Goal: Task Accomplishment & Management: Manage account settings

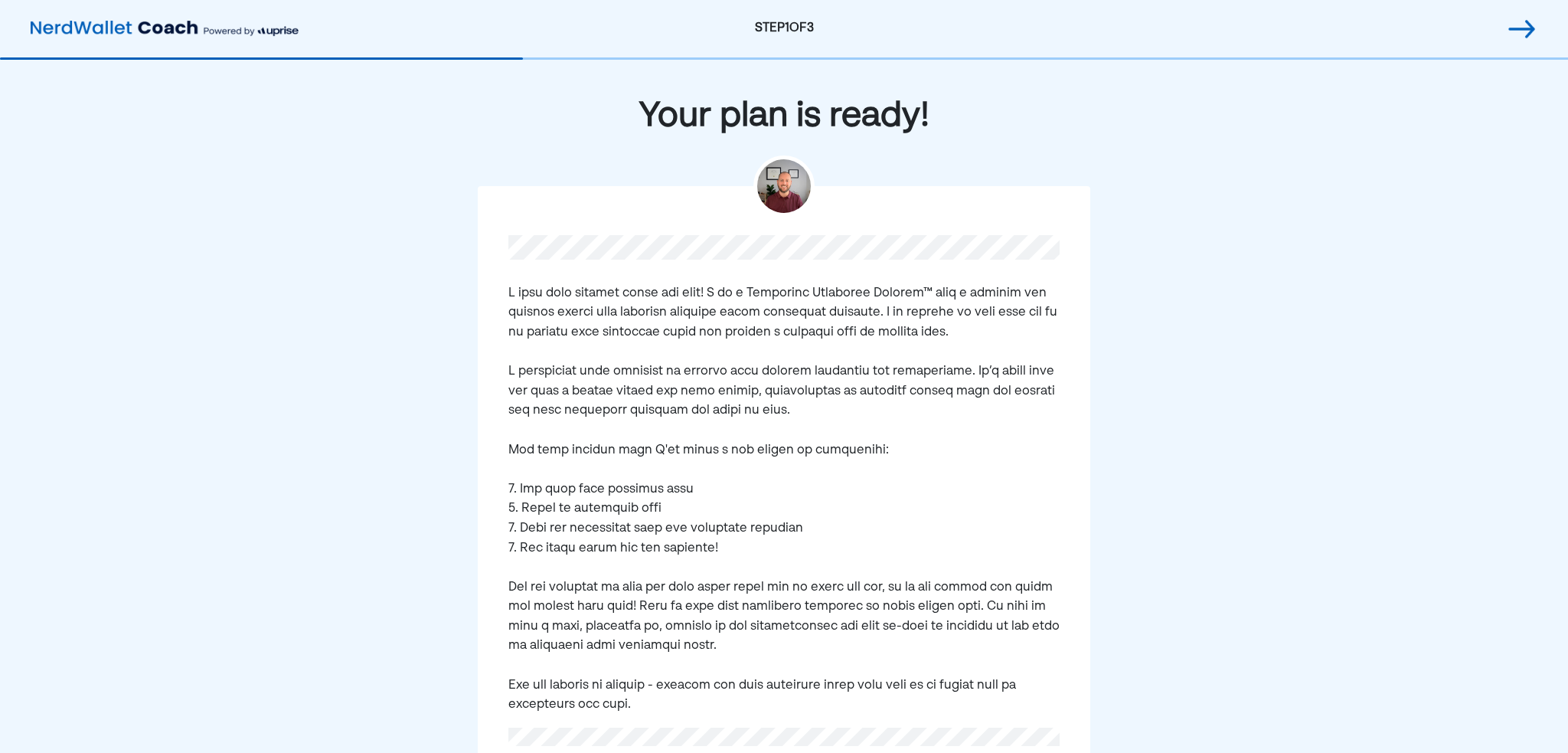
click at [1203, 307] on div "Your plan is ready! Continue" at bounding box center [784, 465] width 1568 height 812
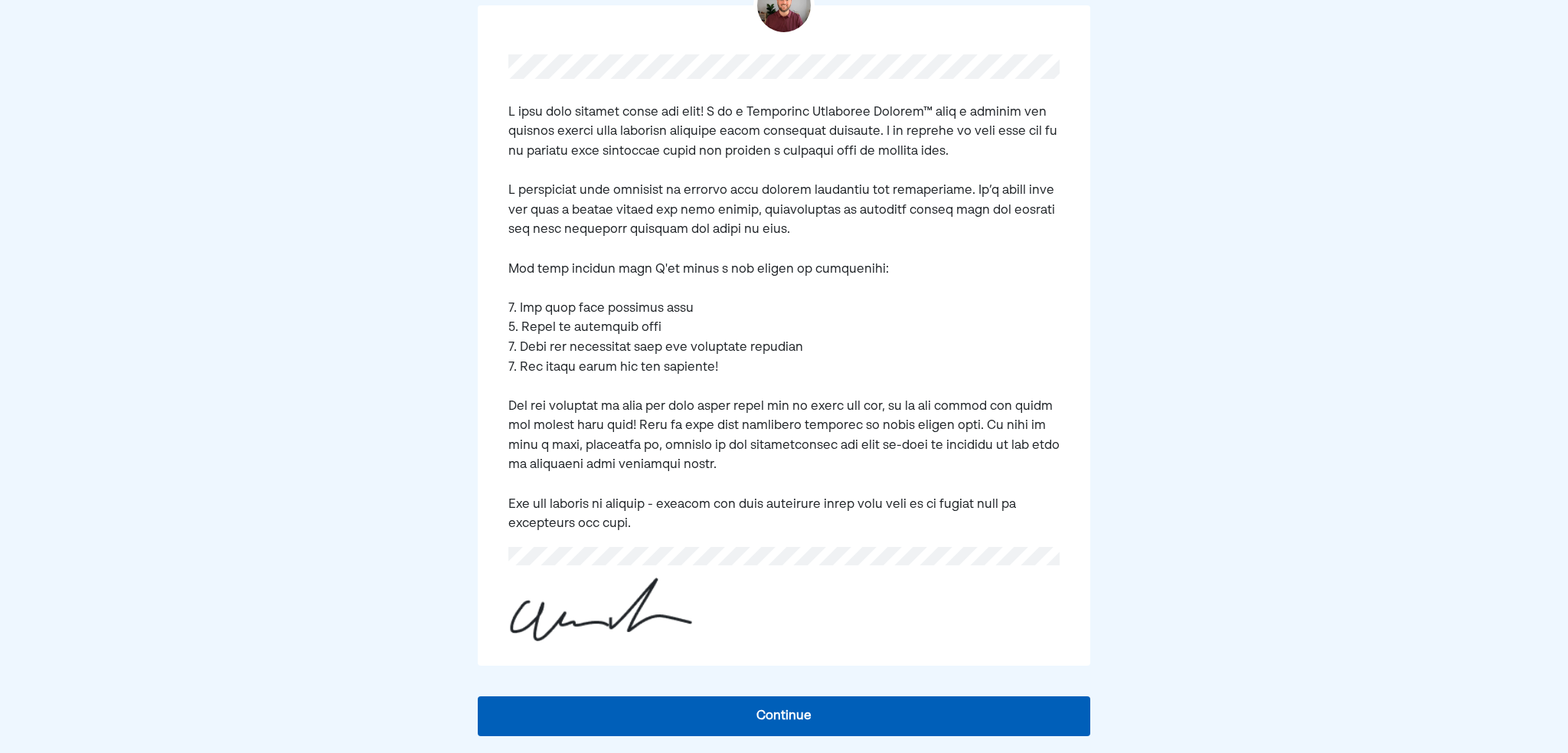
click at [793, 713] on button "Continue" at bounding box center [784, 716] width 612 height 40
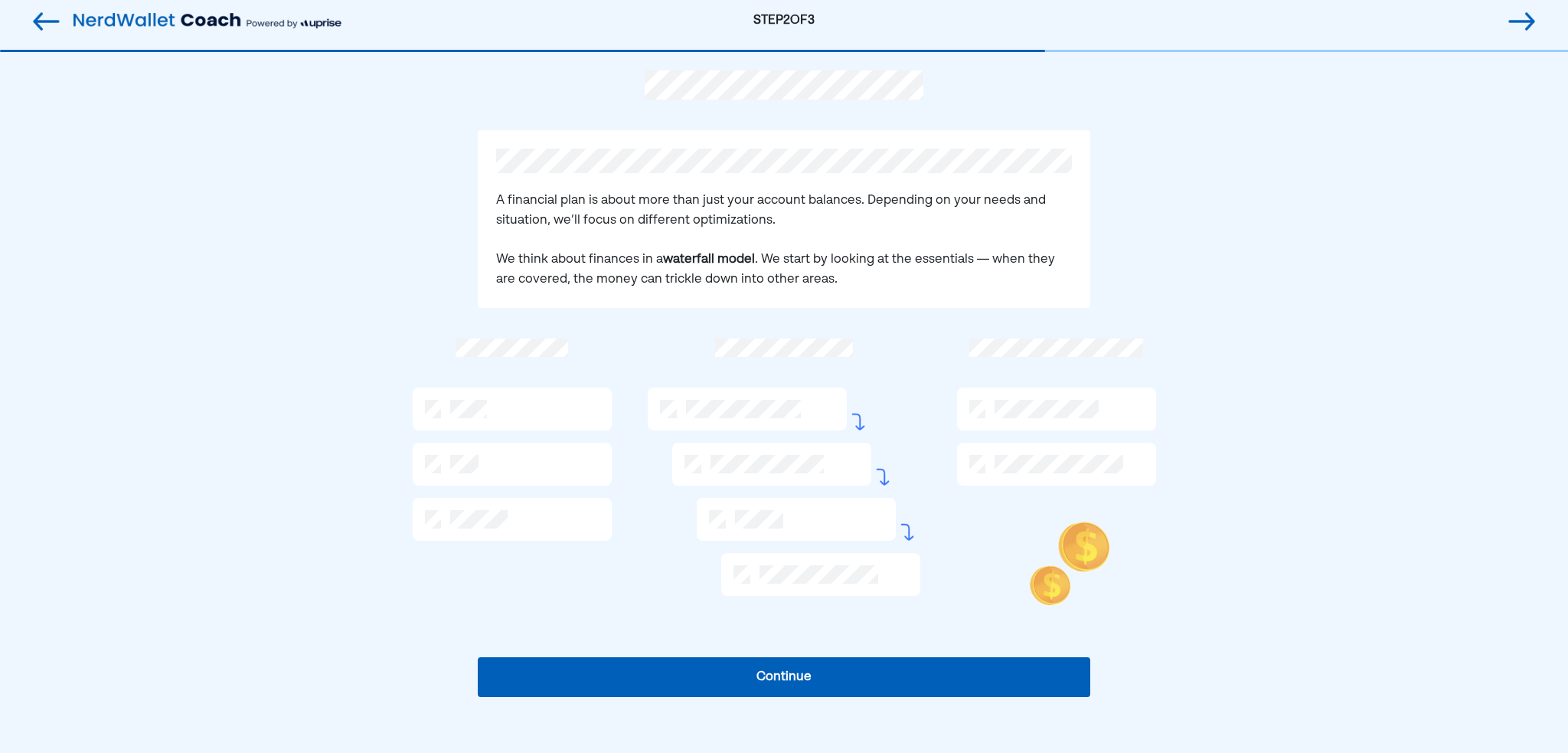
click at [815, 673] on button "Continue" at bounding box center [784, 677] width 612 height 40
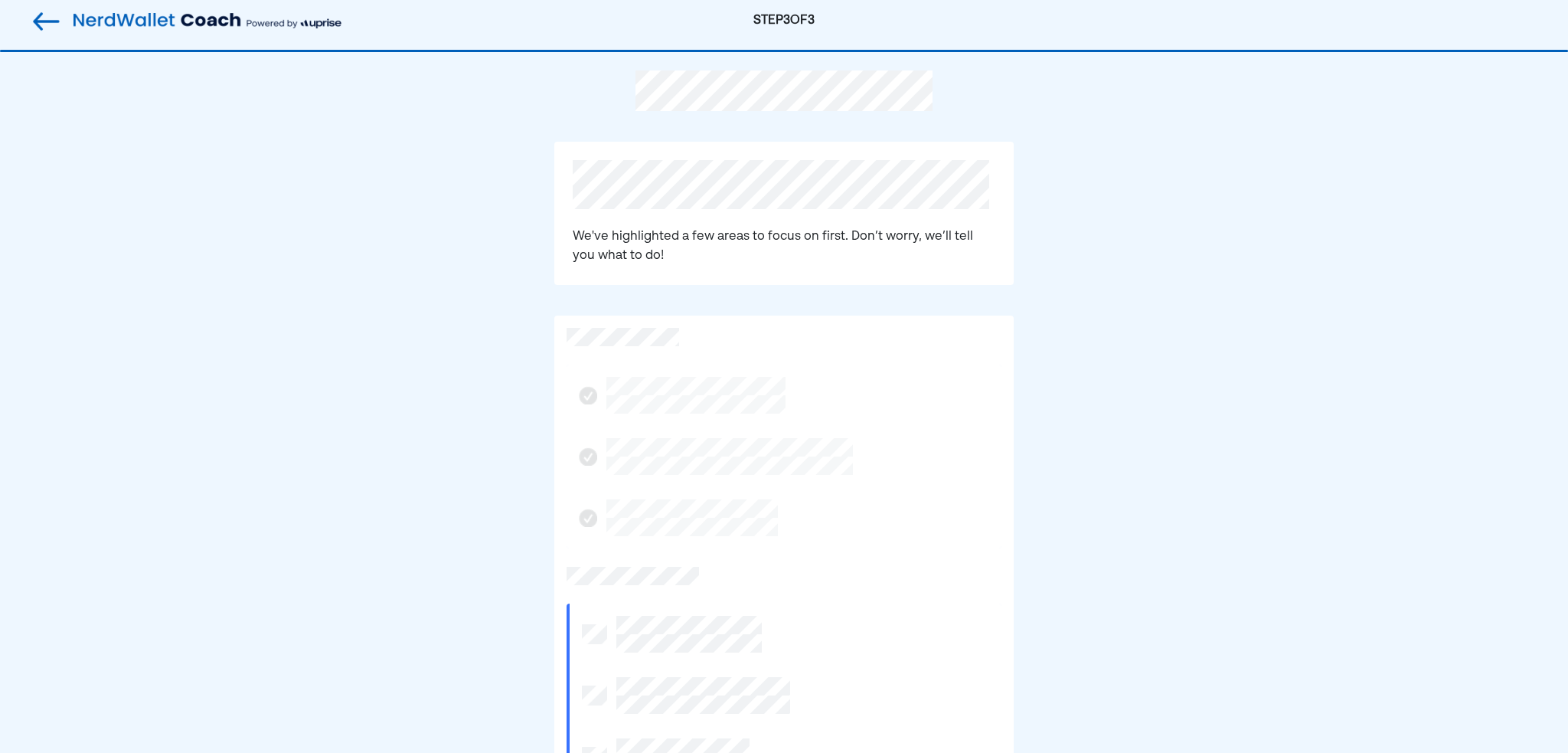
click at [672, 213] on div "We've highlighted a few areas to focus on first. Don’t worry, we’ll tell you wh…" at bounding box center [784, 213] width 459 height 143
click at [566, 249] on div "We've highlighted a few areas to focus on first. Don’t worry, we’ll tell you wh…" at bounding box center [784, 213] width 459 height 143
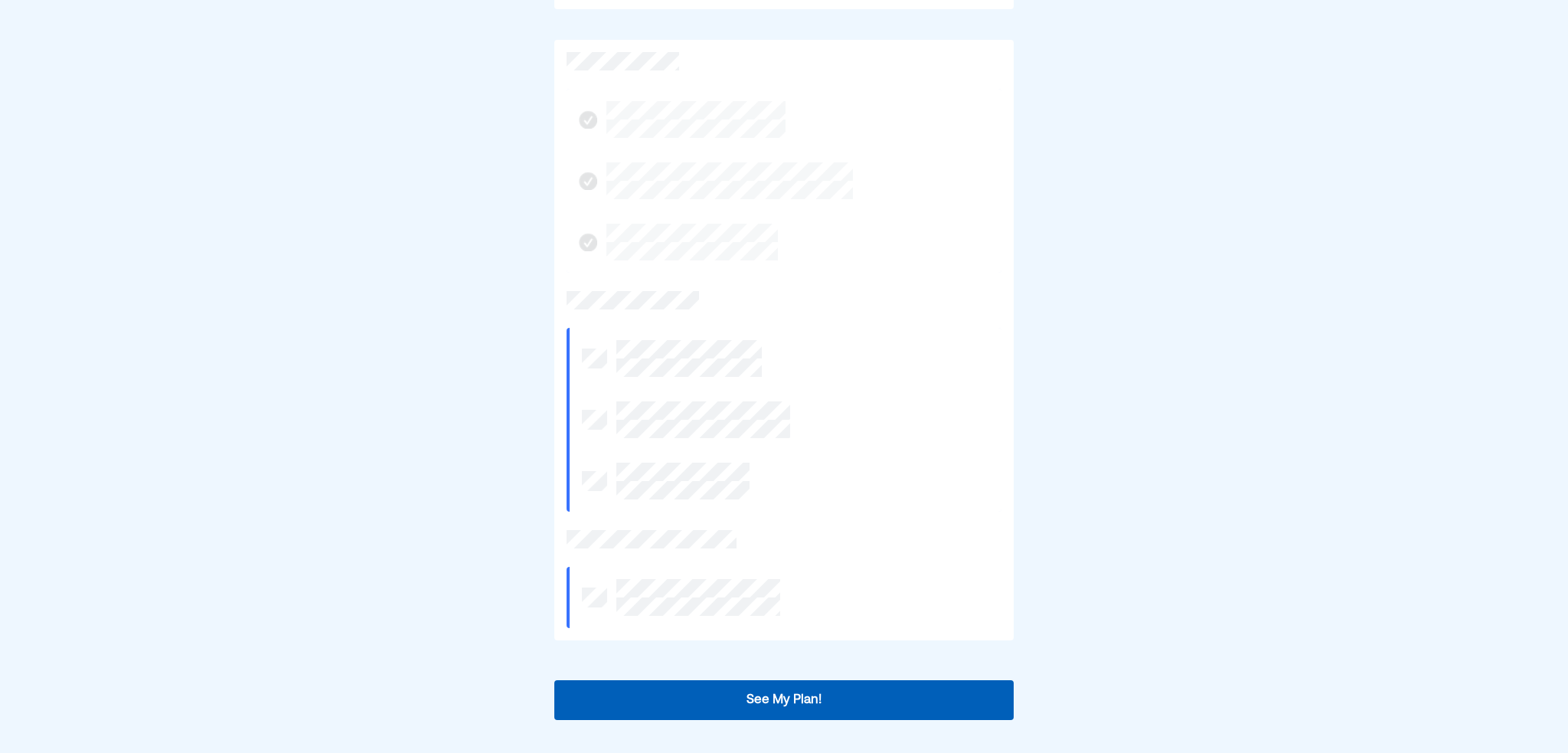
scroll to position [299, 0]
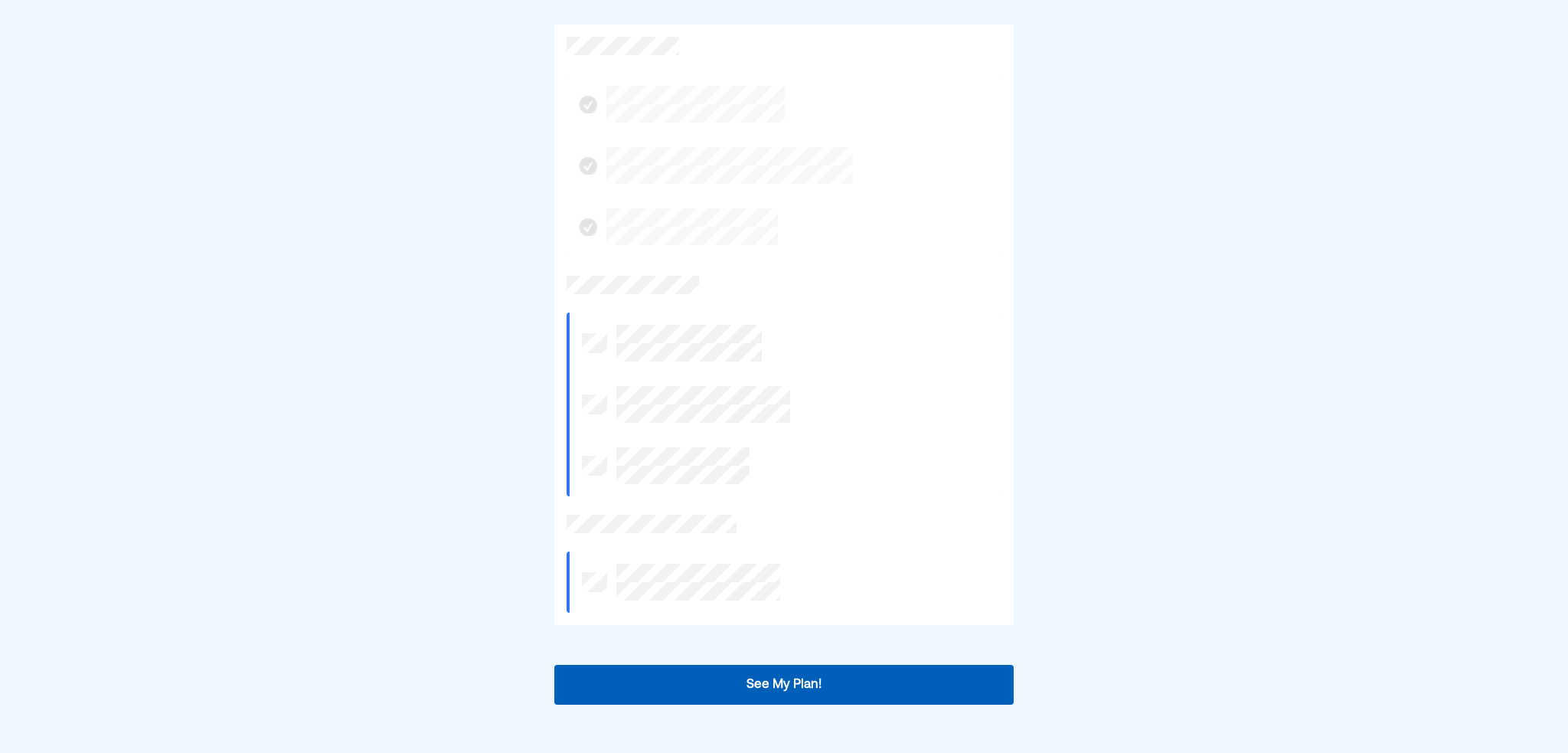
click at [775, 685] on button "See My Plan!" at bounding box center [784, 685] width 459 height 40
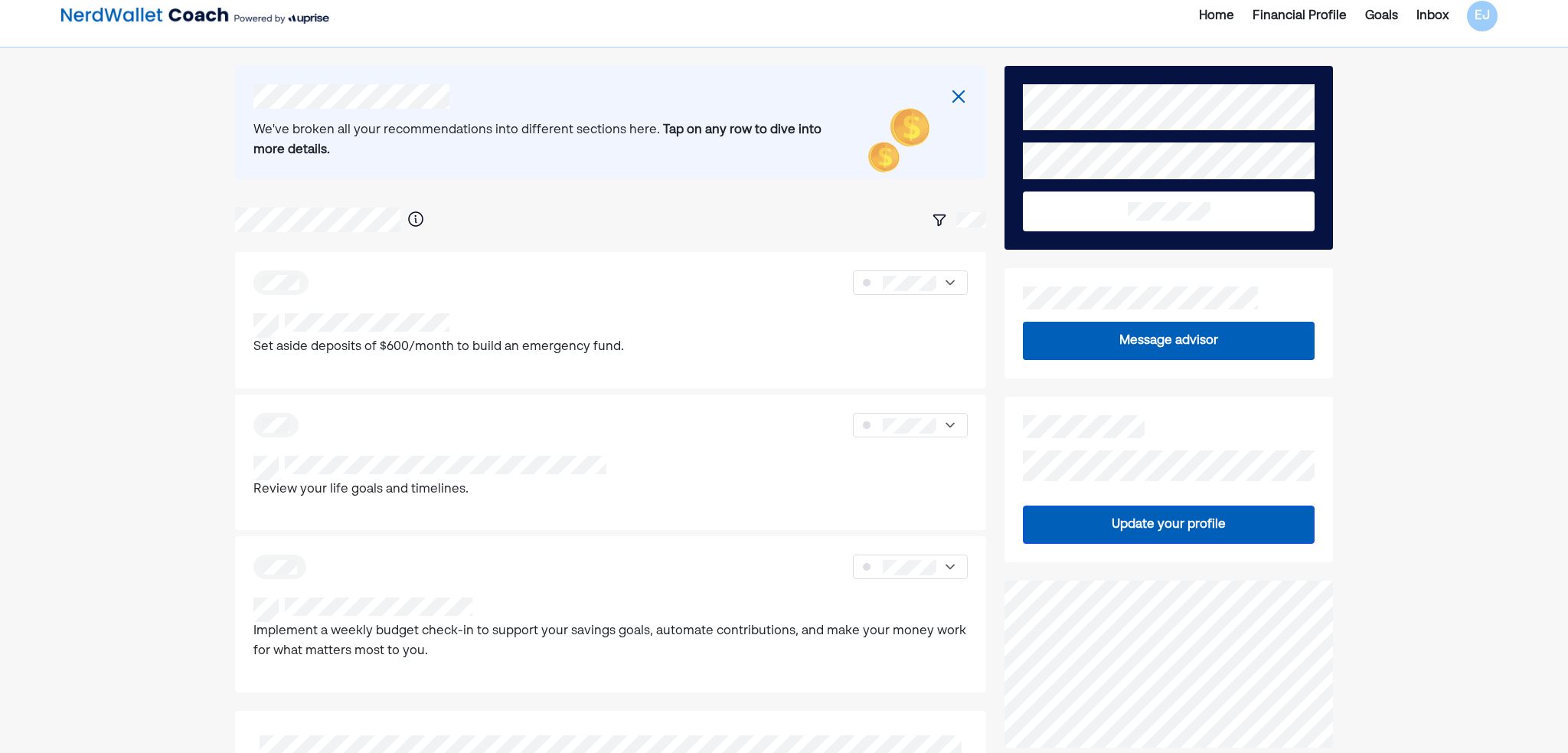
scroll to position [0, 0]
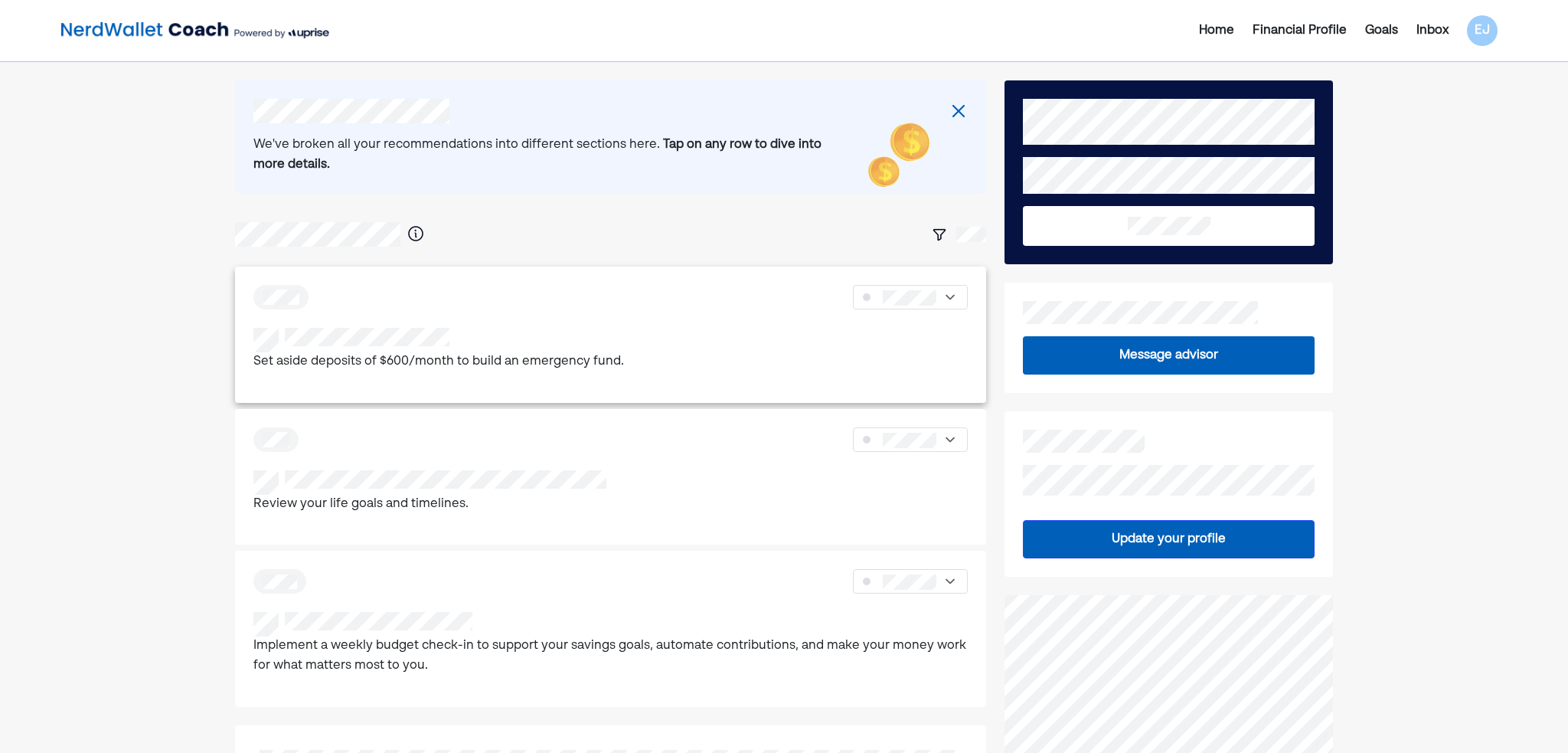
click at [953, 293] on img at bounding box center [950, 297] width 15 height 15
click at [691, 226] on div at bounding box center [610, 234] width 751 height 28
click at [520, 309] on div at bounding box center [611, 297] width 714 height 24
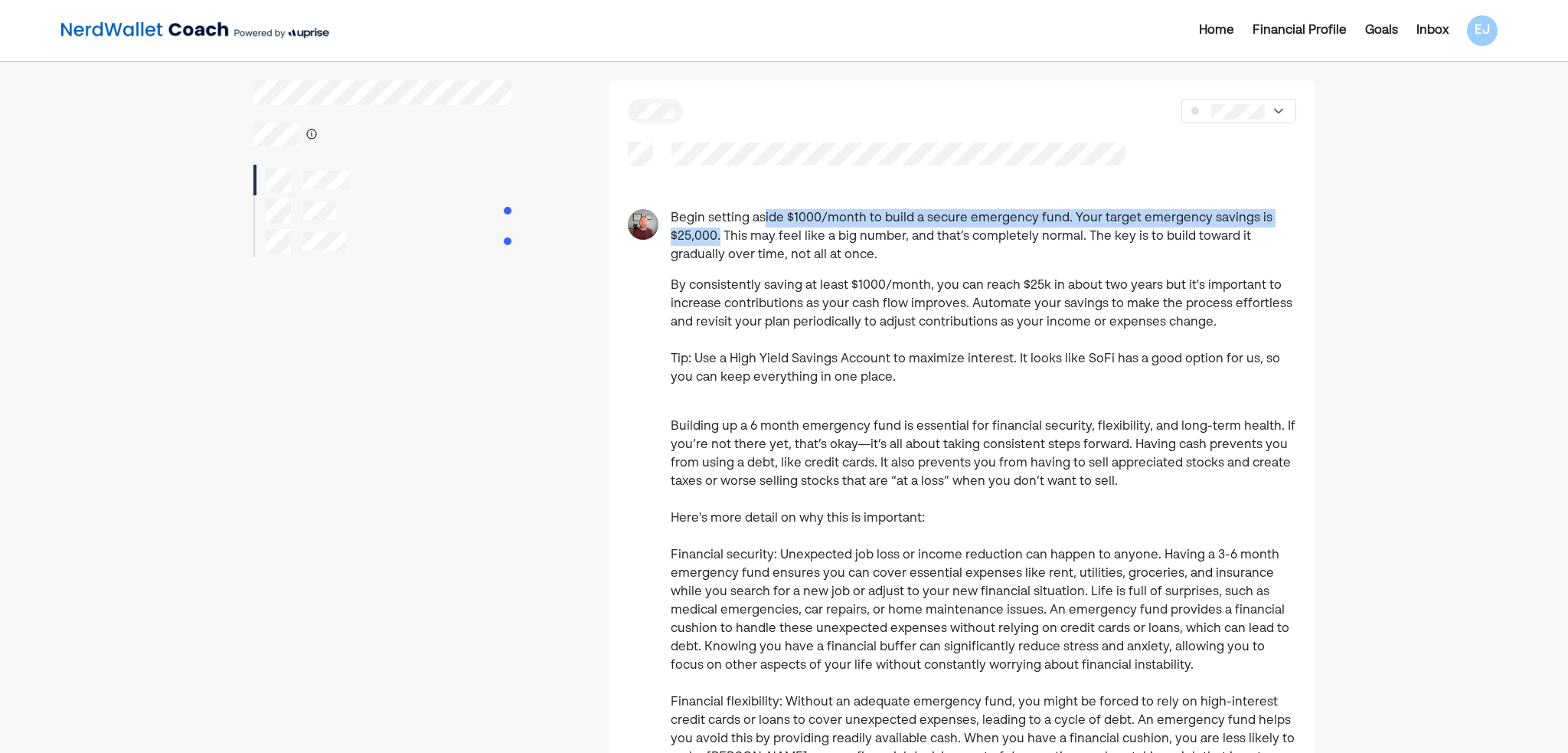
drag, startPoint x: 766, startPoint y: 219, endPoint x: 719, endPoint y: 232, distance: 48.8
click at [719, 232] on p "Begin setting aside $1000/month to build a secure emergency fund. Your target e…" at bounding box center [983, 237] width 625 height 55
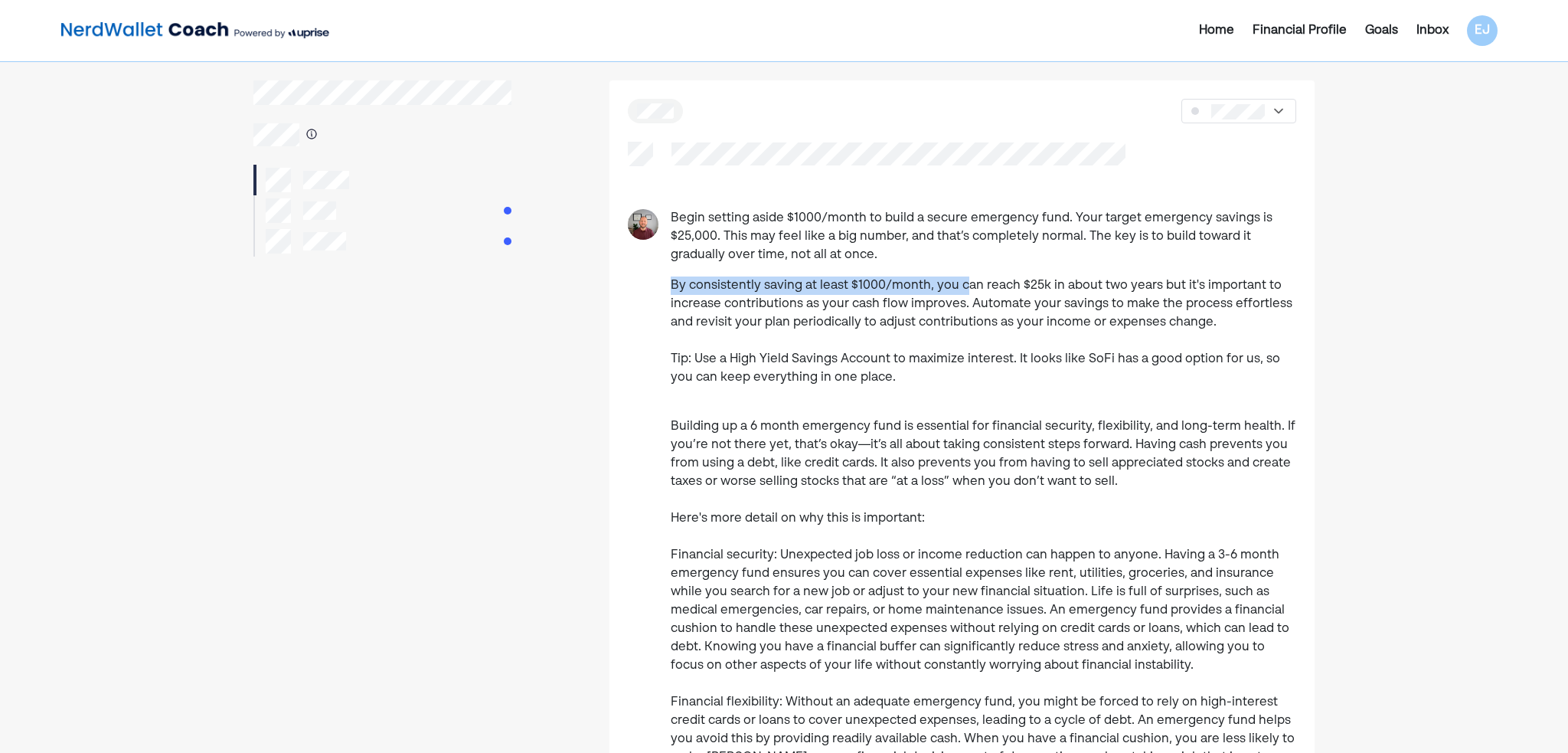
drag, startPoint x: 720, startPoint y: 283, endPoint x: 964, endPoint y: 281, distance: 244.0
click at [964, 281] on p "By consistently saving at least $1000/month, you can reach $25k in about two ye…" at bounding box center [983, 331] width 625 height 110
click at [1011, 285] on p "By consistently saving at least $1000/month, you can reach $25k in about two ye…" at bounding box center [983, 331] width 625 height 110
click at [1266, 110] on div at bounding box center [1239, 111] width 115 height 24
drag, startPoint x: 790, startPoint y: 217, endPoint x: 818, endPoint y: 221, distance: 28.3
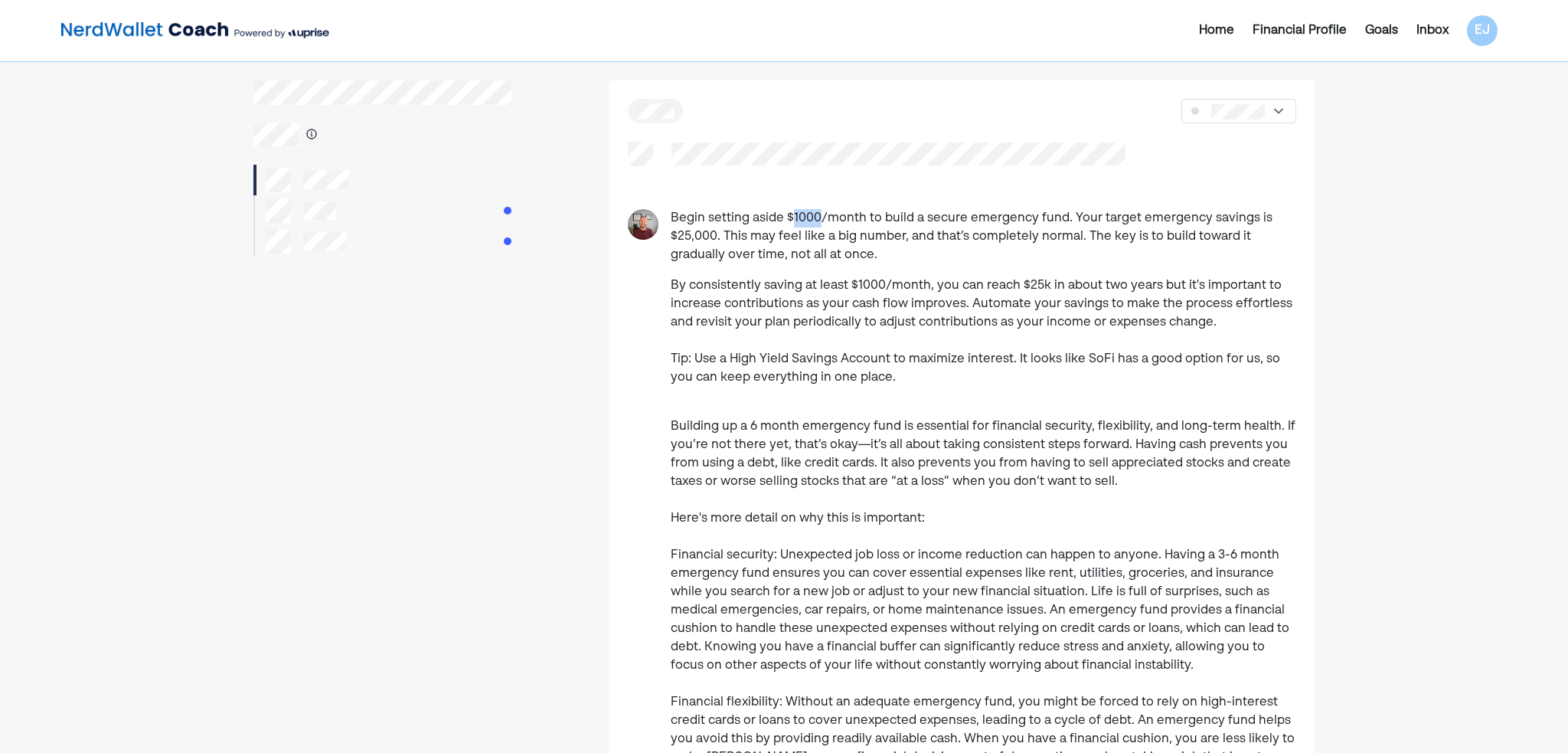
click at [818, 221] on p "Begin setting aside $1000/month to build a secure emergency fund. Your target e…" at bounding box center [983, 237] width 625 height 55
click at [855, 194] on div "Begin setting aside $1000/month to build a secure emergency fund. Your target e…" at bounding box center [962, 493] width 705 height 827
click at [1270, 109] on div at bounding box center [1239, 111] width 115 height 24
click at [1381, 174] on div "Home Financial Profile Goals Inbox EJ Begin setting aside $1000/month to build …" at bounding box center [784, 652] width 1568 height 1305
click at [879, 140] on div "Begin setting aside $1000/month to build a secure emergency fund. Your target e…" at bounding box center [962, 493] width 705 height 827
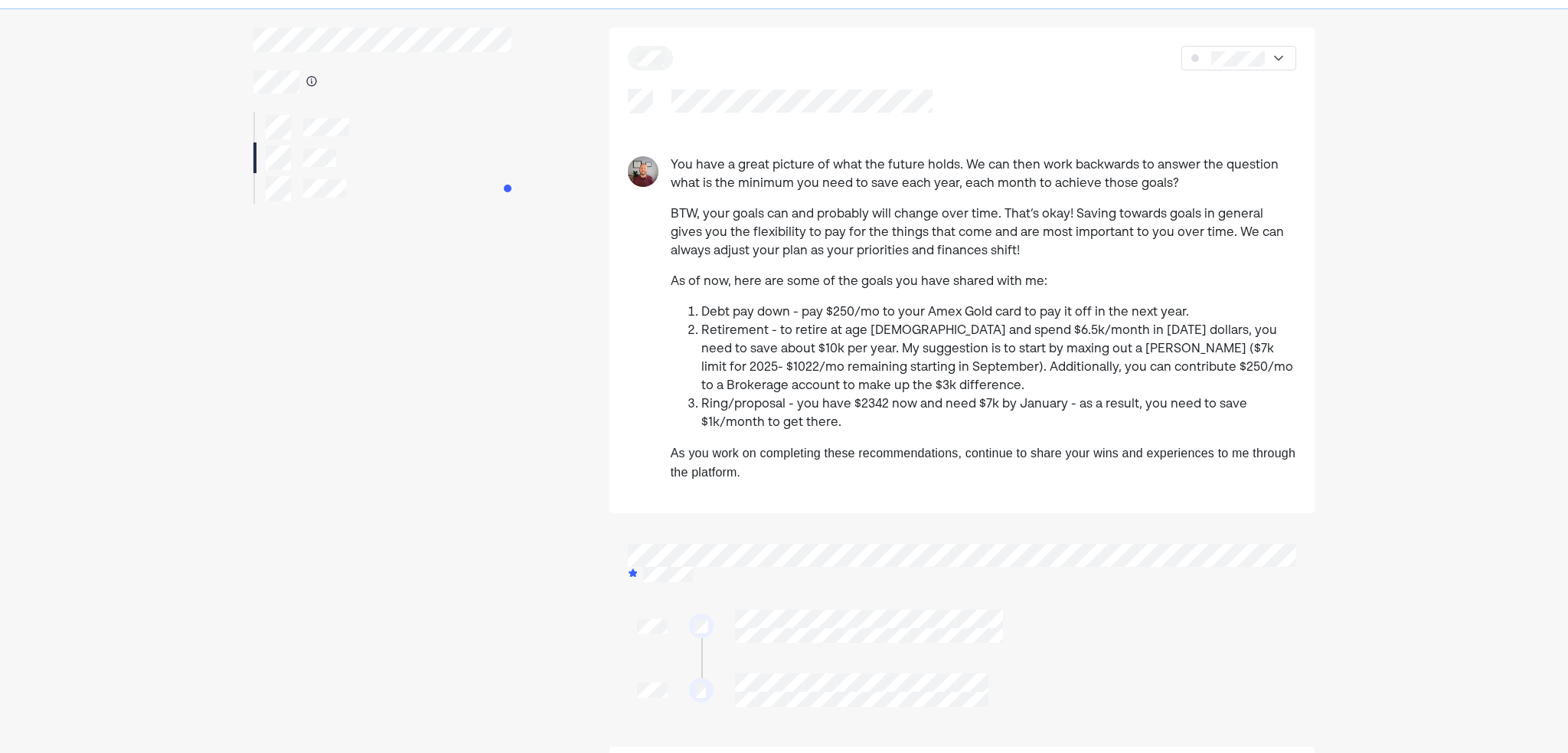
scroll to position [285, 0]
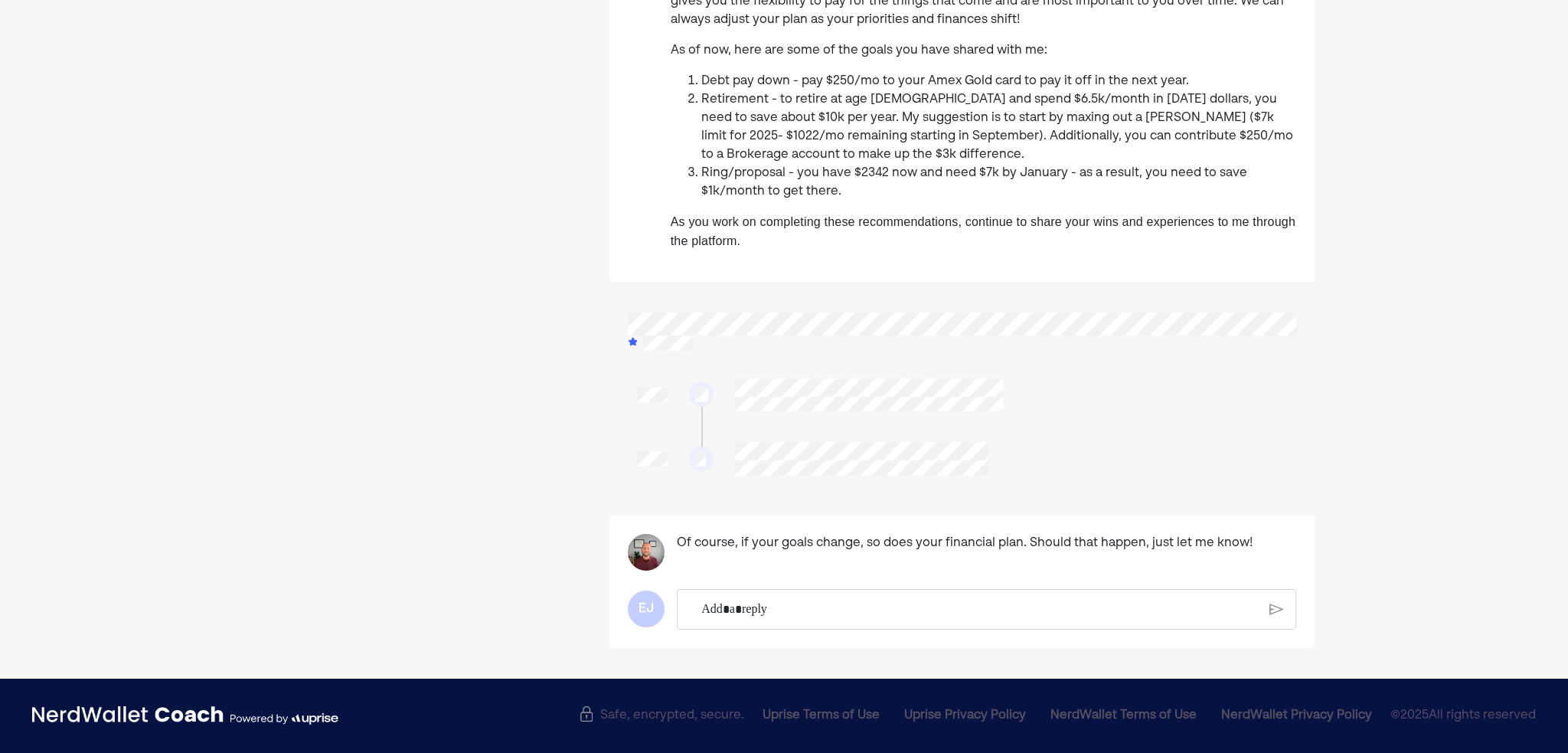
drag, startPoint x: 1017, startPoint y: 471, endPoint x: 879, endPoint y: 476, distance: 138.1
click at [902, 476] on div at bounding box center [962, 459] width 668 height 52
click at [1109, 435] on div at bounding box center [962, 459] width 668 height 52
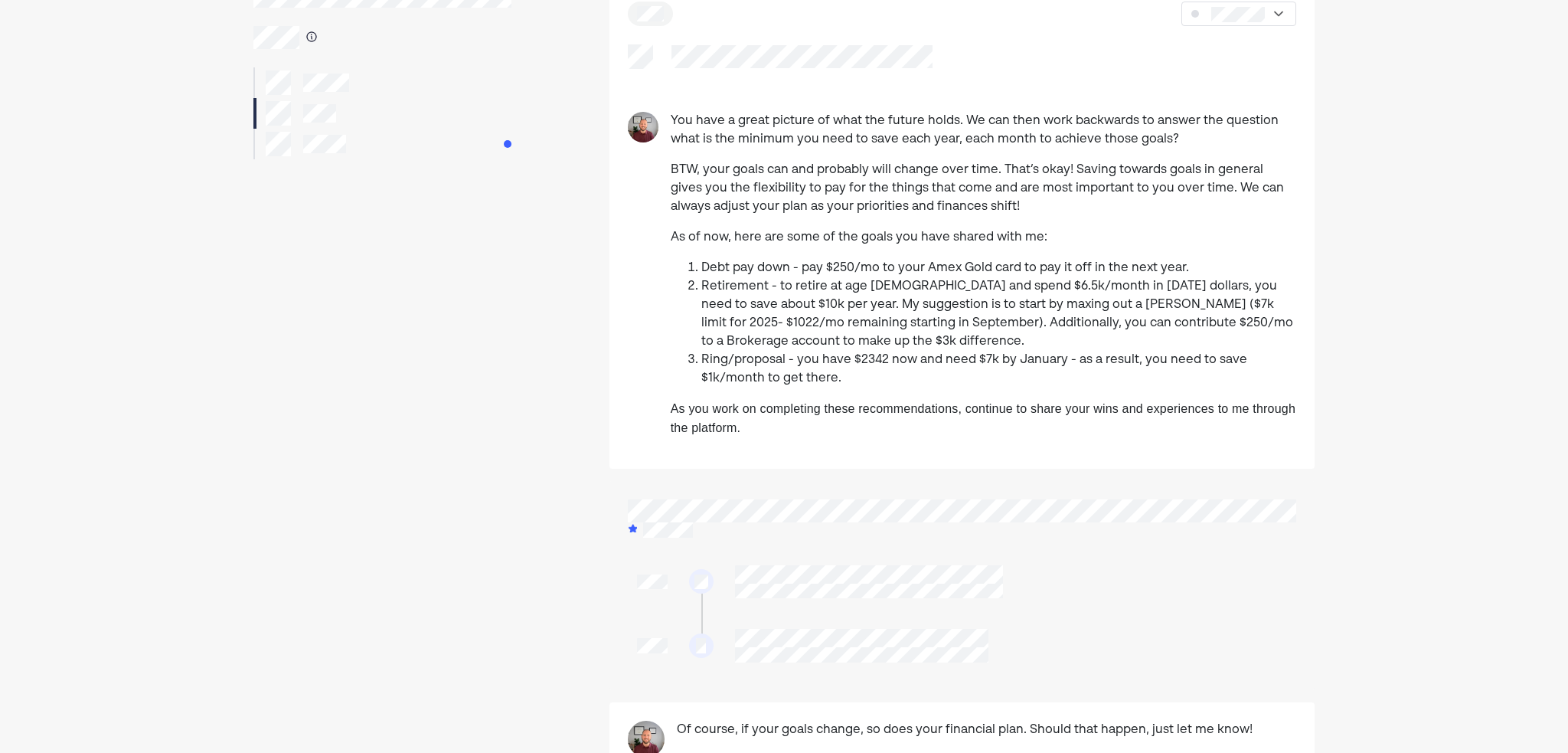
scroll to position [55, 0]
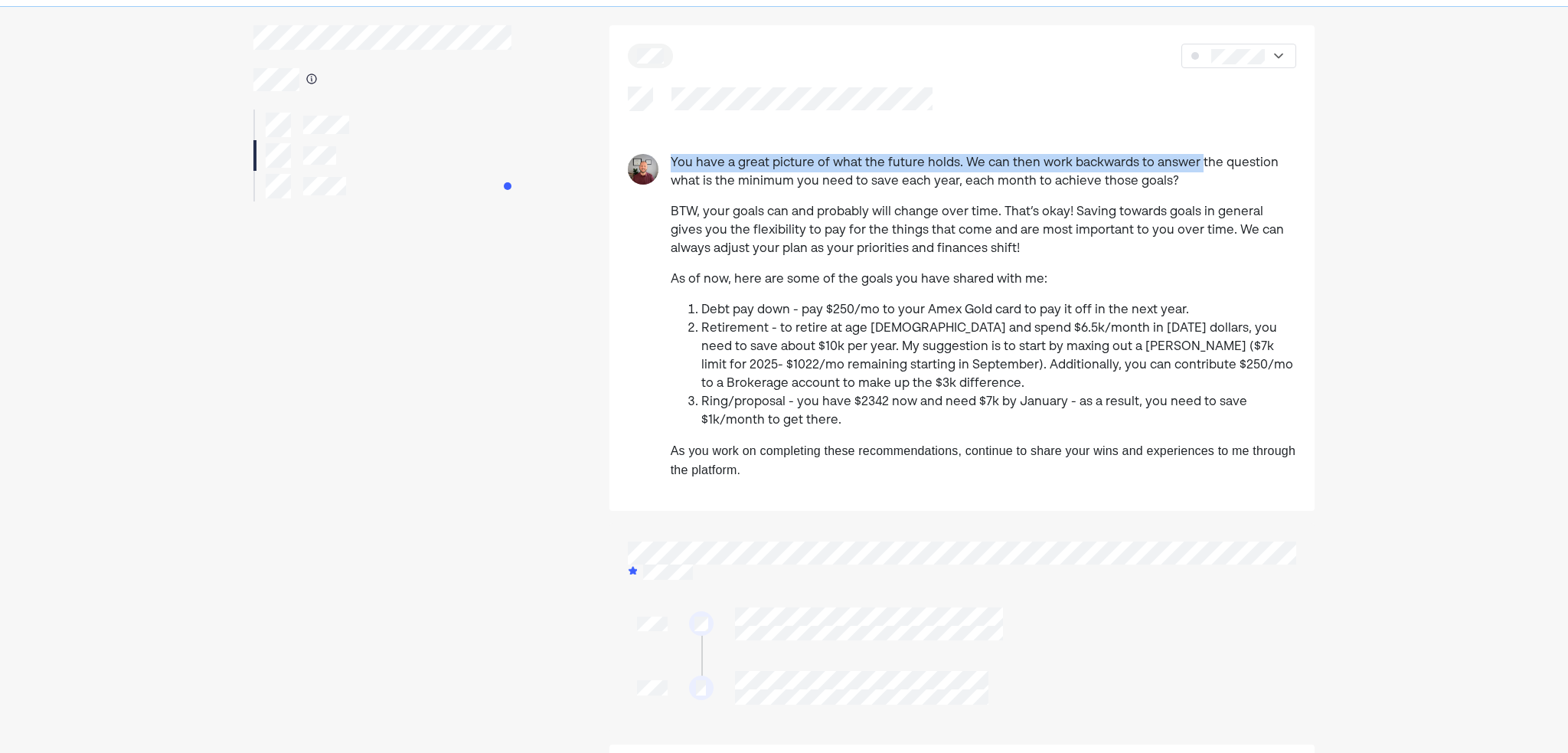
drag, startPoint x: 672, startPoint y: 161, endPoint x: 1196, endPoint y: 157, distance: 524.0
click at [1196, 157] on p "You have a great picture of what the future holds. We can then work backwards t…" at bounding box center [983, 172] width 625 height 37
click at [1267, 48] on div at bounding box center [1239, 56] width 115 height 24
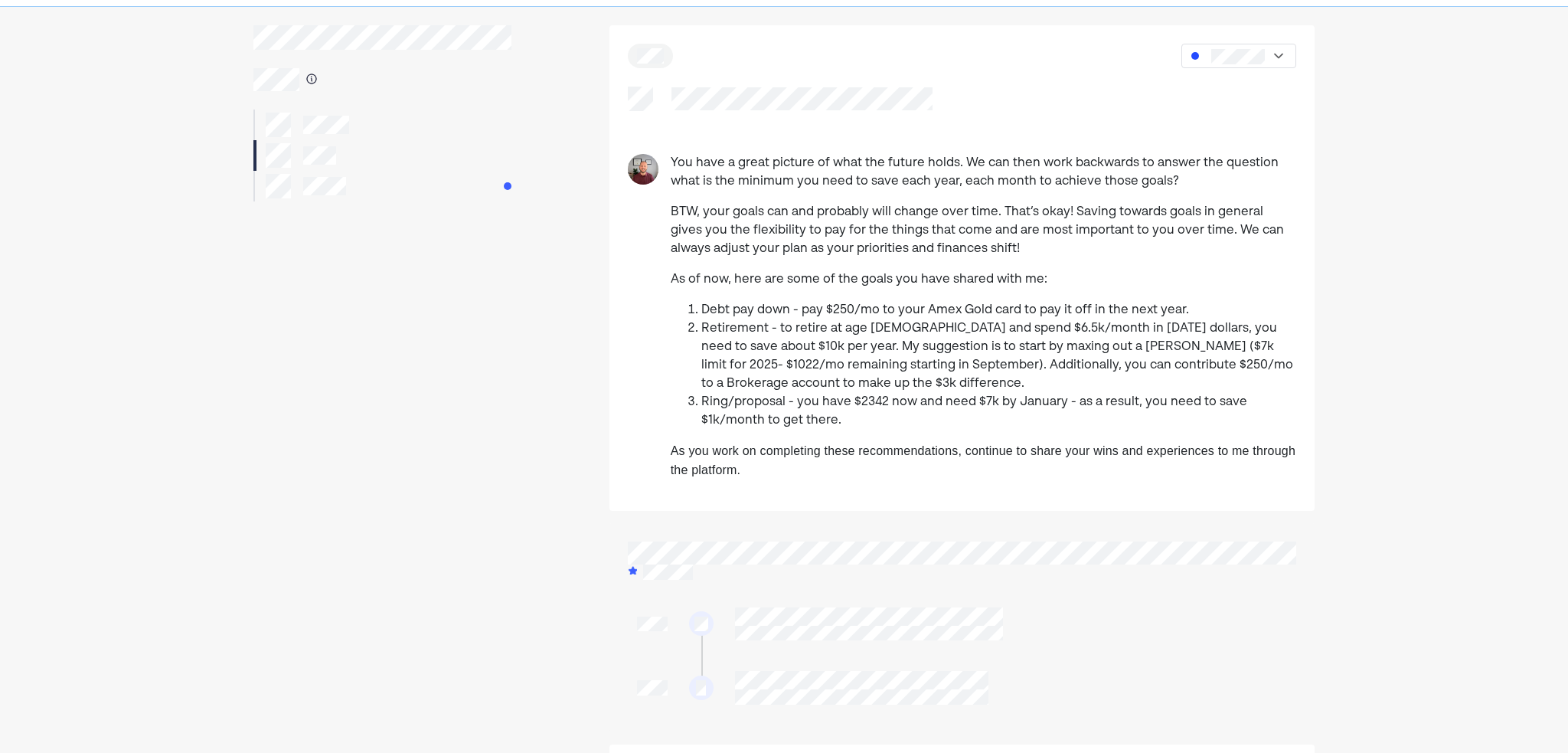
click at [1330, 94] on main "You have a great picture of what the future holds. We can then work backwards t…" at bounding box center [784, 451] width 1098 height 852
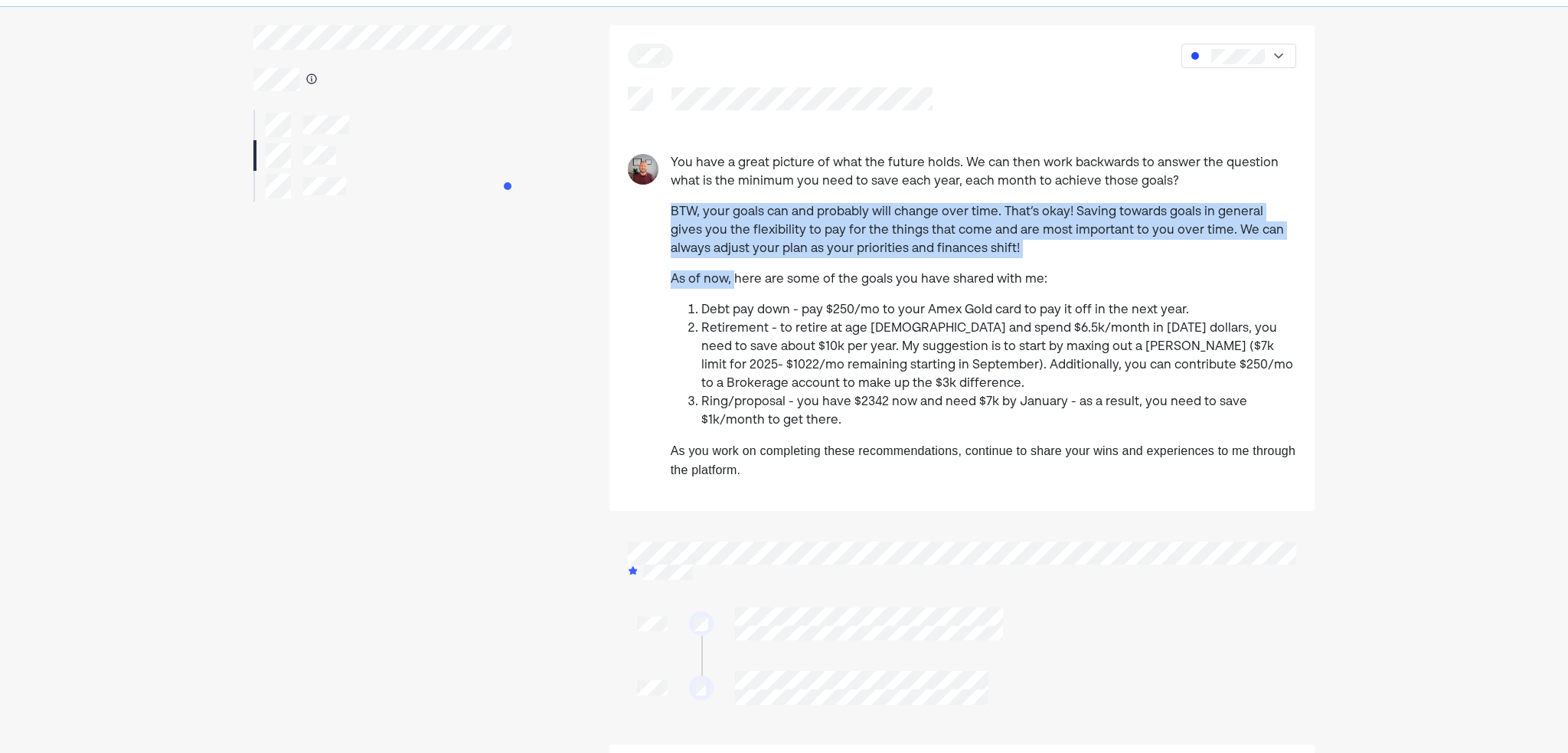
drag, startPoint x: 663, startPoint y: 208, endPoint x: 724, endPoint y: 278, distance: 92.8
click at [735, 261] on div "You have a great picture of what the future holds. We can then work backwards t…" at bounding box center [962, 323] width 705 height 338
click at [724, 278] on p "As of now, here are some of the goals you have shared with me:" at bounding box center [983, 279] width 625 height 18
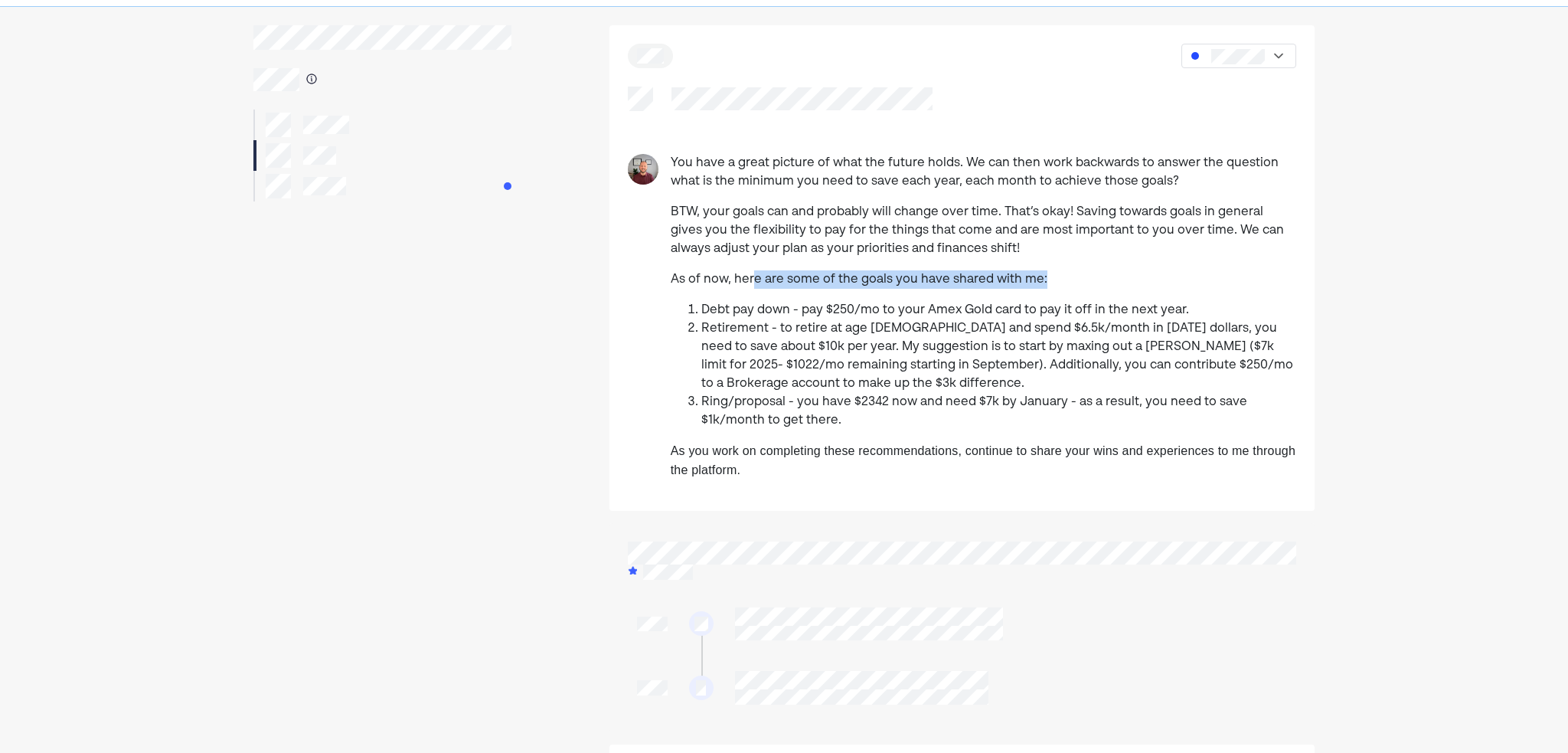
drag, startPoint x: 763, startPoint y: 278, endPoint x: 1061, endPoint y: 267, distance: 298.2
click at [1061, 267] on div "You have a great picture of what the future holds. We can then work backwards t…" at bounding box center [983, 323] width 625 height 338
click at [1048, 279] on p "As of now, here are some of the goals you have shared with me:" at bounding box center [983, 279] width 625 height 18
drag, startPoint x: 907, startPoint y: 311, endPoint x: 1213, endPoint y: 306, distance: 306.0
click at [1213, 306] on li "Debt pay down - pay $250/mo to your Amex Gold card to pay it off in the next ye…" at bounding box center [999, 310] width 595 height 18
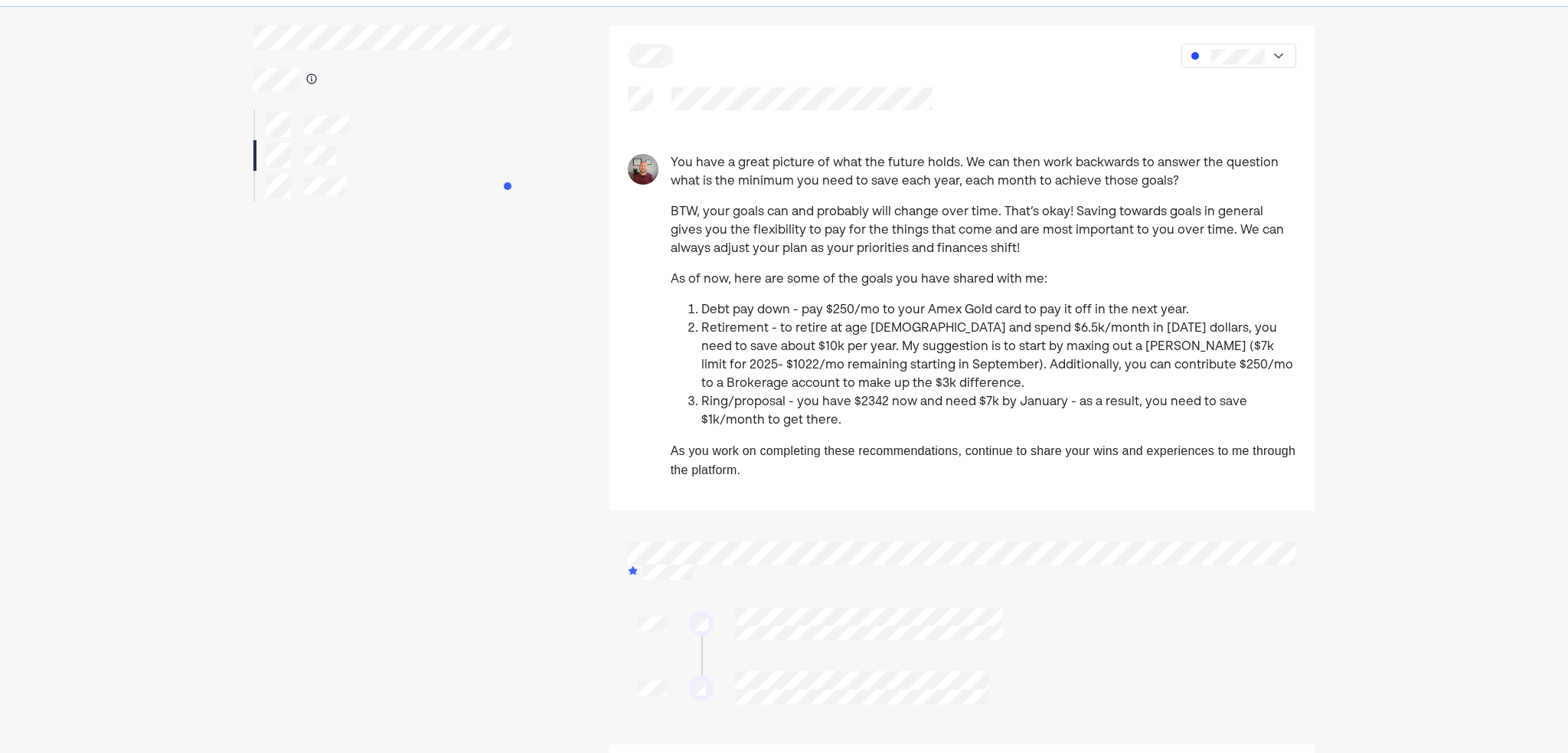
click at [1214, 306] on li "Debt pay down - pay $250/mo to your Amex Gold card to pay it off in the next ye…" at bounding box center [999, 310] width 595 height 18
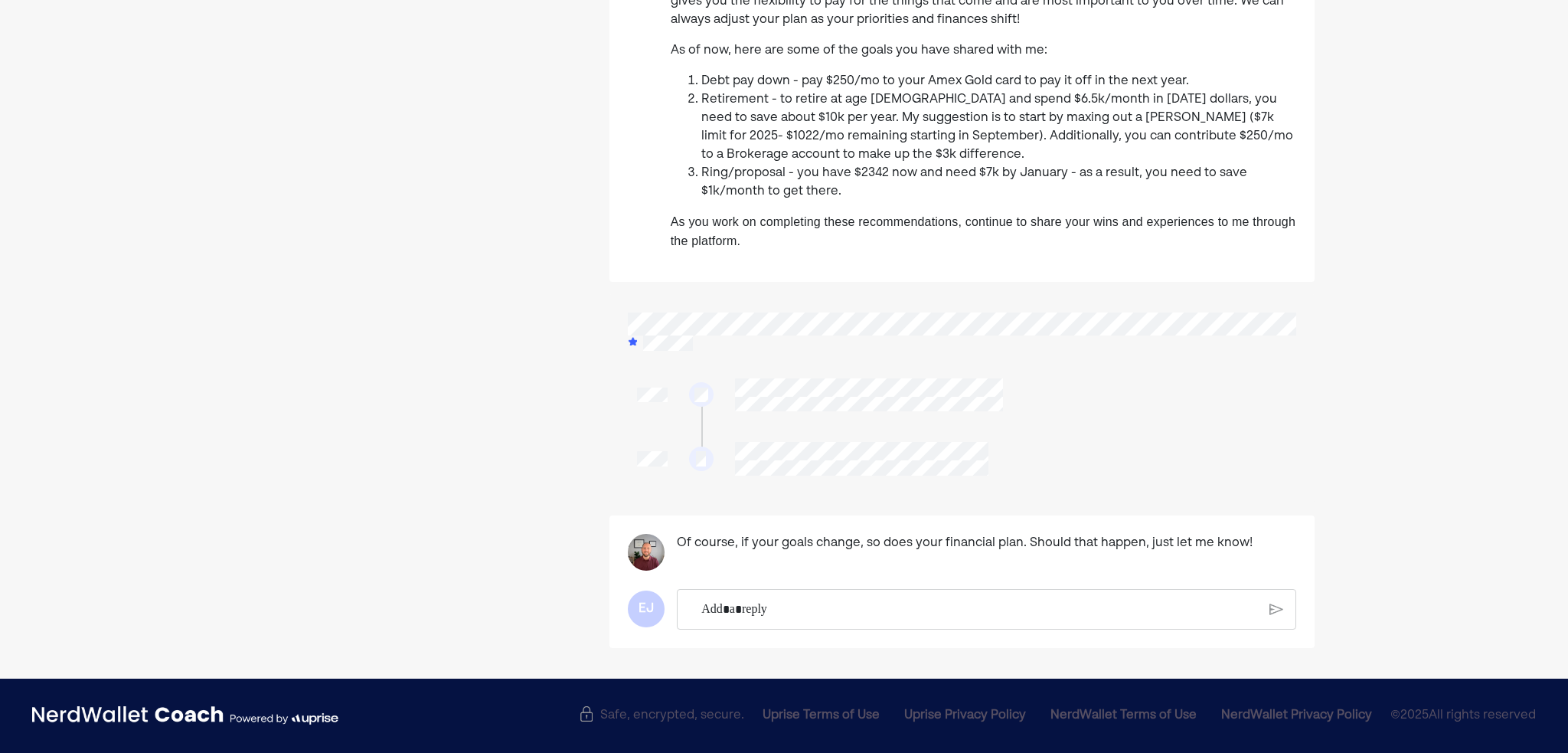
scroll to position [284, 0]
click at [744, 614] on p "Rich Text Editor. Editing area: main" at bounding box center [979, 609] width 556 height 20
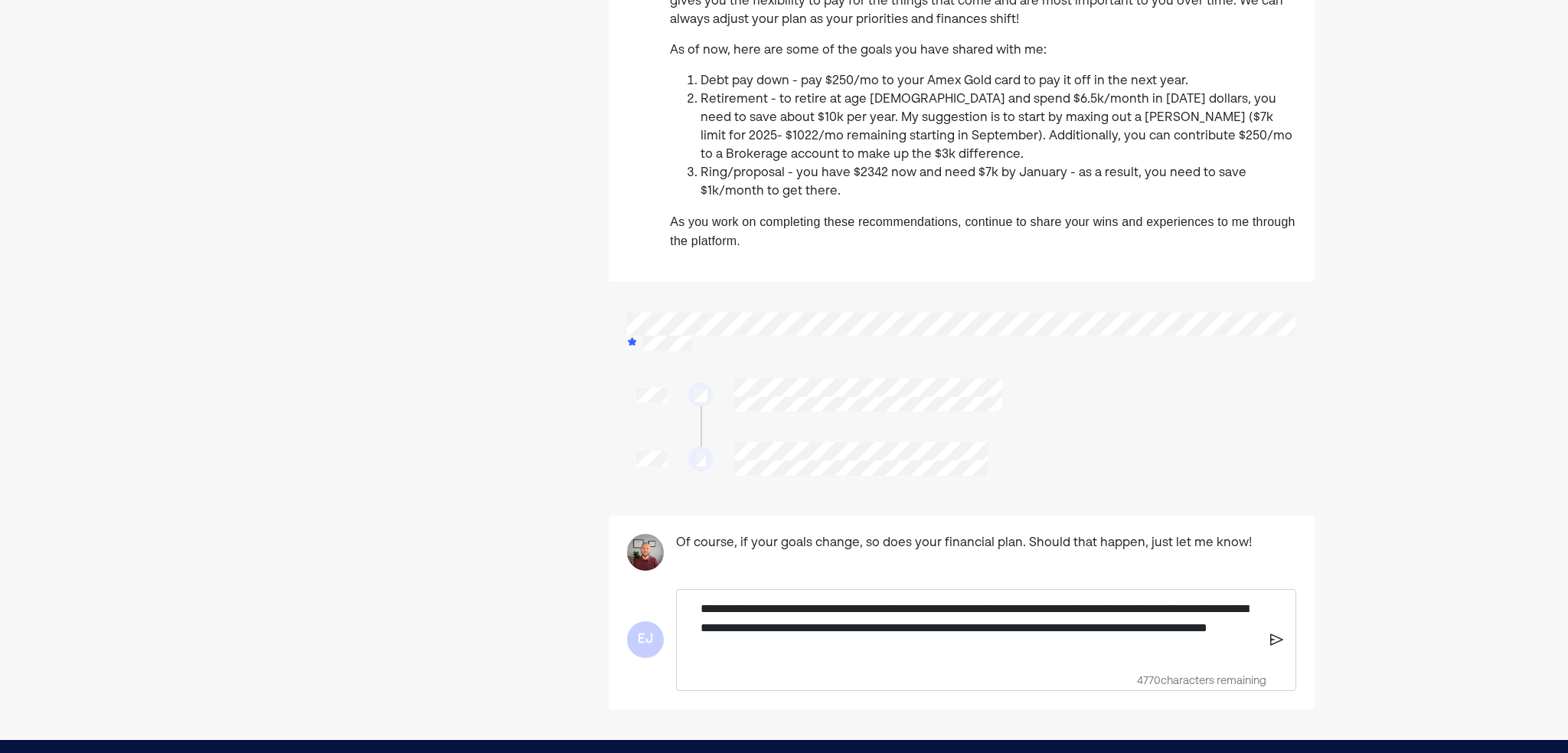
click at [1277, 639] on img at bounding box center [1277, 639] width 14 height 14
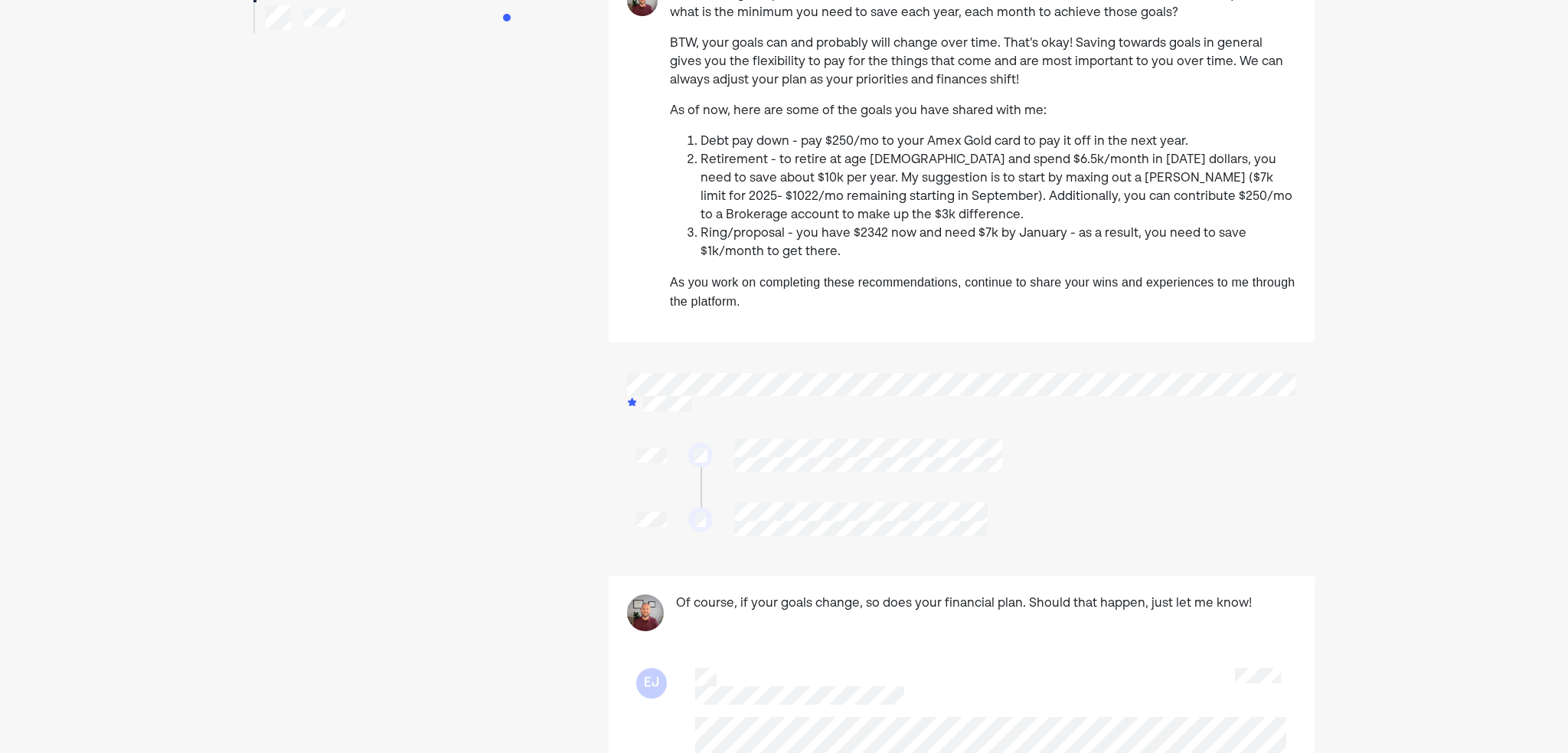
scroll to position [207, 0]
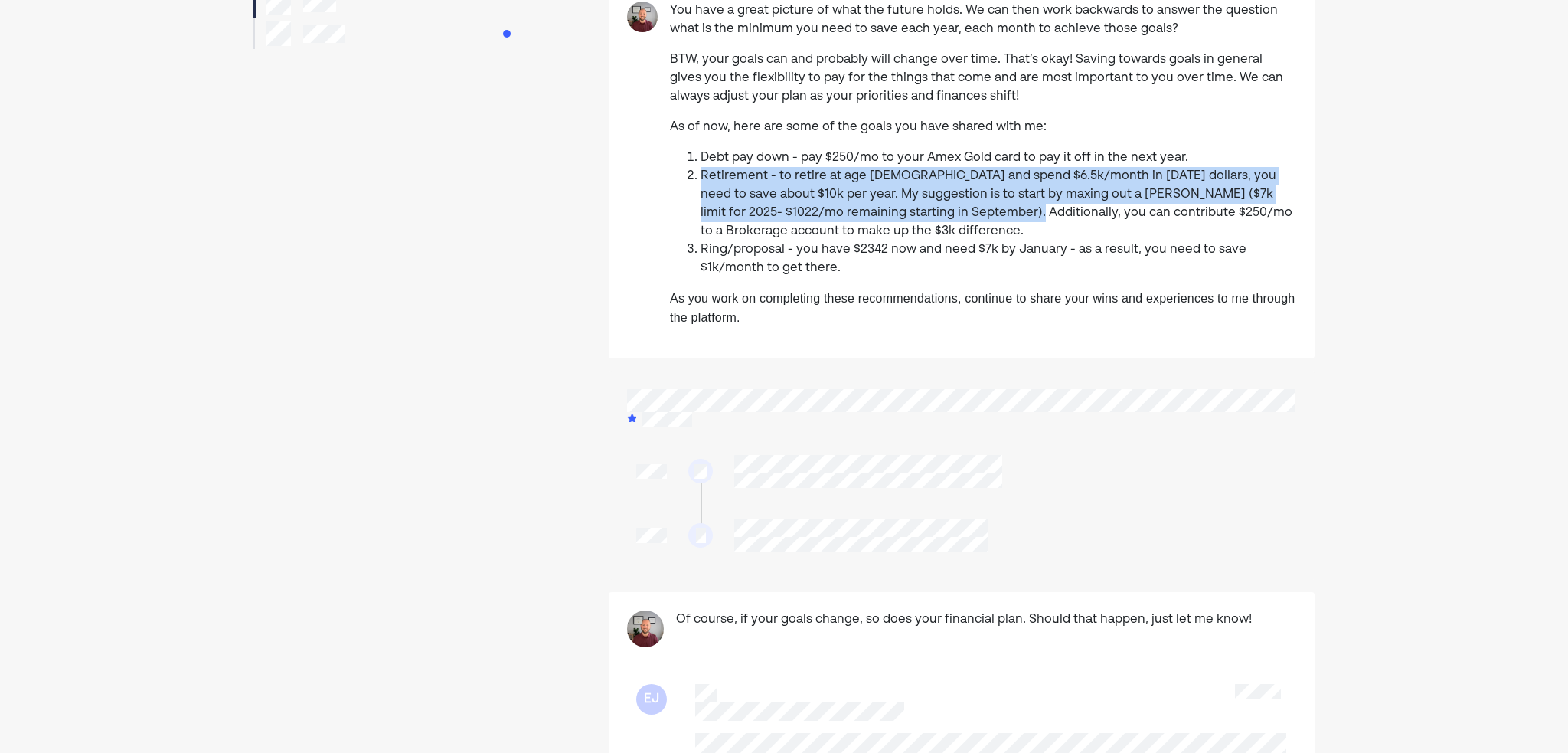
drag, startPoint x: 704, startPoint y: 174, endPoint x: 944, endPoint y: 217, distance: 243.8
click at [944, 217] on li "Retirement - to retire at age [DEMOGRAPHIC_DATA] and spend $6.5k/month in [DATE…" at bounding box center [998, 203] width 595 height 73
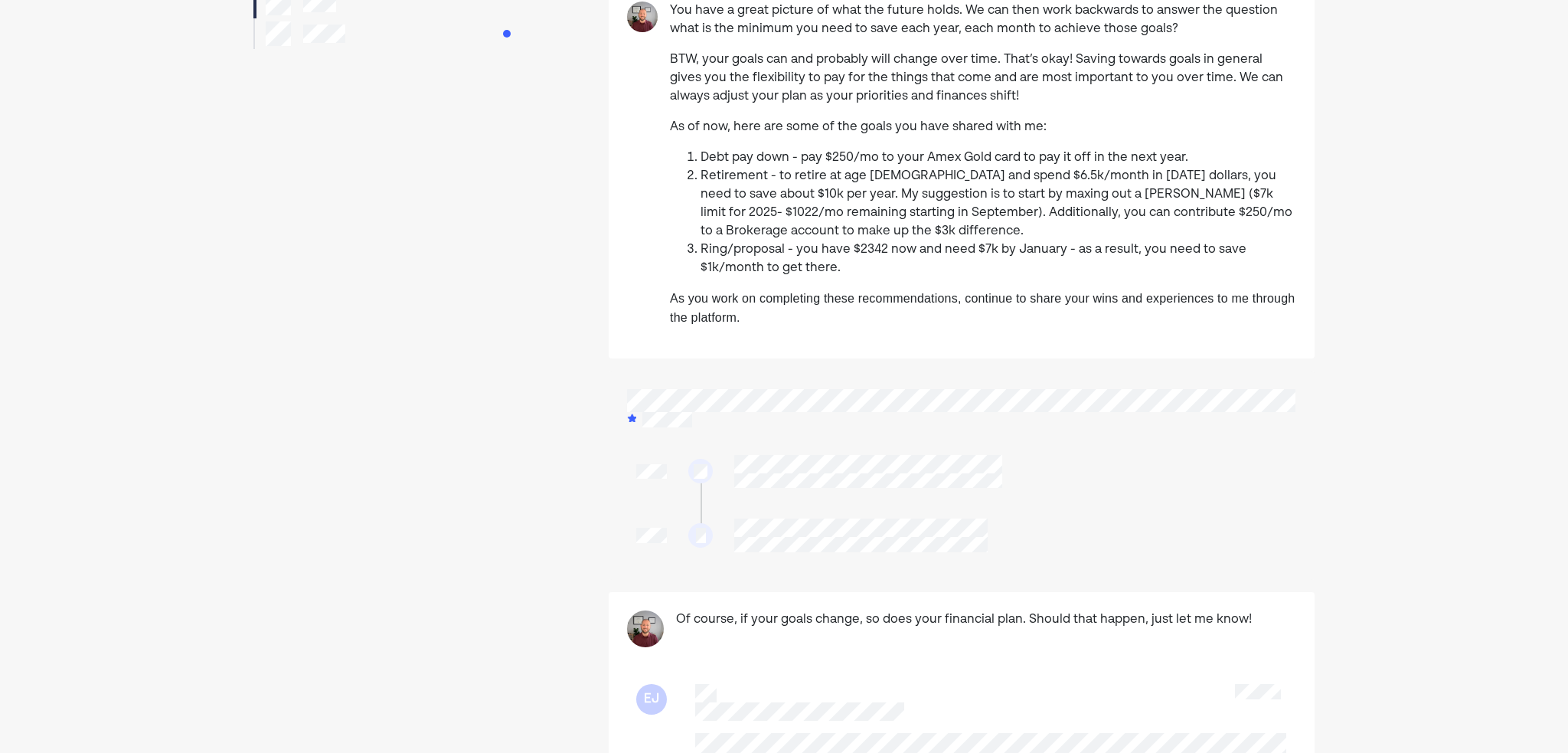
click at [910, 226] on li "Retirement - to retire at age [DEMOGRAPHIC_DATA] and spend $6.5k/month in [DATE…" at bounding box center [998, 203] width 595 height 73
drag, startPoint x: 1017, startPoint y: 211, endPoint x: 1197, endPoint y: 213, distance: 180.0
click at [1194, 213] on li "Retirement - to retire at age [DEMOGRAPHIC_DATA] and spend $6.5k/month in [DATE…" at bounding box center [998, 203] width 595 height 73
click at [1271, 224] on li "Retirement - to retire at age [DEMOGRAPHIC_DATA] and spend $6.5k/month in [DATE…" at bounding box center [998, 203] width 595 height 73
drag, startPoint x: 1032, startPoint y: 214, endPoint x: 1202, endPoint y: 223, distance: 170.2
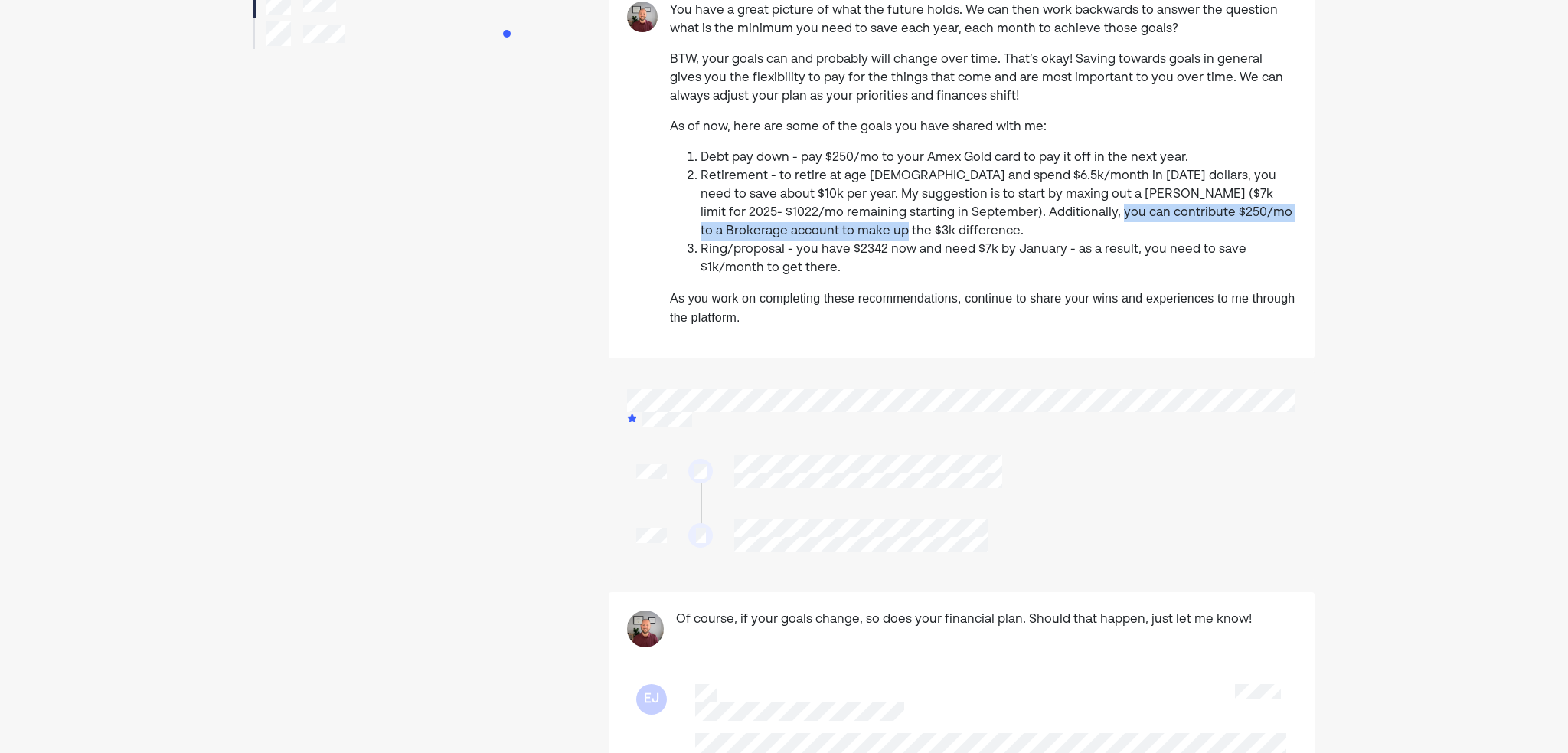
click at [1202, 223] on li "Retirement - to retire at age [DEMOGRAPHIC_DATA] and spend $6.5k/month in [DATE…" at bounding box center [998, 203] width 595 height 73
click at [918, 243] on li "Ring/proposal - you have $2342 now and need $7k by January - as a result, you n…" at bounding box center [998, 258] width 595 height 37
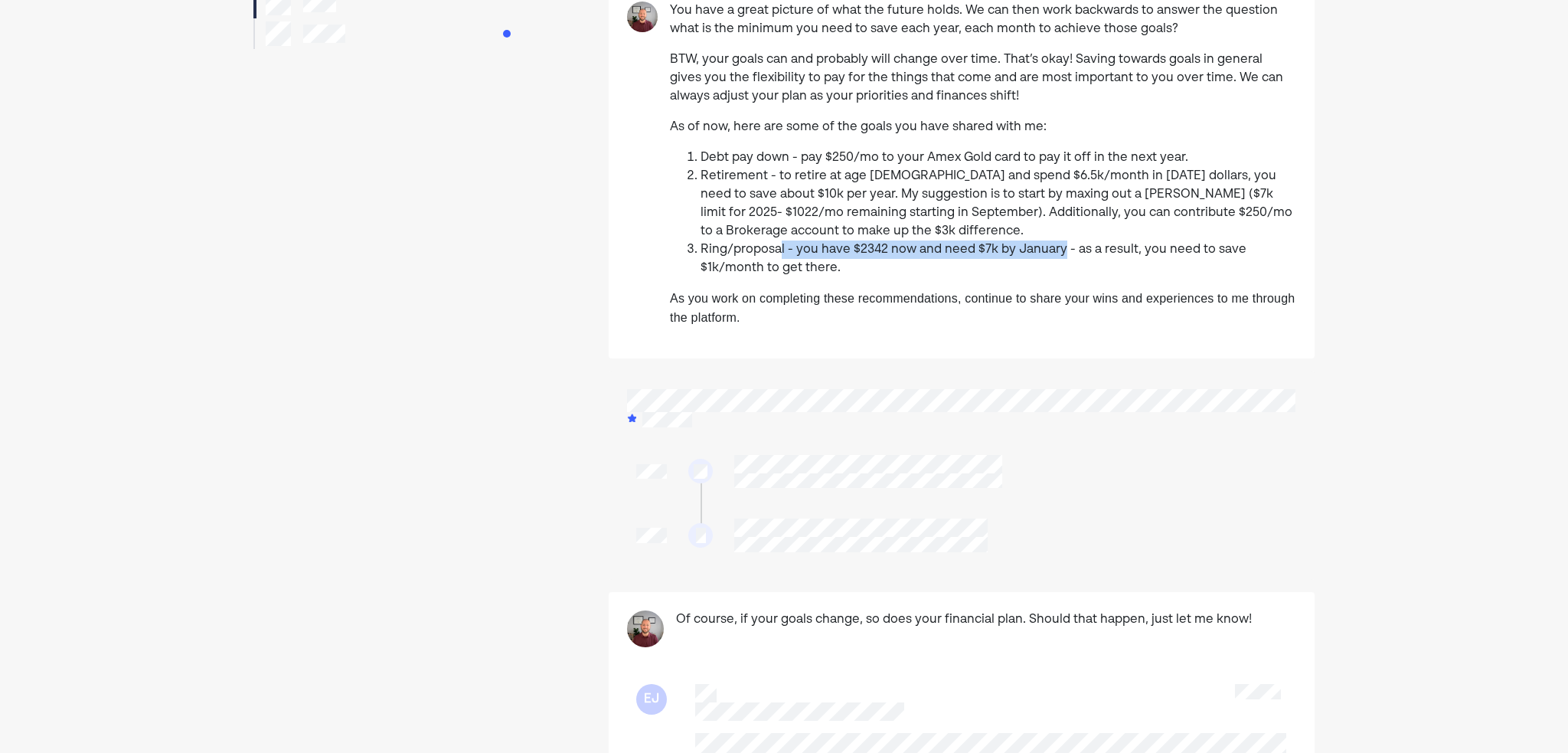
drag, startPoint x: 778, startPoint y: 244, endPoint x: 1055, endPoint y: 247, distance: 277.0
click at [1055, 247] on li "Ring/proposal - you have $2342 now and need $7k by January - as a result, you n…" at bounding box center [998, 258] width 595 height 37
click at [925, 268] on li "Ring/proposal - you have $2342 now and need $7k by January - as a result, you n…" at bounding box center [998, 258] width 595 height 37
drag, startPoint x: 800, startPoint y: 262, endPoint x: 679, endPoint y: 262, distance: 121.0
click at [679, 262] on ol "Debt pay down - pay $250/mo to your Amex Gold card to pay it off in the next ye…" at bounding box center [983, 213] width 626 height 129
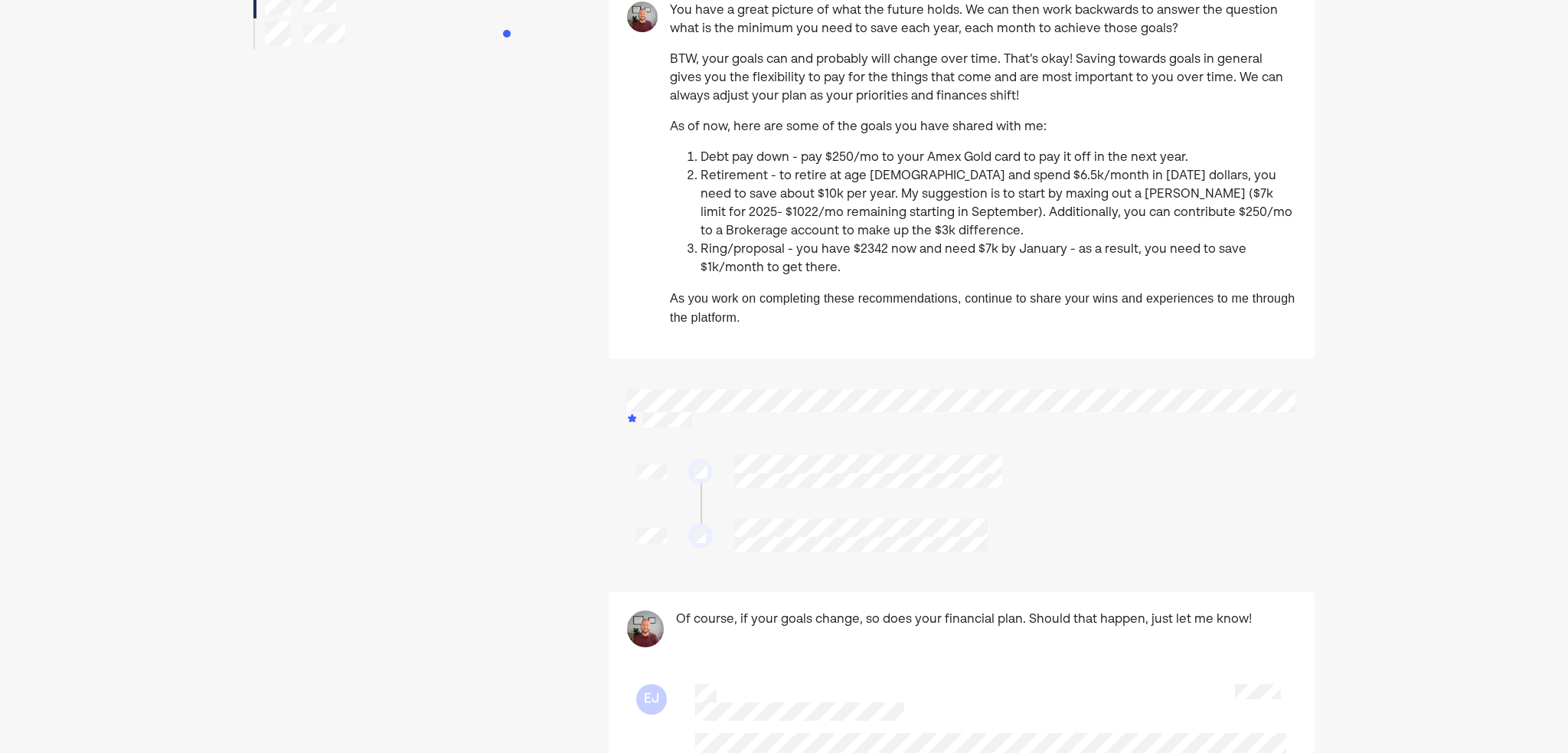
drag, startPoint x: 518, startPoint y: 248, endPoint x: 551, endPoint y: 0, distance: 250.2
click at [518, 247] on div at bounding box center [413, 410] width 319 height 1077
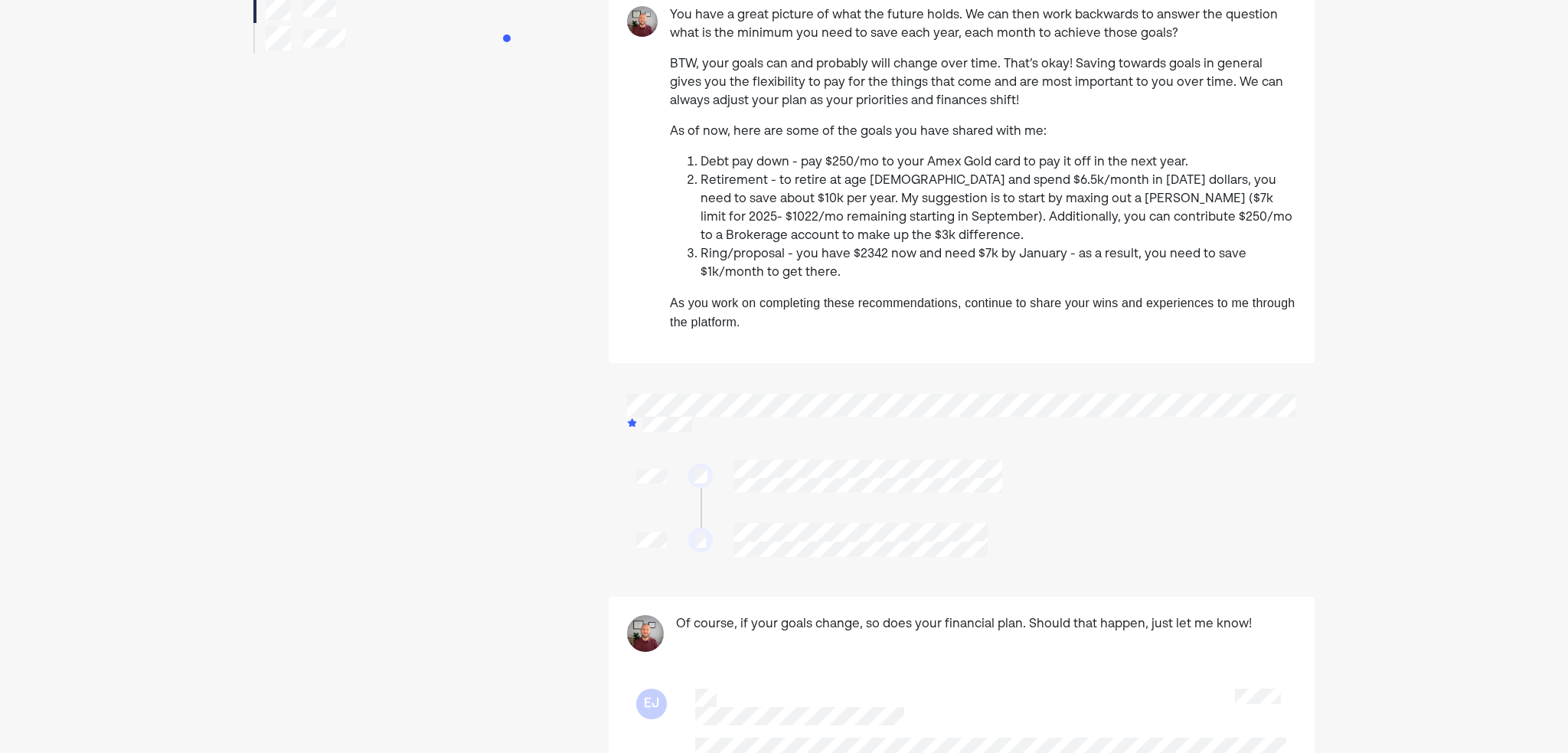
scroll to position [0, 0]
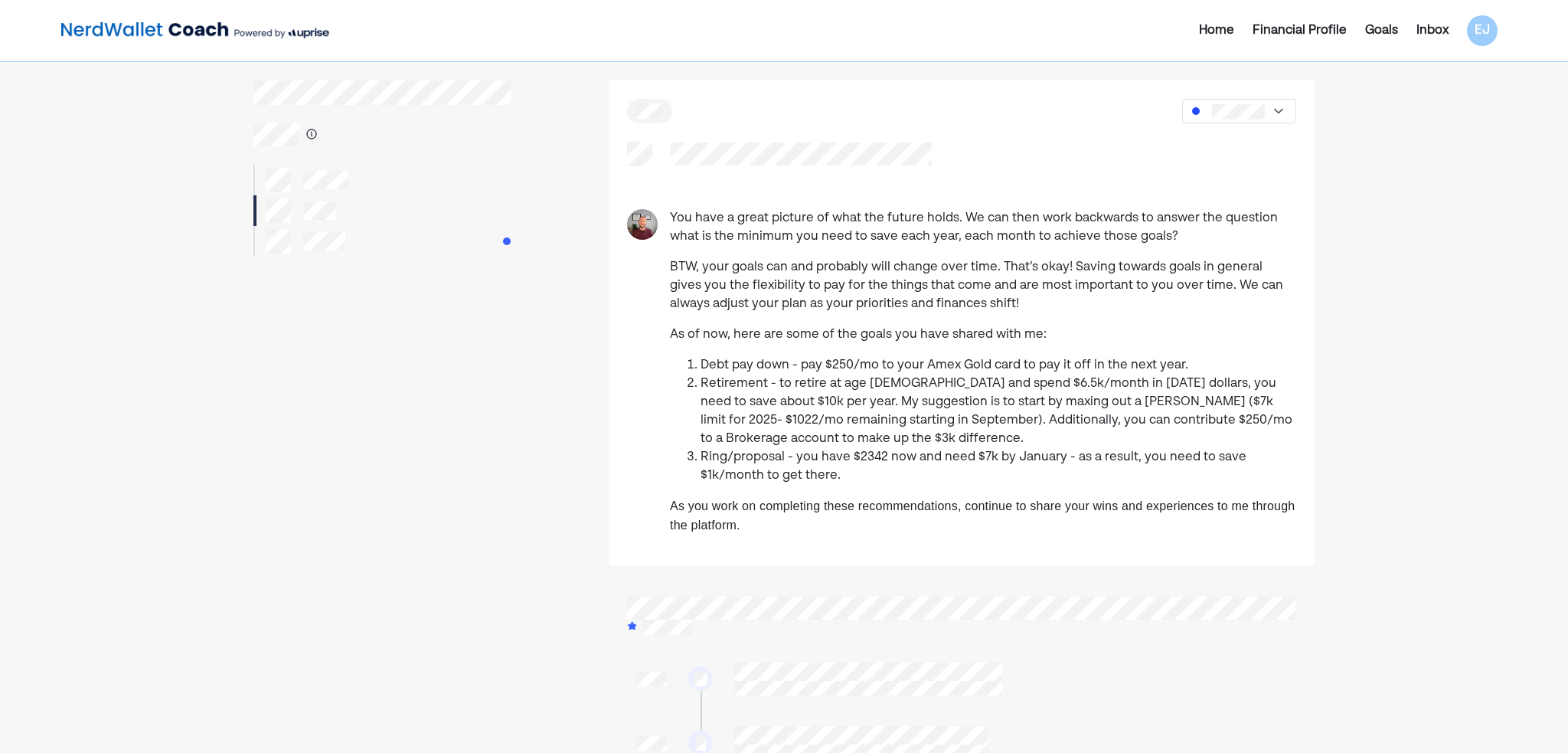
click at [434, 234] on div at bounding box center [383, 242] width 258 height 31
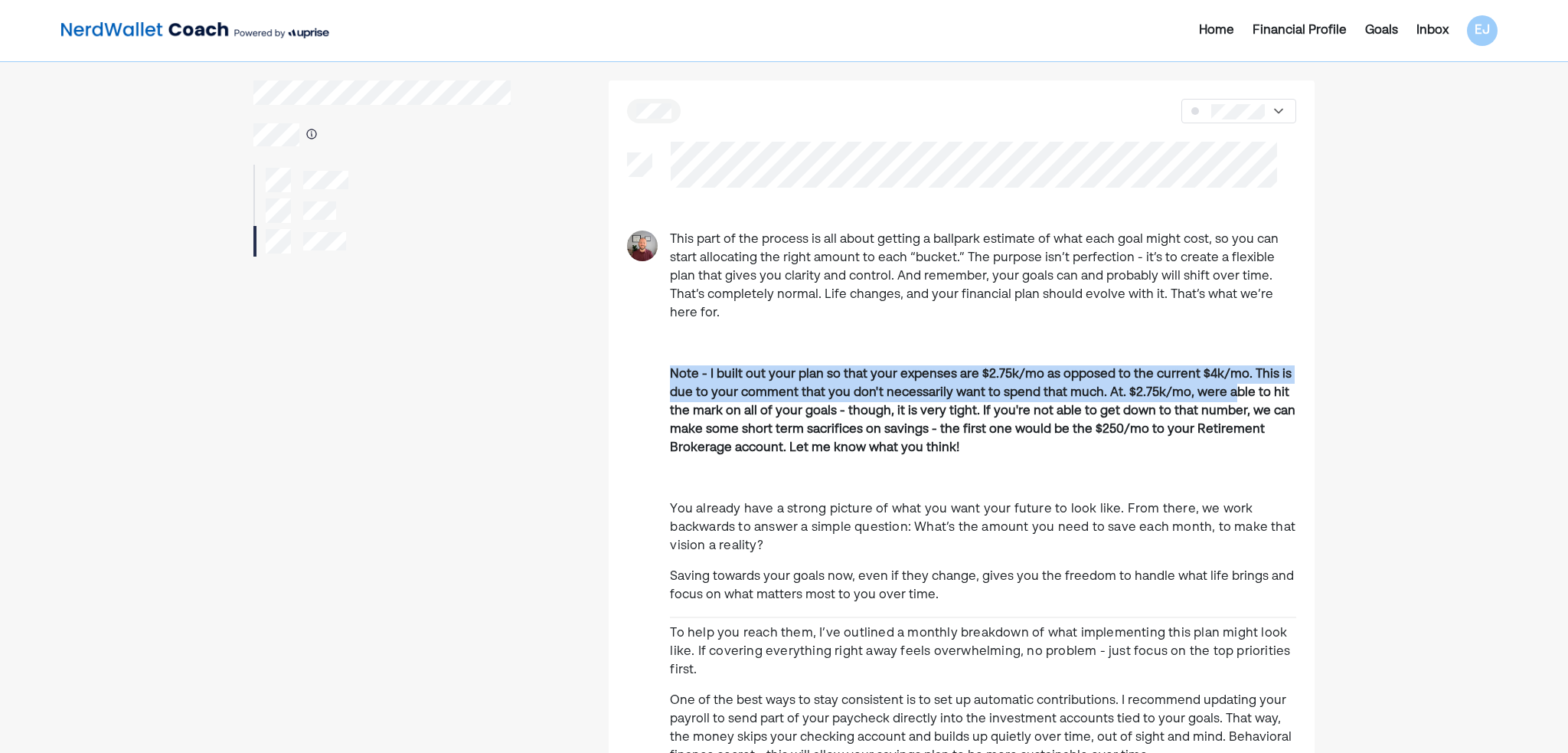
drag, startPoint x: 673, startPoint y: 348, endPoint x: 1011, endPoint y: 382, distance: 339.7
click at [1228, 381] on p "Note - I built out your plan so that your expenses are $2.75k/mo as opposed to …" at bounding box center [983, 411] width 626 height 92
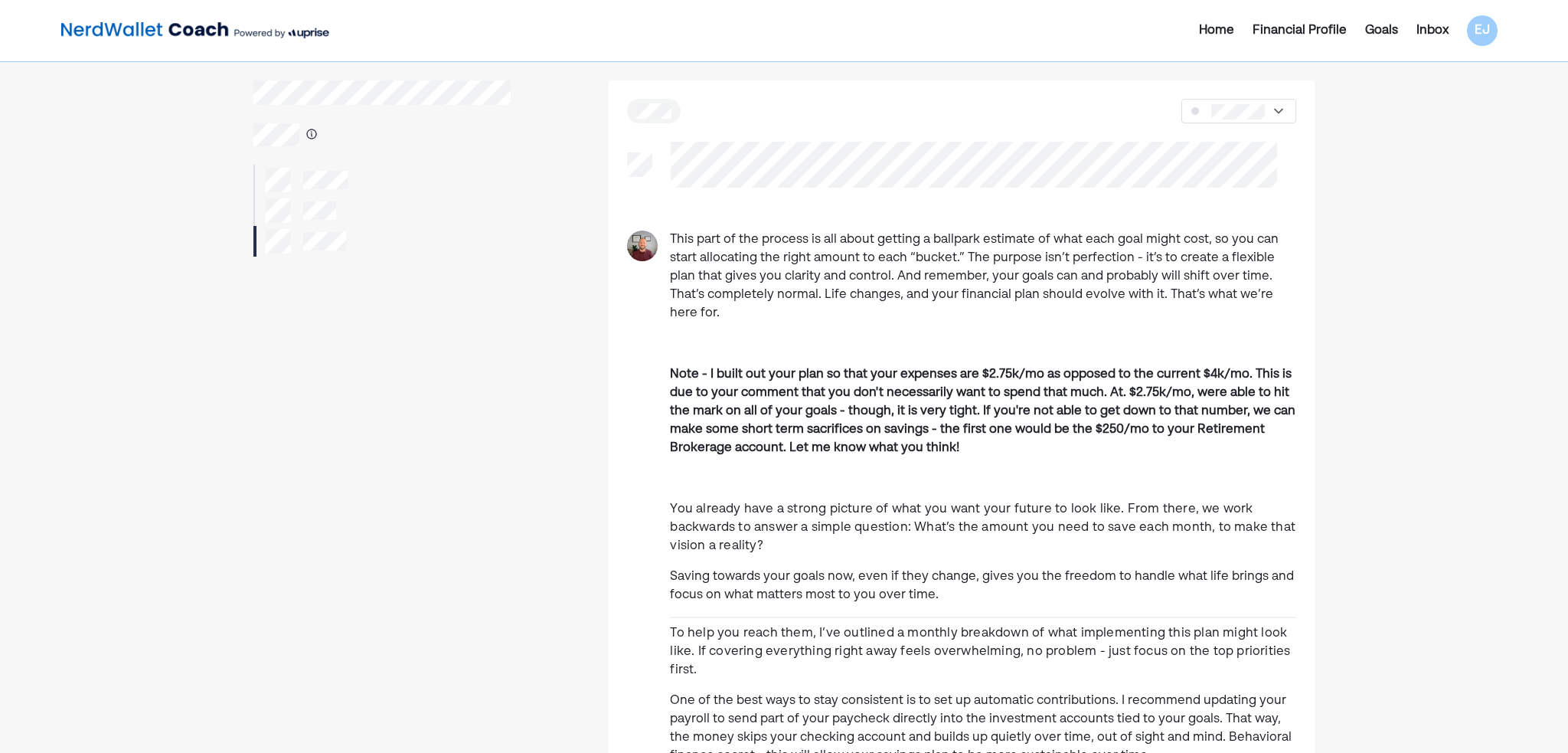
click at [735, 395] on b "Note - I built out your plan so that your expenses are $2.75k/mo as opposed to …" at bounding box center [982, 411] width 625 height 86
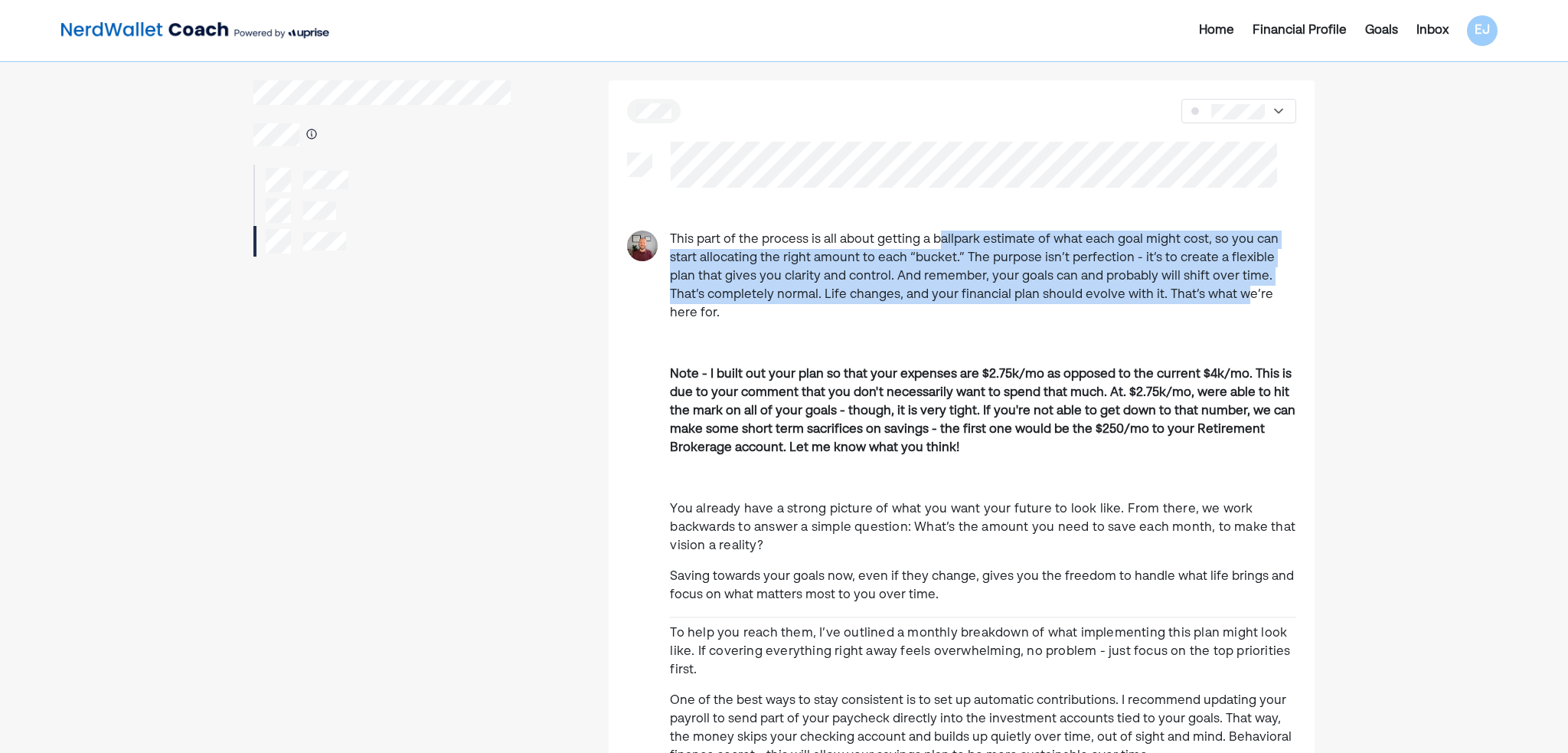
drag, startPoint x: 944, startPoint y: 235, endPoint x: 1203, endPoint y: 302, distance: 267.5
click at [1203, 303] on p "This part of the process is all about getting a ballpark estimate of what each …" at bounding box center [983, 276] width 626 height 92
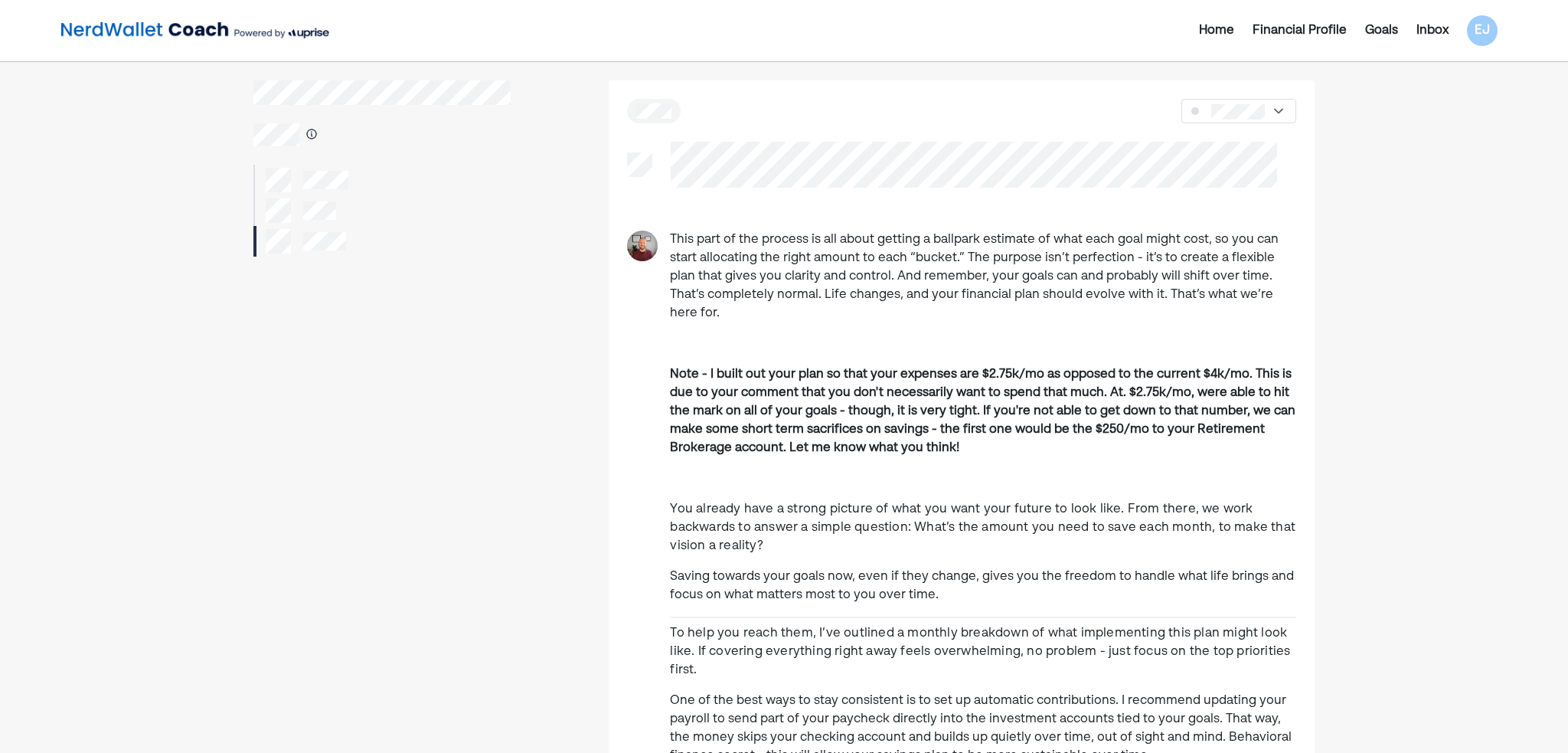
click at [982, 366] on p "Note - I built out your plan so that your expenses are $2.75k/mo as opposed to …" at bounding box center [983, 411] width 626 height 92
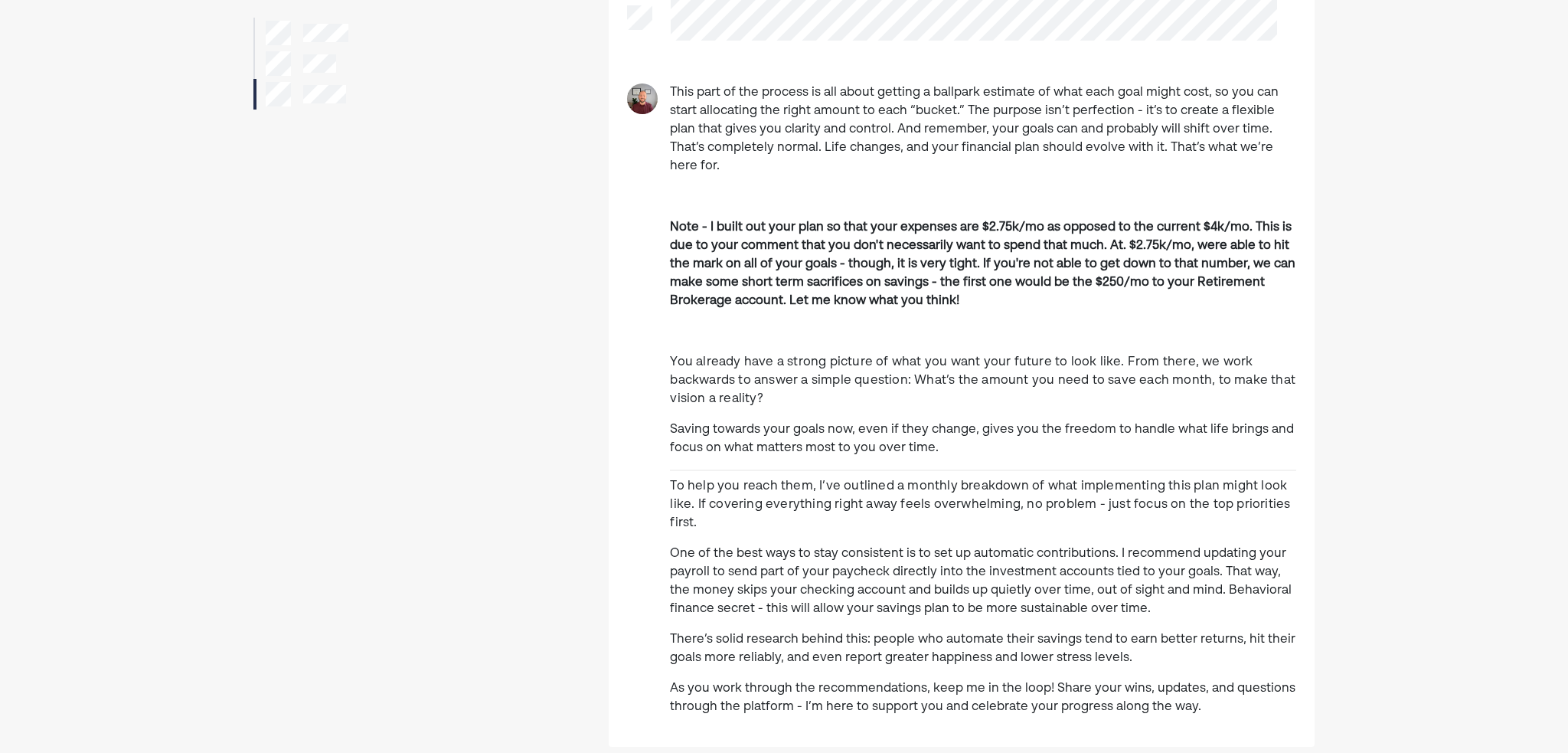
scroll to position [153, 0]
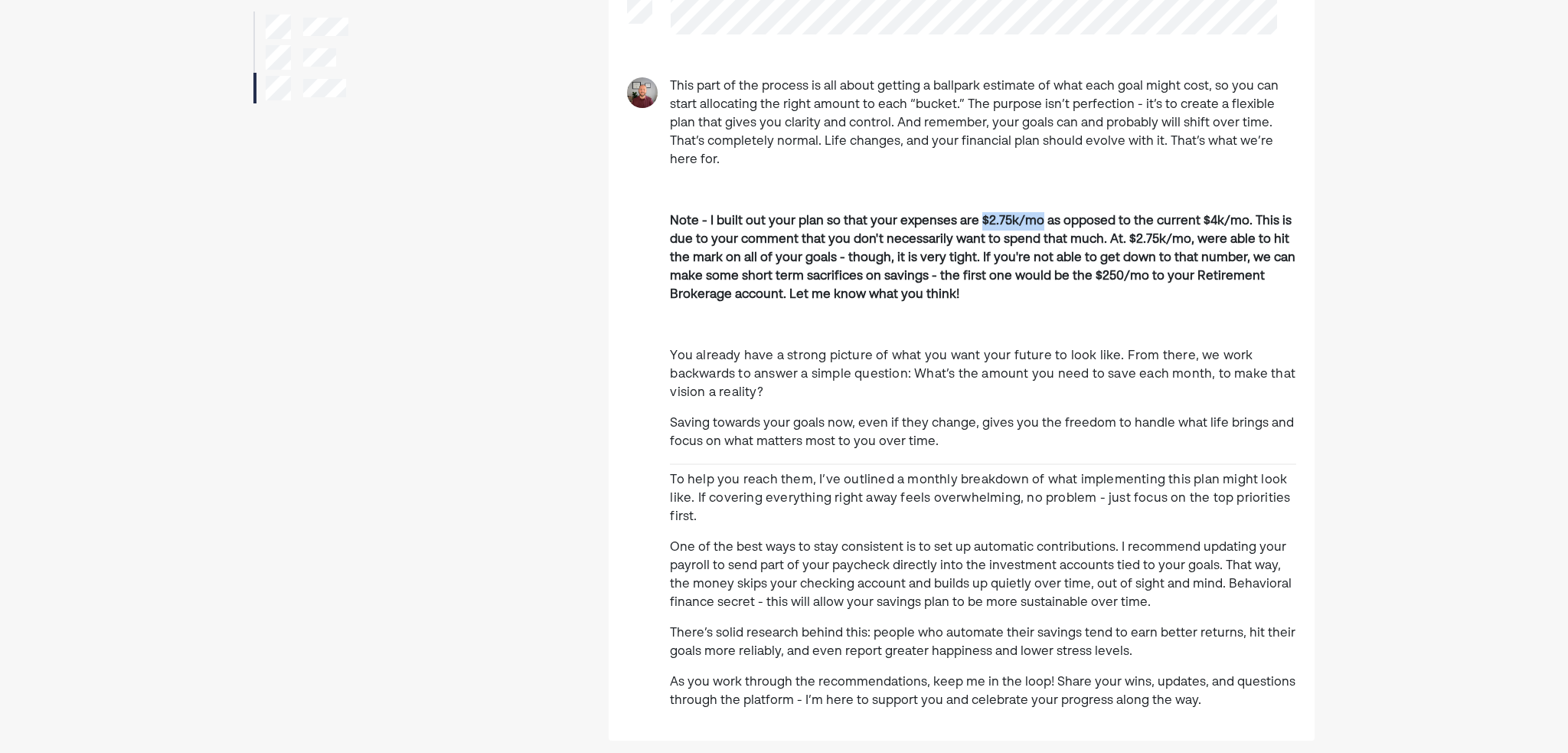
drag, startPoint x: 977, startPoint y: 204, endPoint x: 1033, endPoint y: 203, distance: 56.0
click at [1033, 215] on b "Note - I built out your plan so that your expenses are $2.75k/mo as opposed to …" at bounding box center [982, 258] width 625 height 86
click at [1157, 213] on p "Note - I built out your plan so that your expenses are $2.75k/mo as opposed to …" at bounding box center [983, 258] width 626 height 92
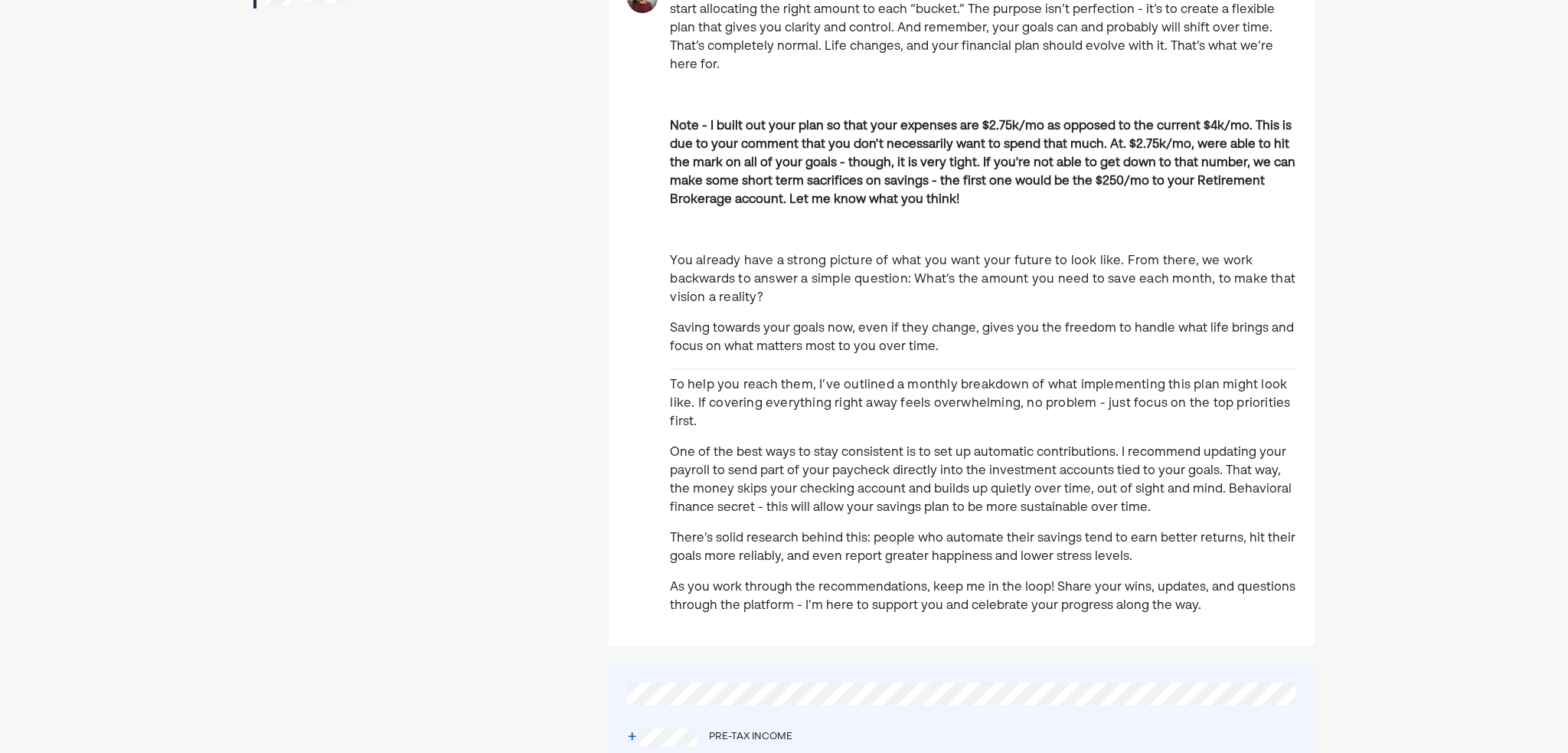
scroll to position [230, 0]
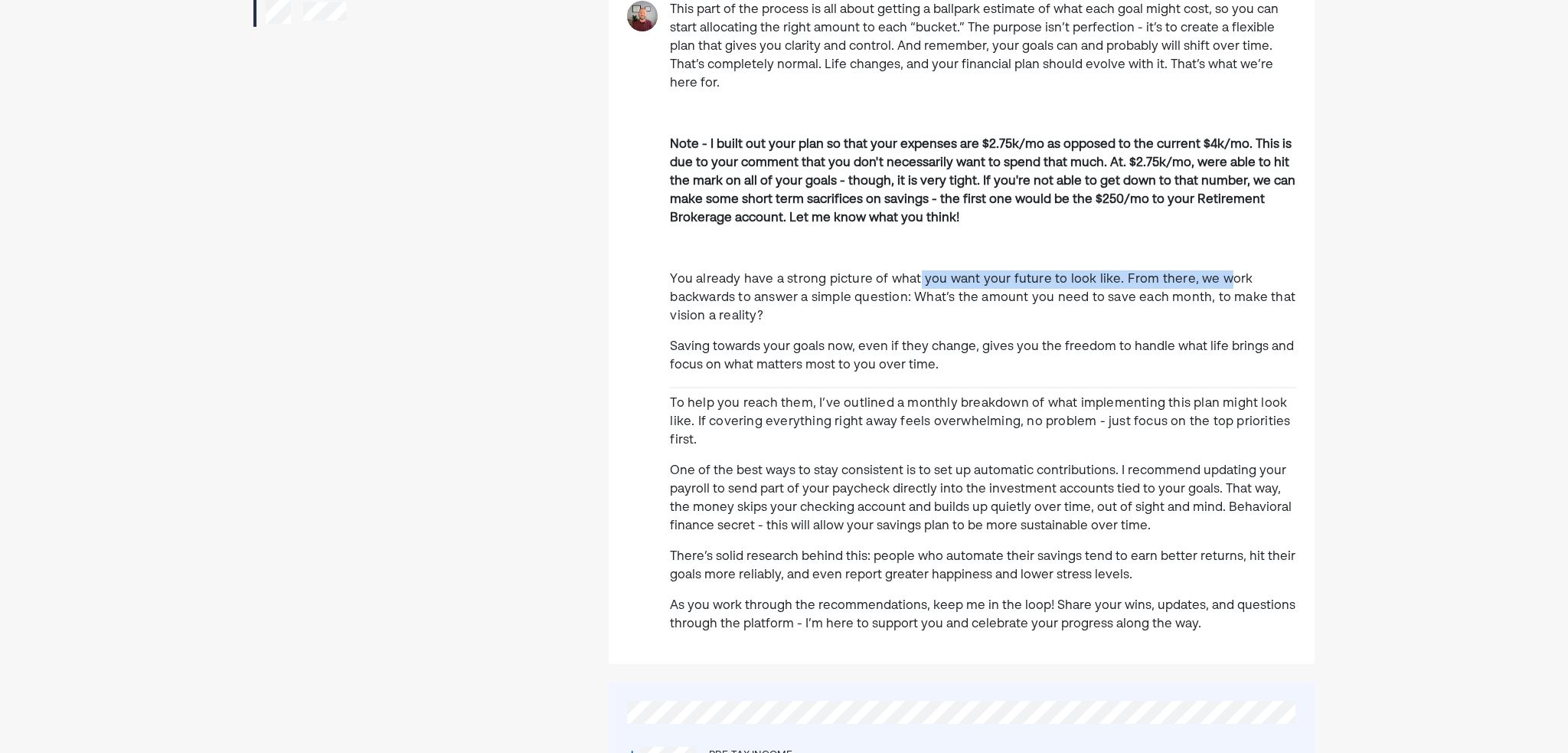
drag, startPoint x: 925, startPoint y: 250, endPoint x: 1214, endPoint y: 254, distance: 289.0
click at [1214, 254] on div "This part of the process is all about getting a ballpark estimate of what each …" at bounding box center [983, 323] width 626 height 645
click at [807, 285] on span "You already have a strong picture of what you want your future to look like. Fr…" at bounding box center [982, 298] width 625 height 49
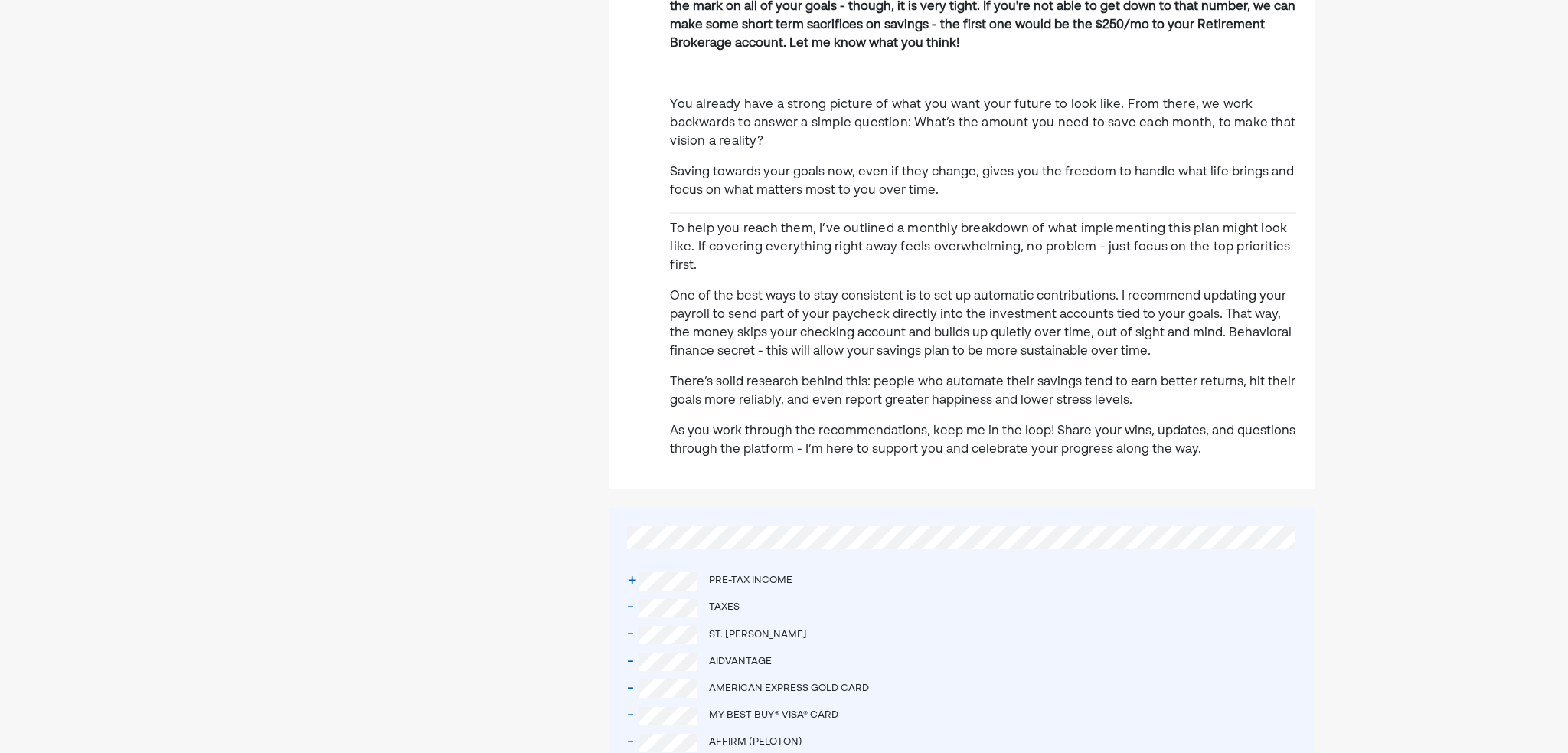
scroll to position [460, 0]
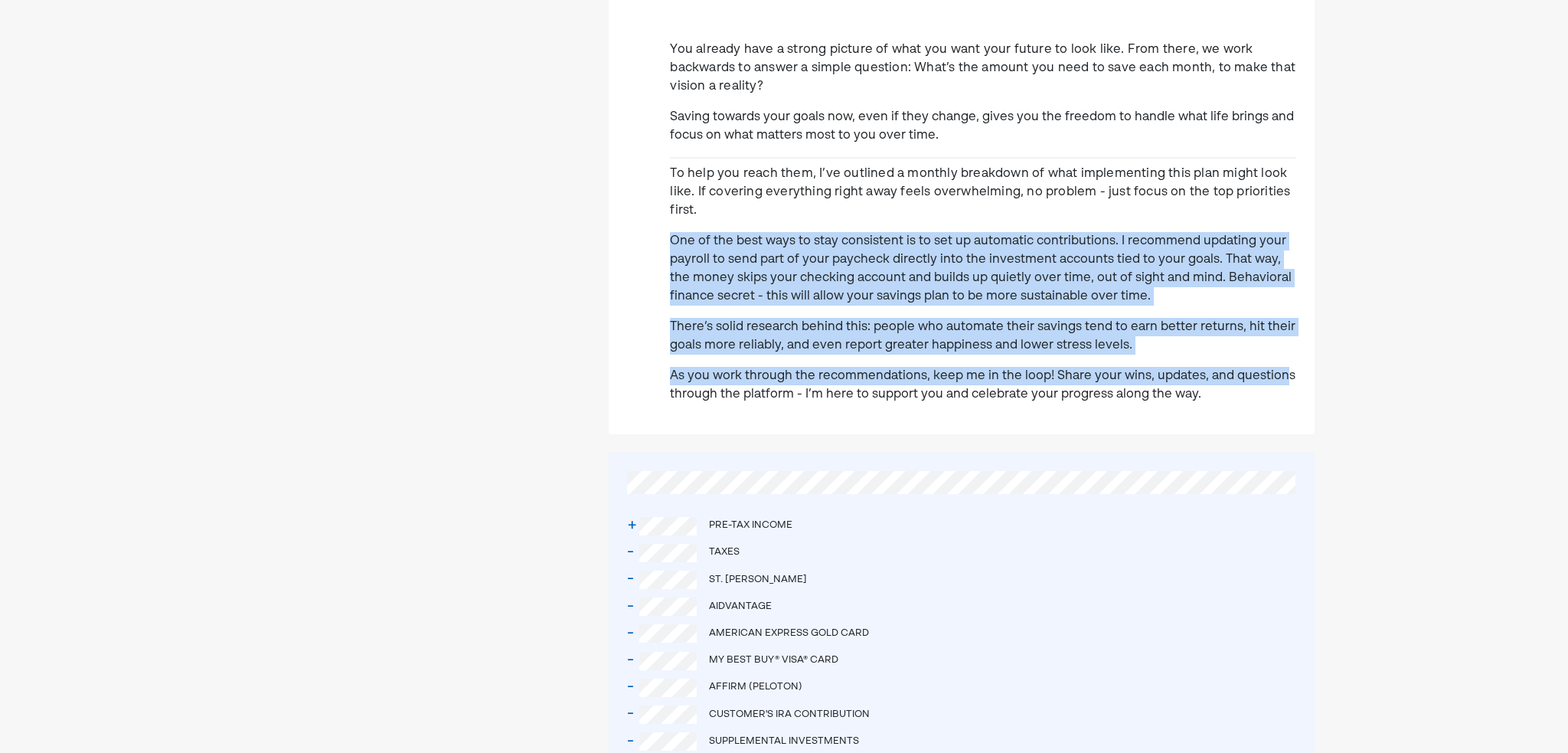
drag, startPoint x: 673, startPoint y: 226, endPoint x: 1280, endPoint y: 355, distance: 620.6
click at [1280, 355] on div "One of the best ways to stay consistent is to set up automatic contributions. I…" at bounding box center [983, 318] width 626 height 171
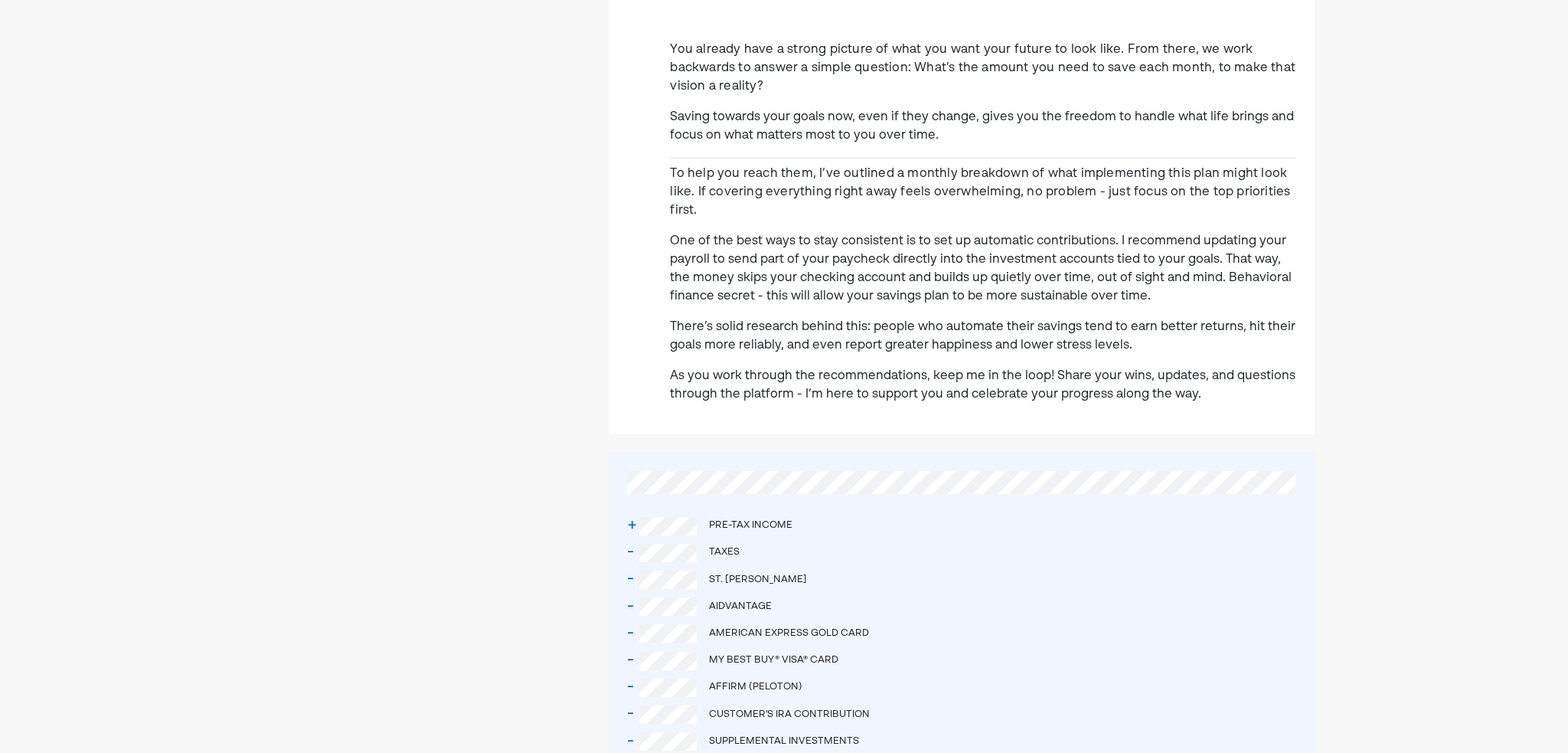
click at [1324, 351] on main "This part of the process is all about getting a ballpark estimate of what each …" at bounding box center [784, 411] width 1098 height 1583
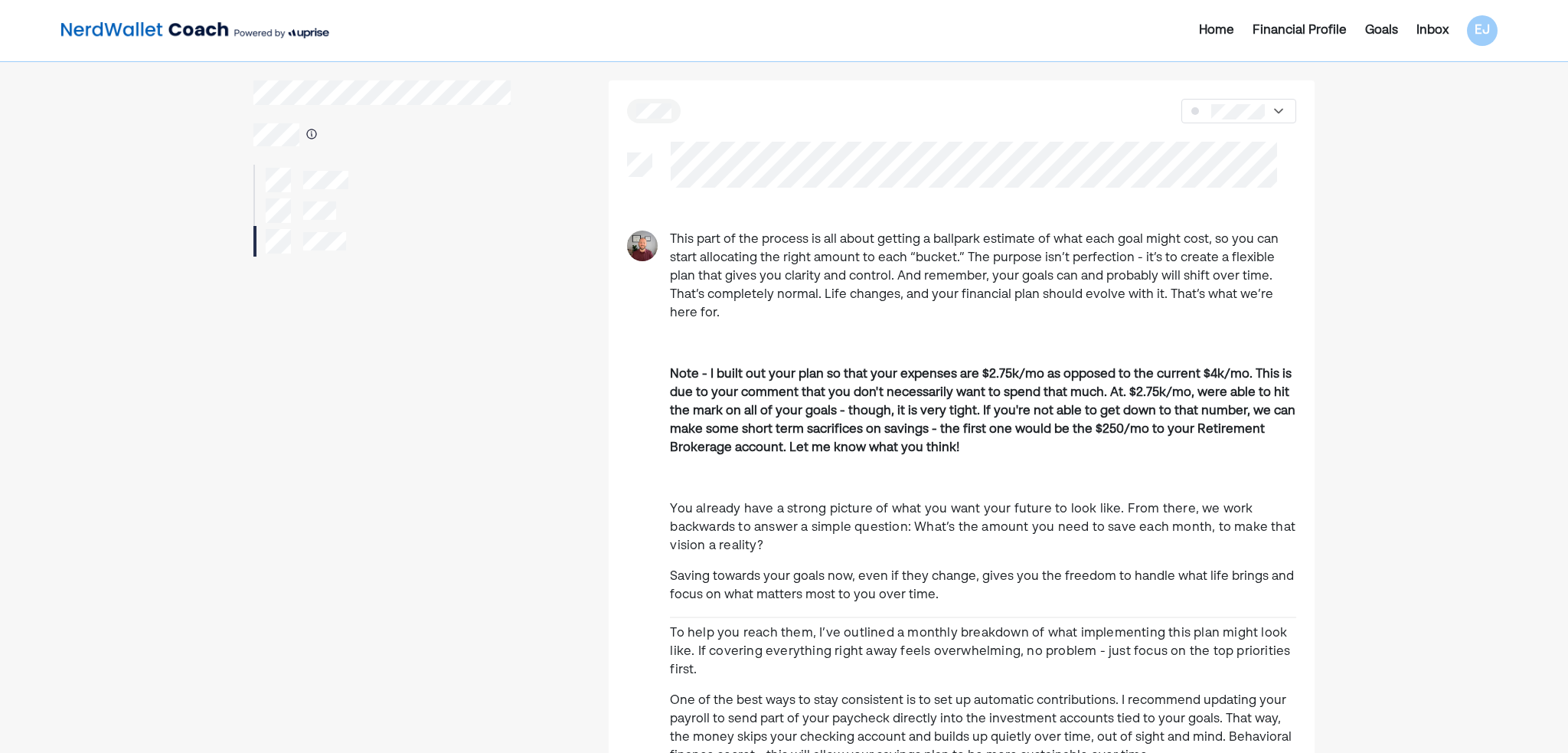
drag, startPoint x: 1423, startPoint y: 206, endPoint x: 1241, endPoint y: 279, distance: 196.1
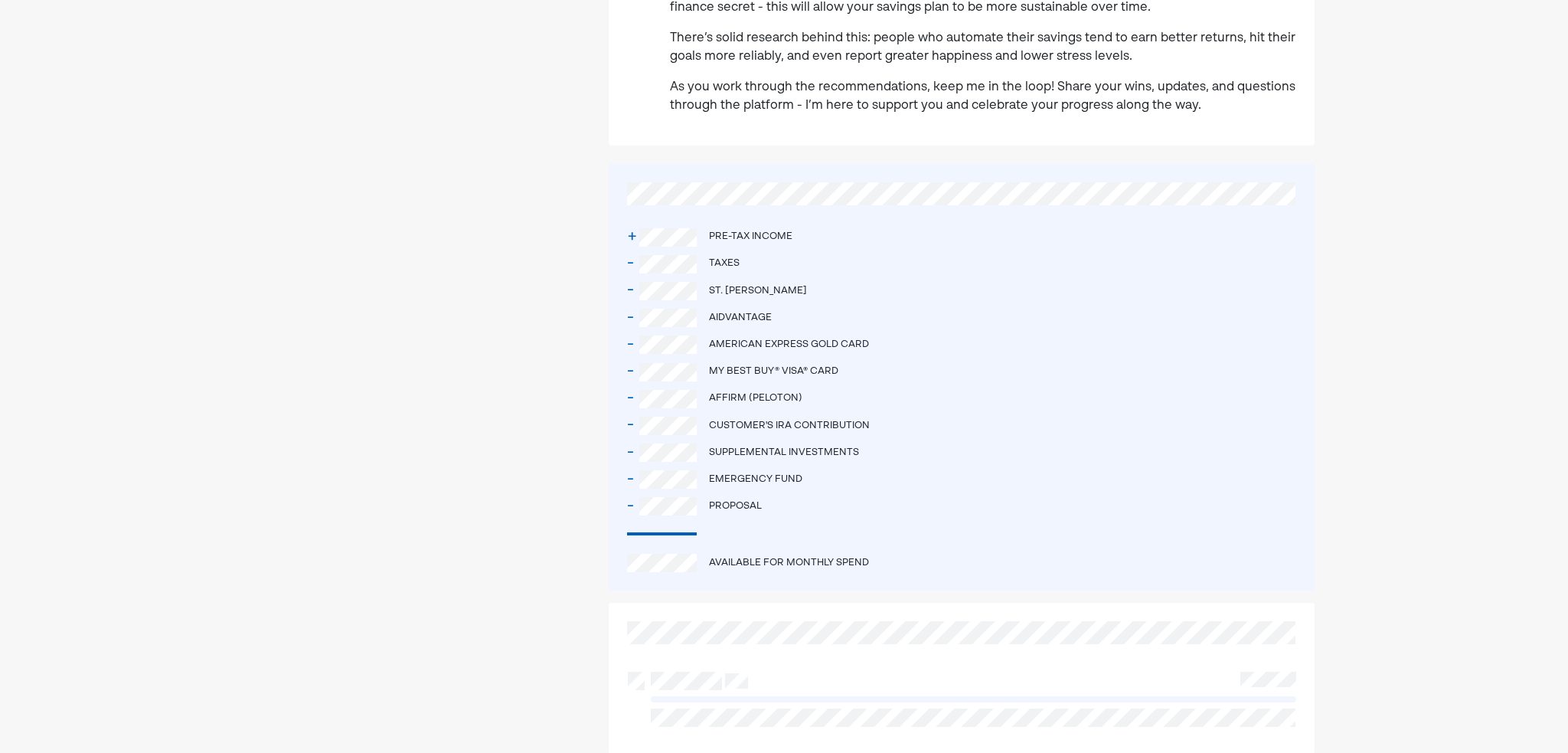
scroll to position [766, 0]
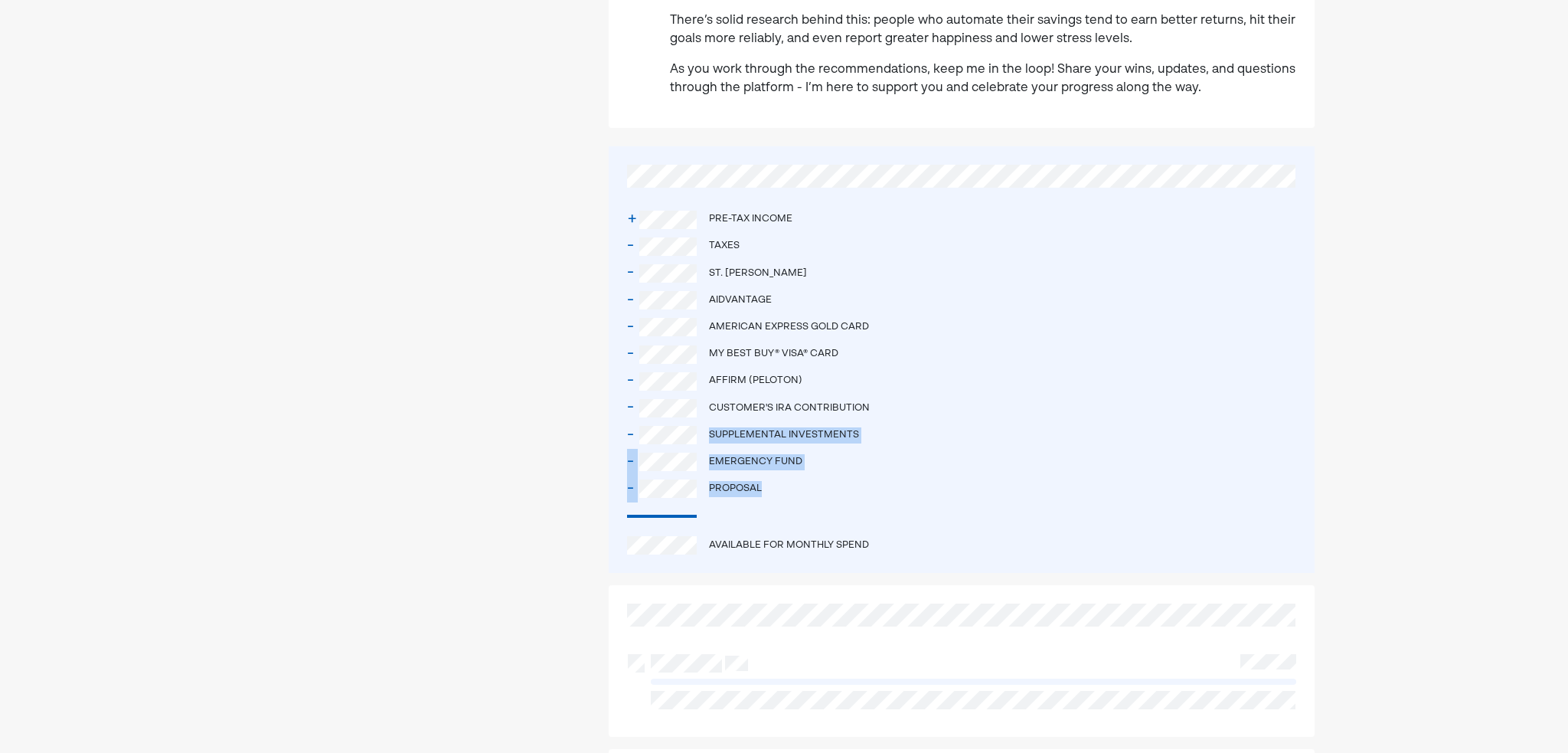
drag, startPoint x: 796, startPoint y: 476, endPoint x: 710, endPoint y: 424, distance: 100.5
click at [710, 424] on div "+ Pre-tax income - Taxes - St. [PERSON_NAME] - Aidvantage - American Express Go…" at bounding box center [962, 360] width 706 height 427
click at [532, 422] on div at bounding box center [413, 105] width 319 height 1583
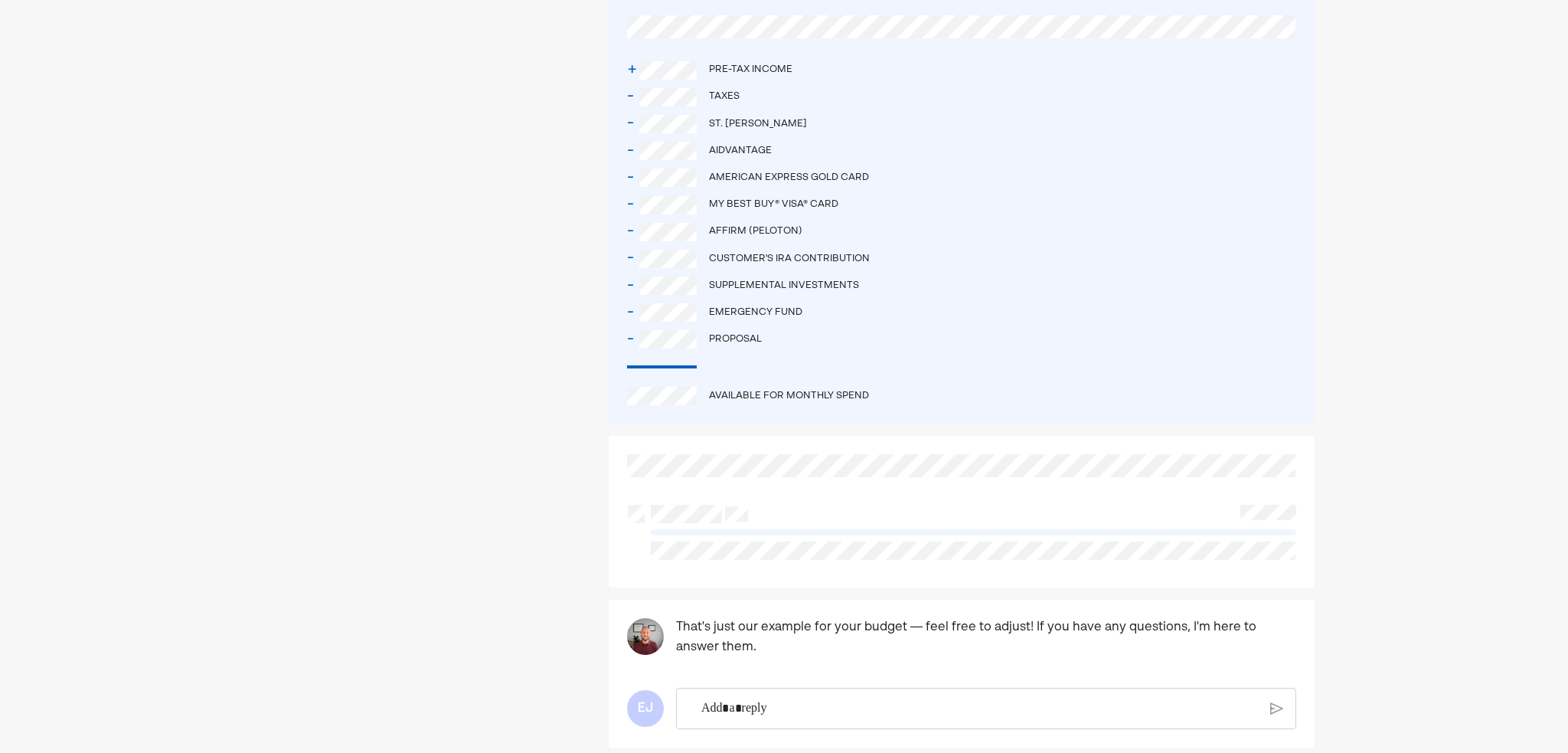
scroll to position [919, 0]
click at [866, 383] on div "Available for Monthly Spend" at bounding box center [962, 392] width 669 height 18
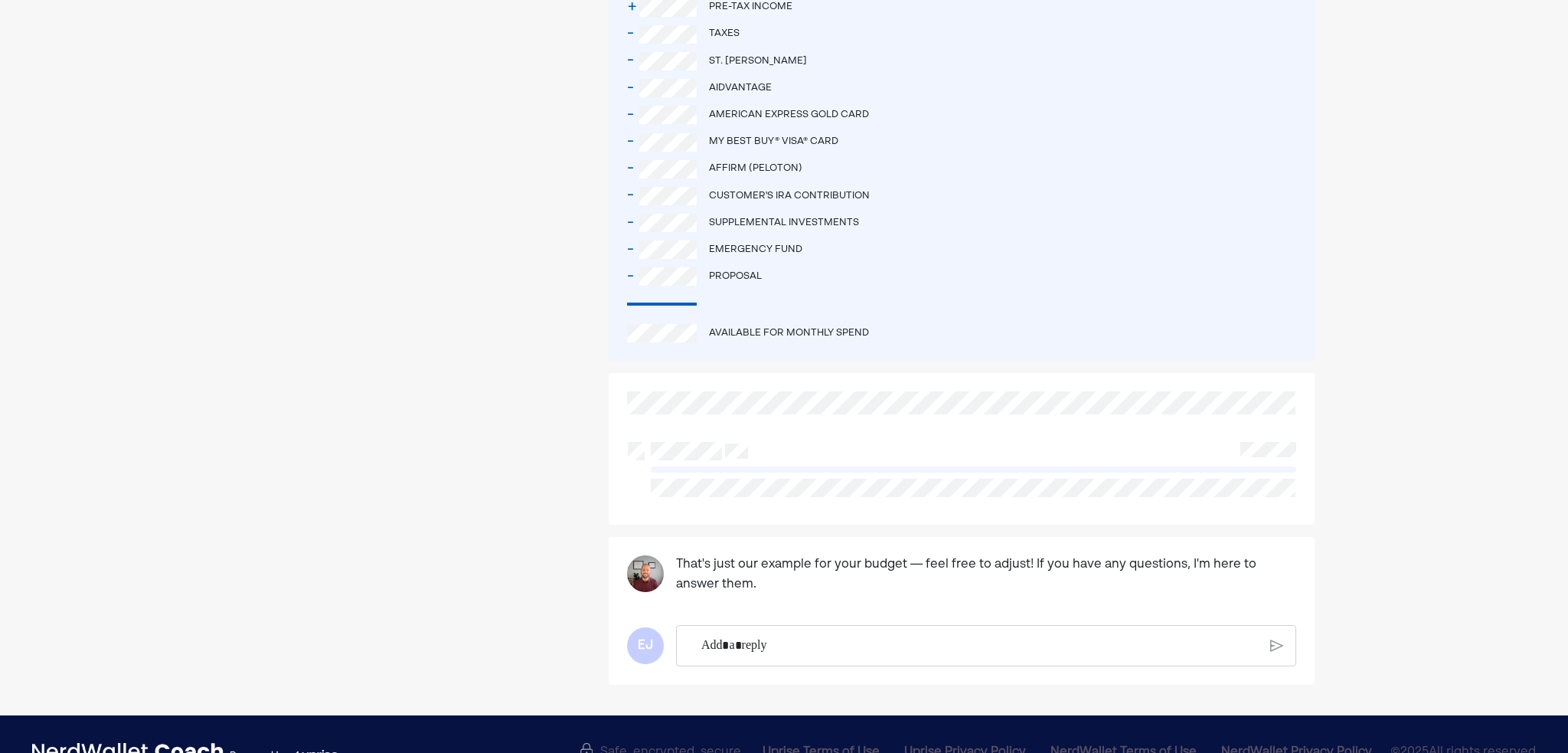
scroll to position [994, 0]
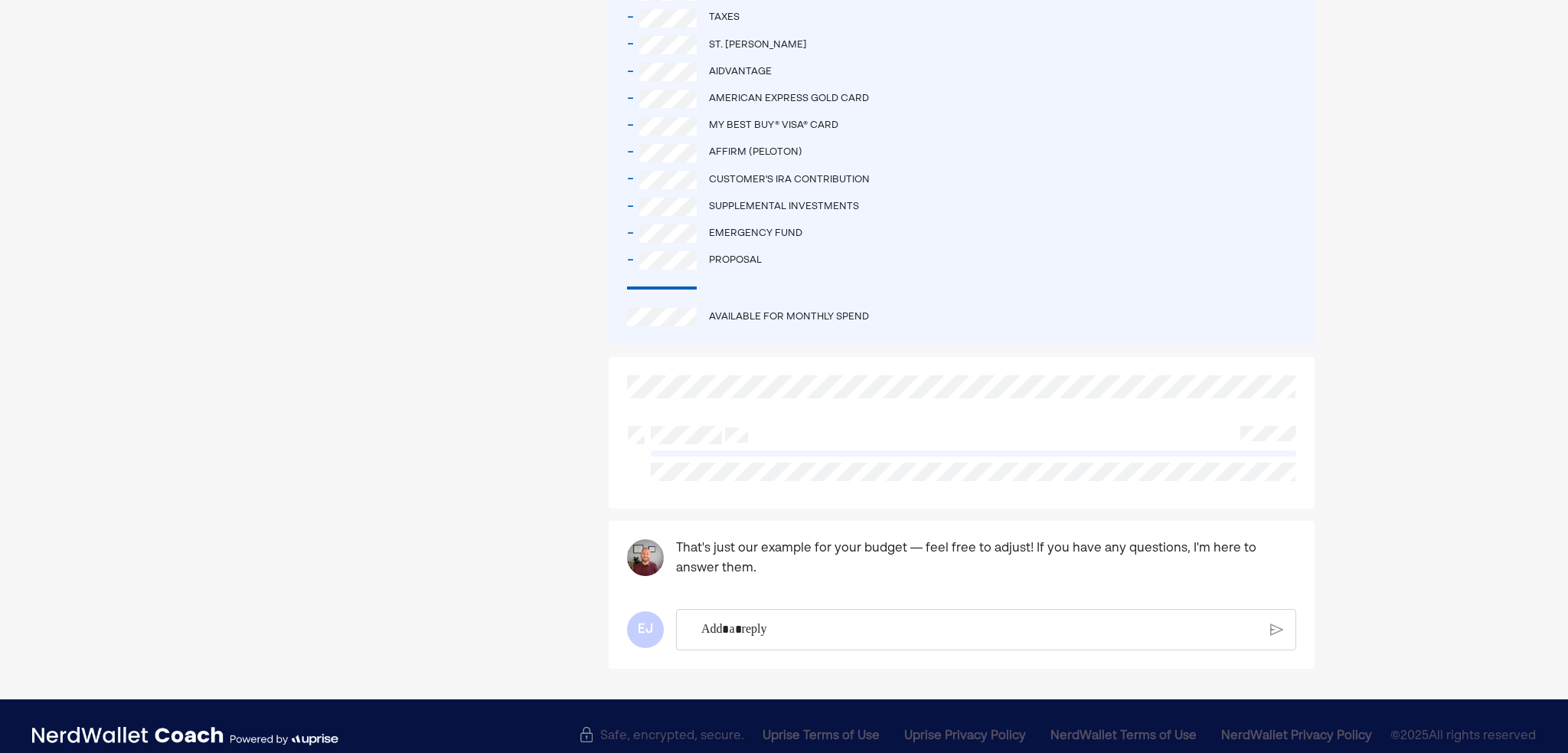
click at [627, 464] on div at bounding box center [962, 453] width 669 height 73
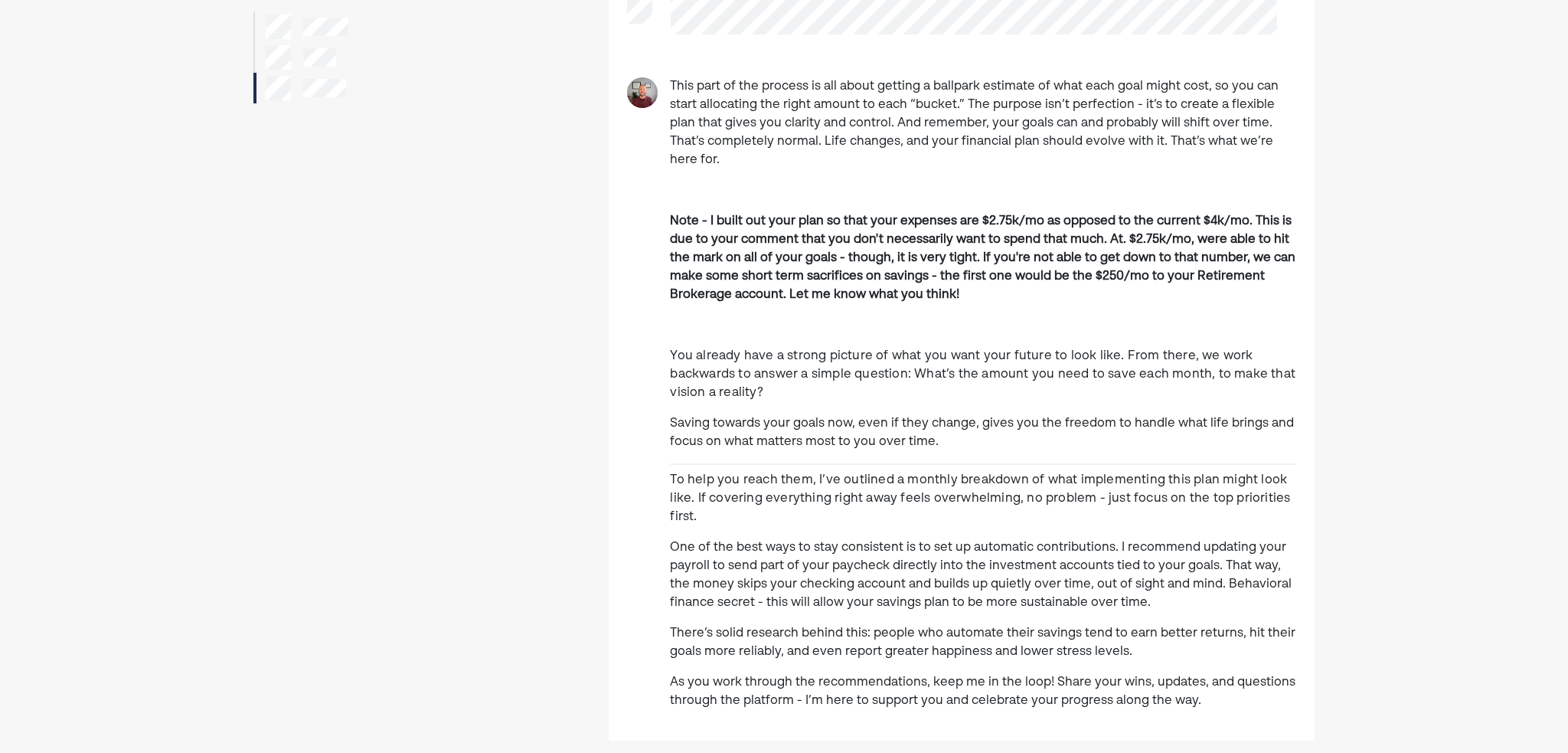
scroll to position [0, 0]
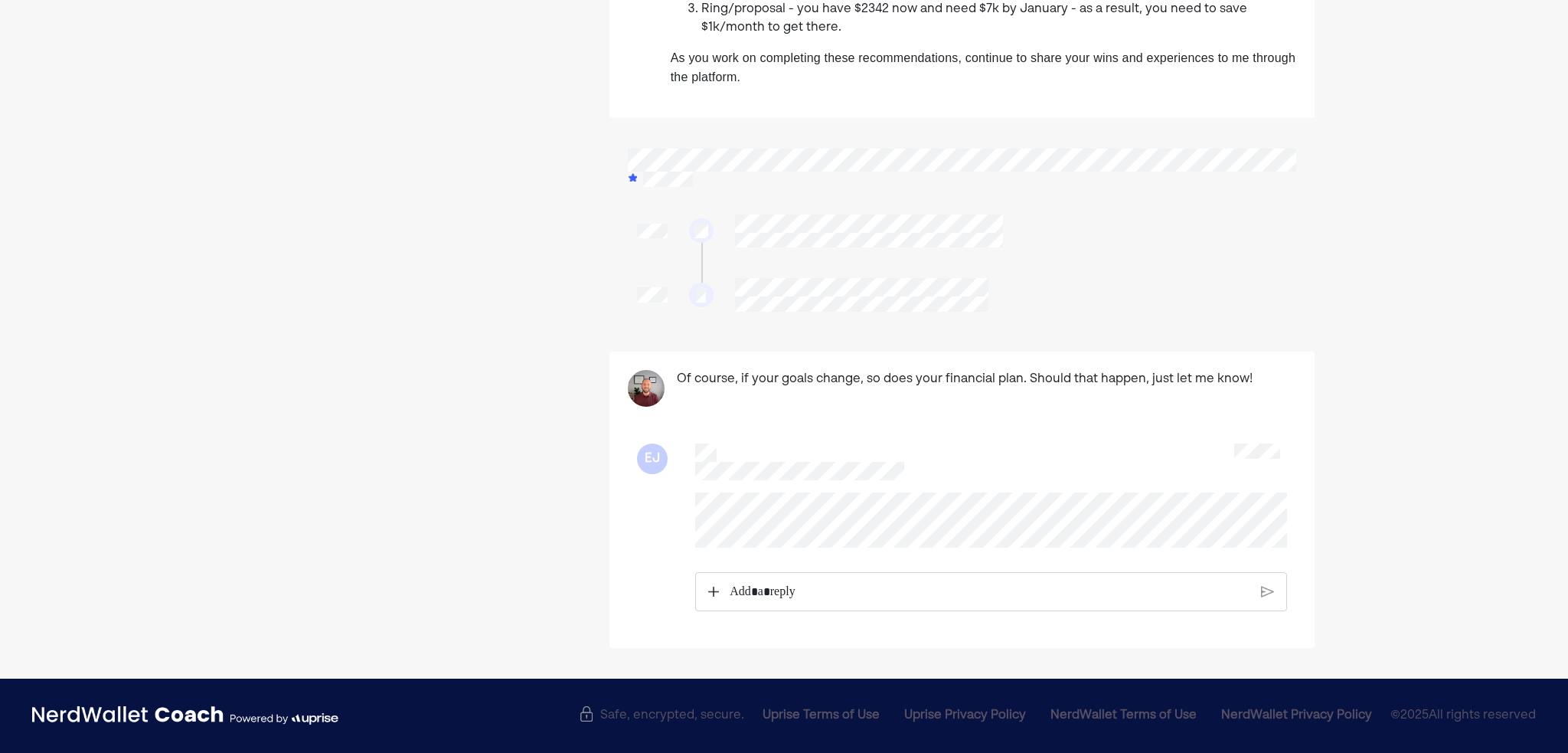
scroll to position [462, 0]
click at [790, 578] on div "Rich Text Editor. Editing area: main" at bounding box center [989, 592] width 534 height 39
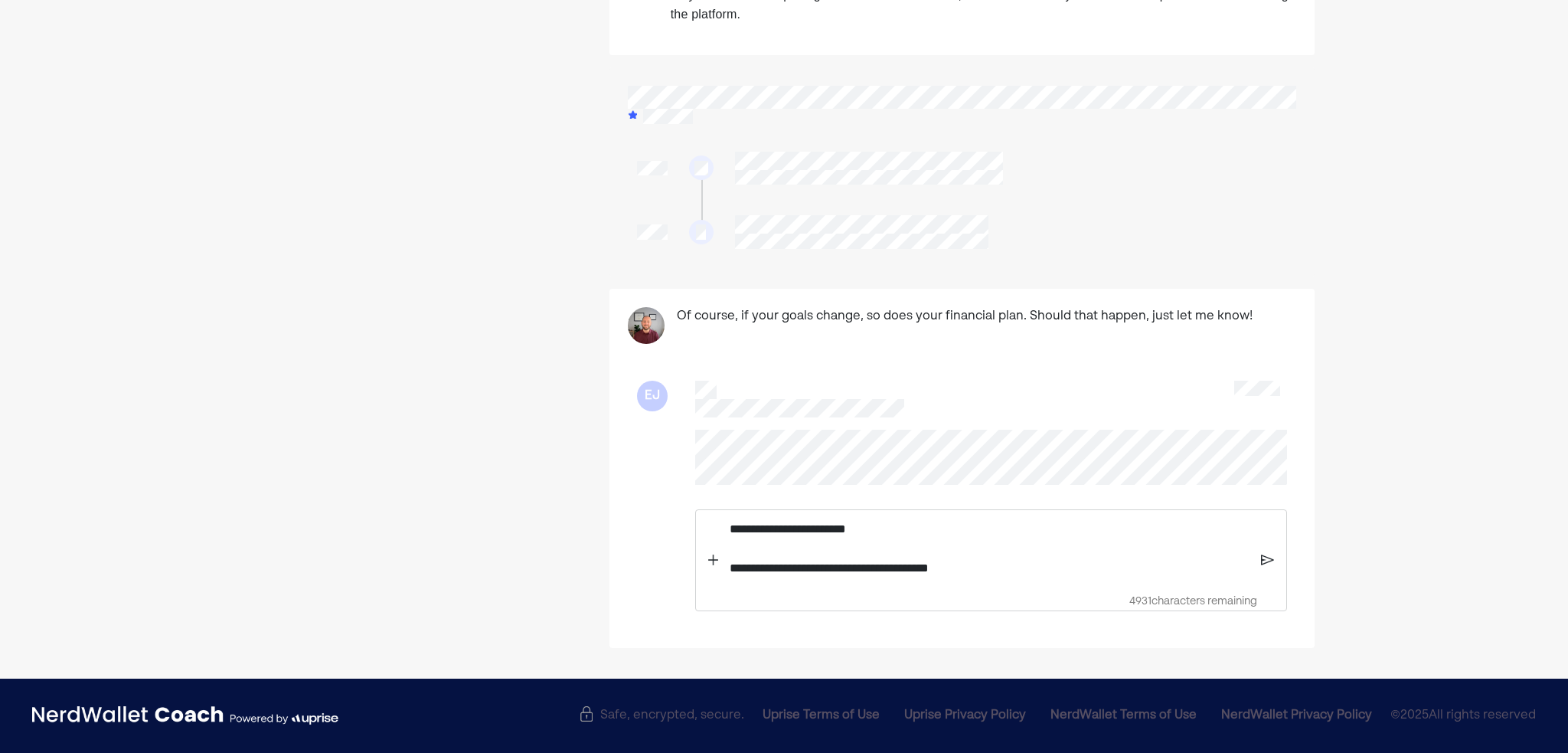
scroll to position [524, 0]
click at [1258, 561] on div "**********" at bounding box center [989, 560] width 542 height 101
click at [1267, 557] on img at bounding box center [1267, 559] width 13 height 14
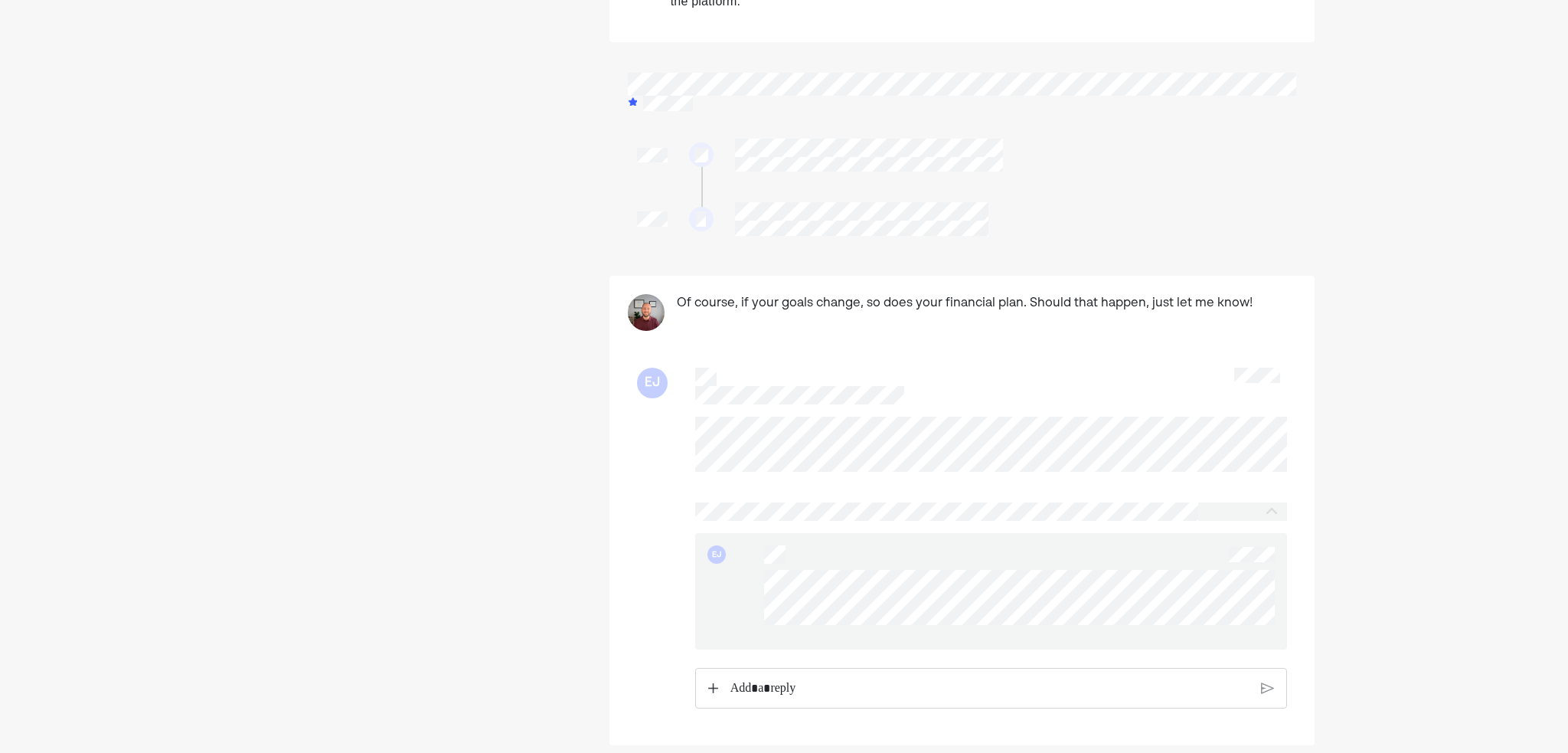
scroll to position [505, 0]
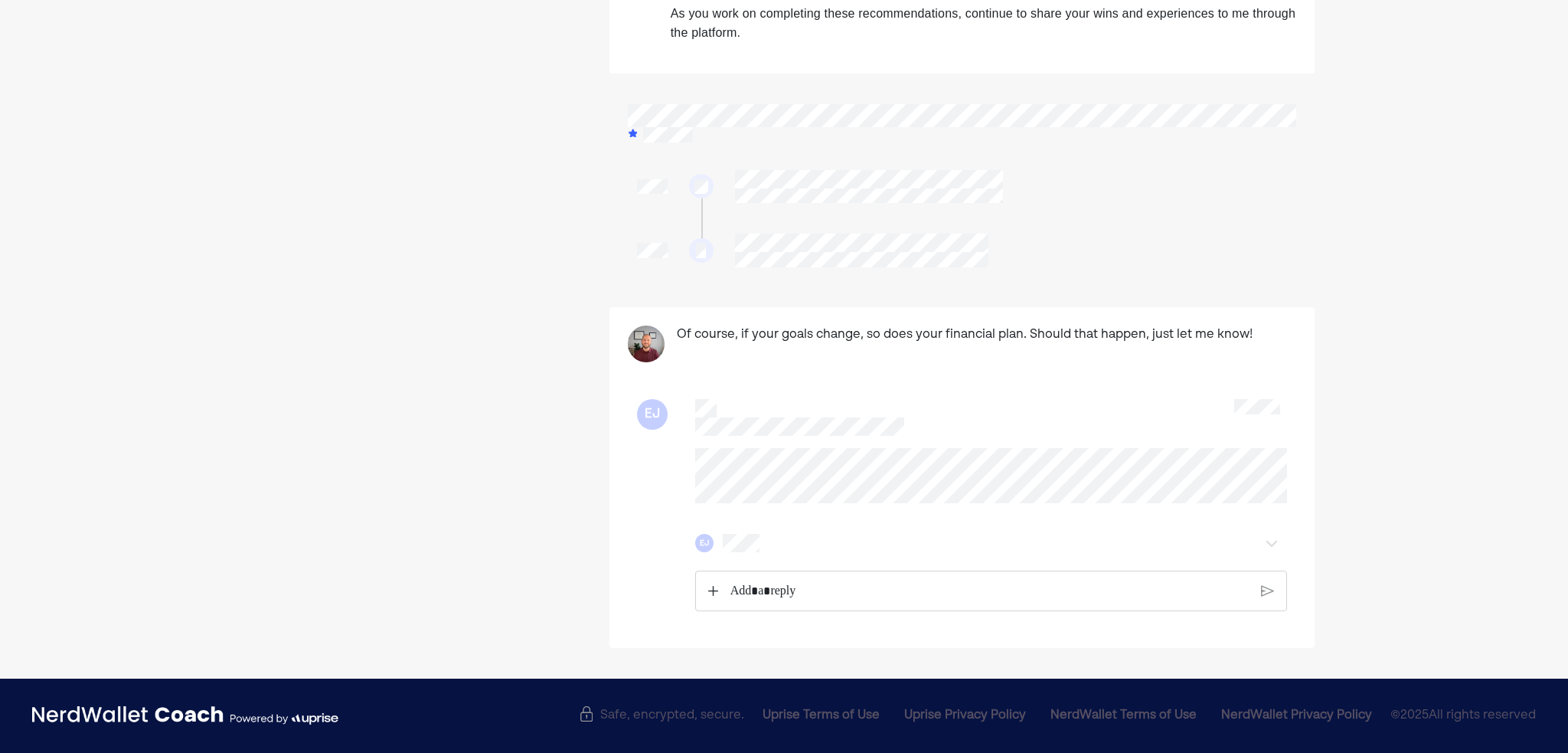
click at [796, 448] on div "EJ" at bounding box center [962, 530] width 650 height 164
click at [805, 503] on div "EJ" at bounding box center [962, 530] width 650 height 164
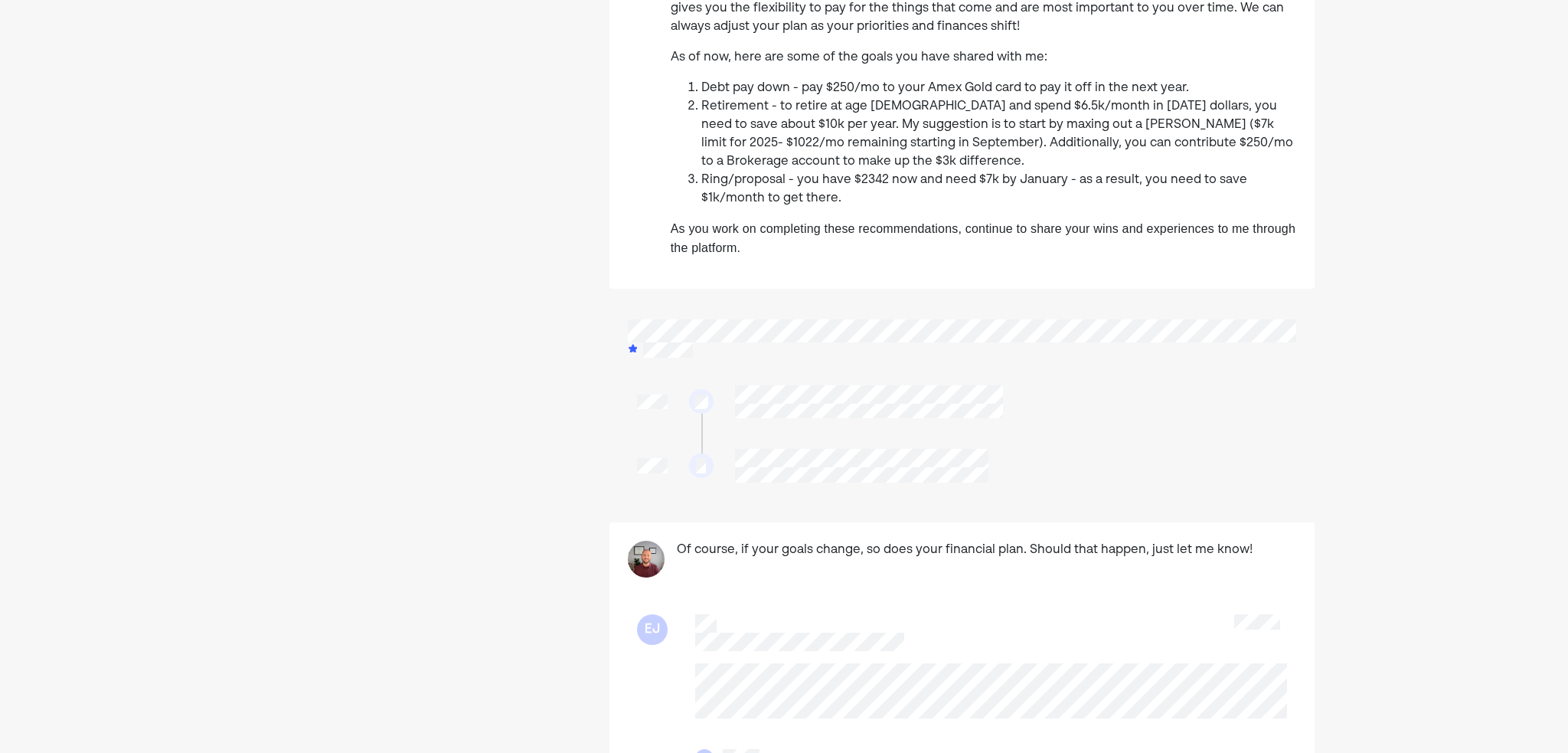
scroll to position [275, 0]
click at [695, 468] on div at bounding box center [701, 467] width 24 height 24
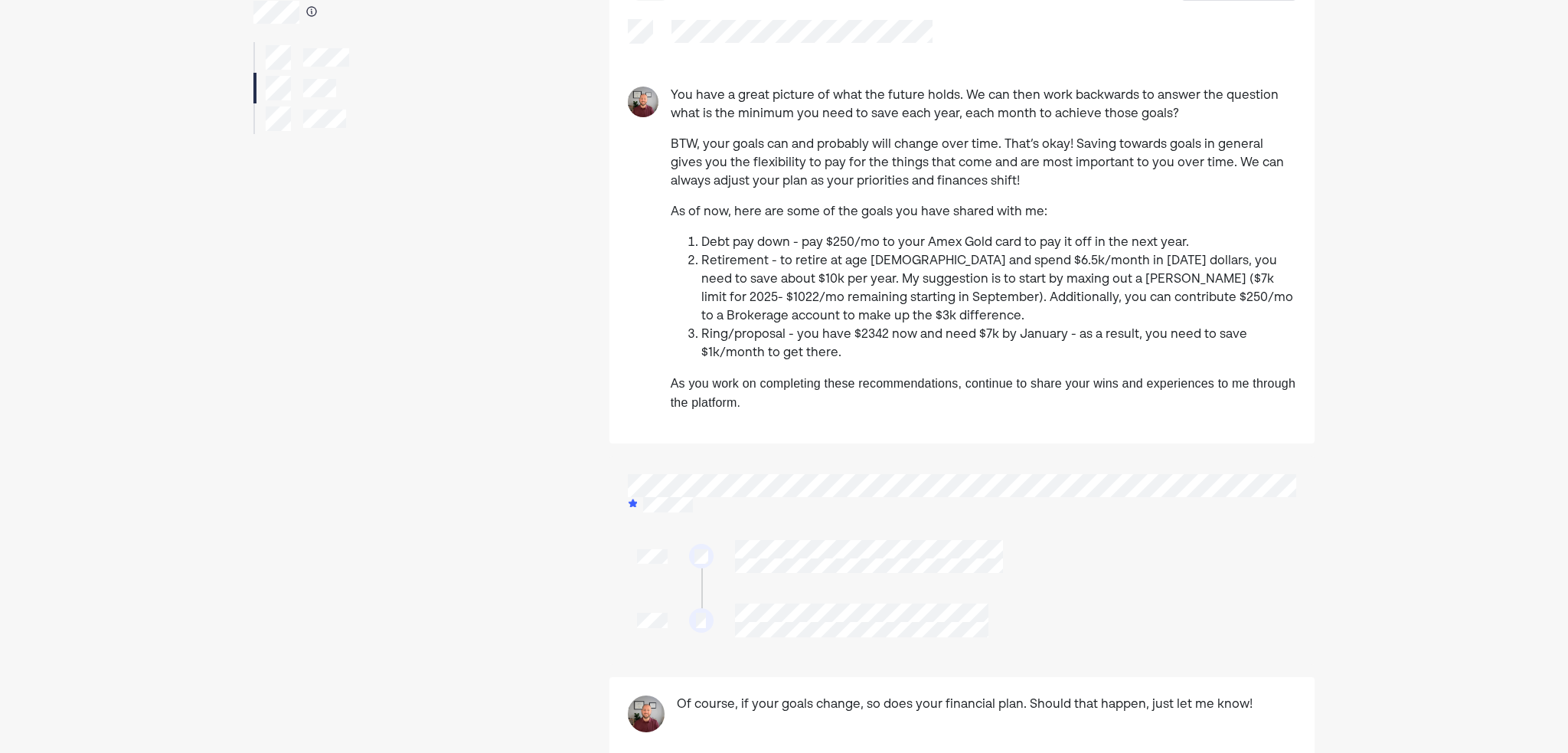
scroll to position [46, 0]
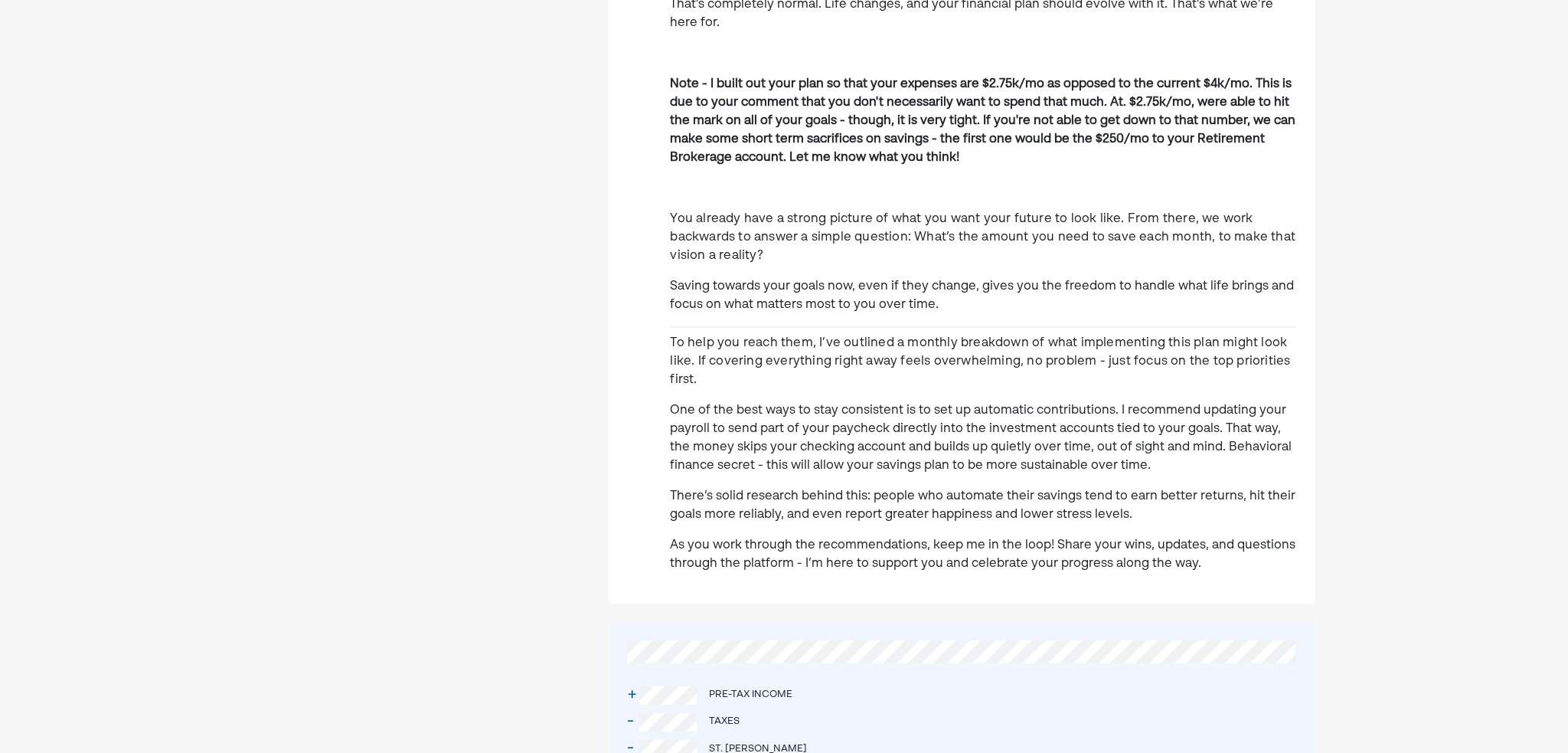
scroll to position [613, 0]
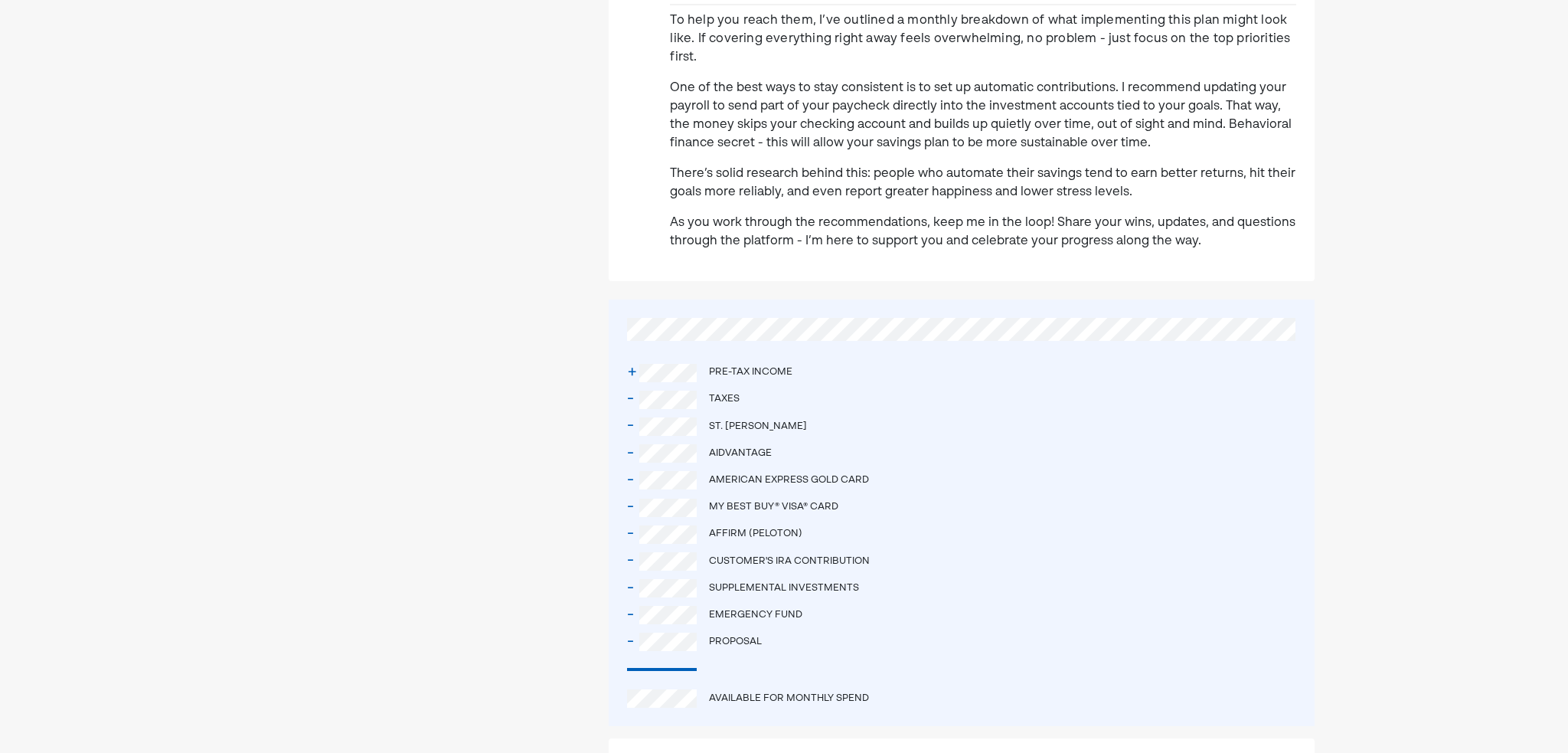
click at [630, 359] on div "+" at bounding box center [633, 372] width 12 height 27
click at [798, 359] on div "+ Pre-tax income" at bounding box center [962, 372] width 669 height 27
click at [772, 386] on div "- Taxes" at bounding box center [962, 399] width 669 height 27
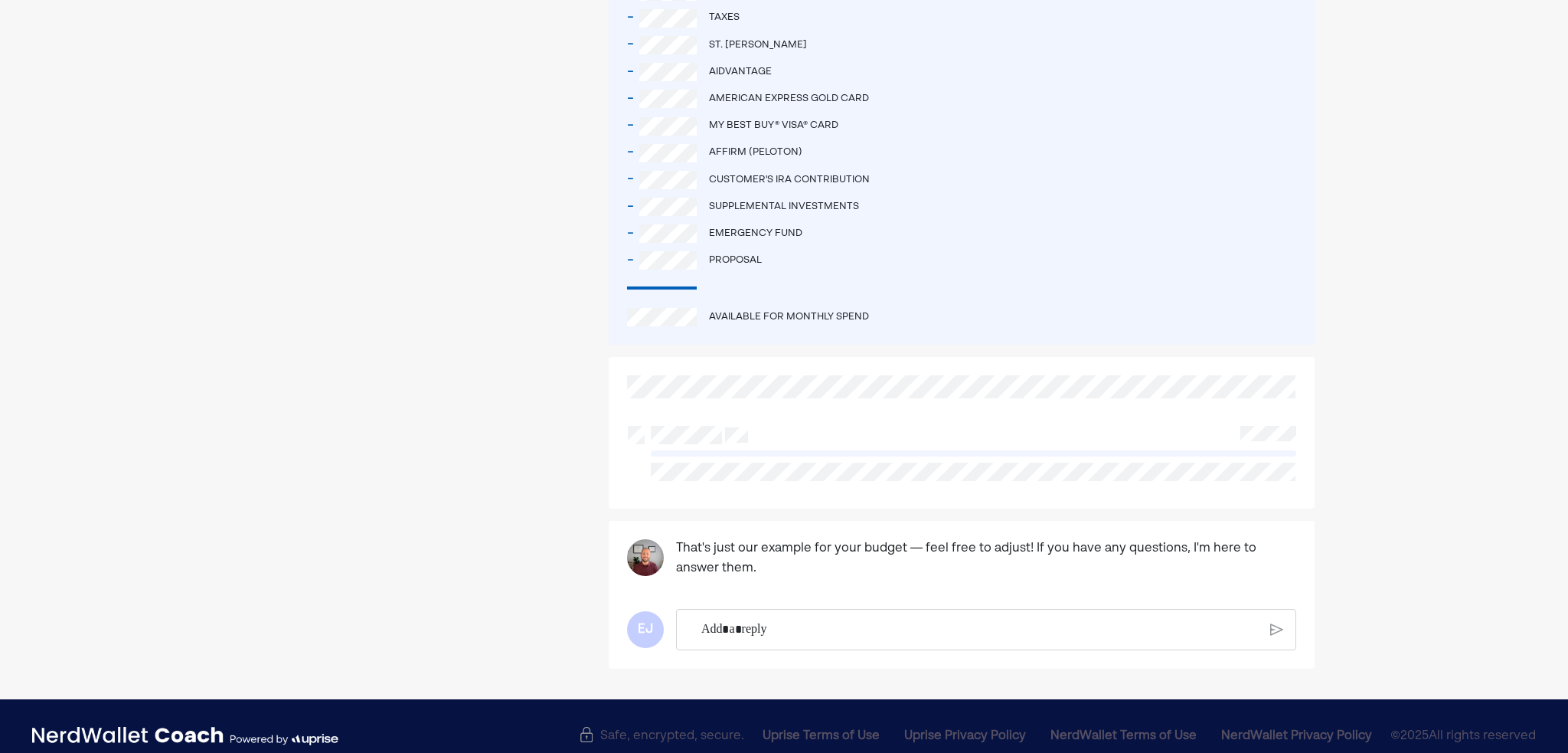
scroll to position [992, 0]
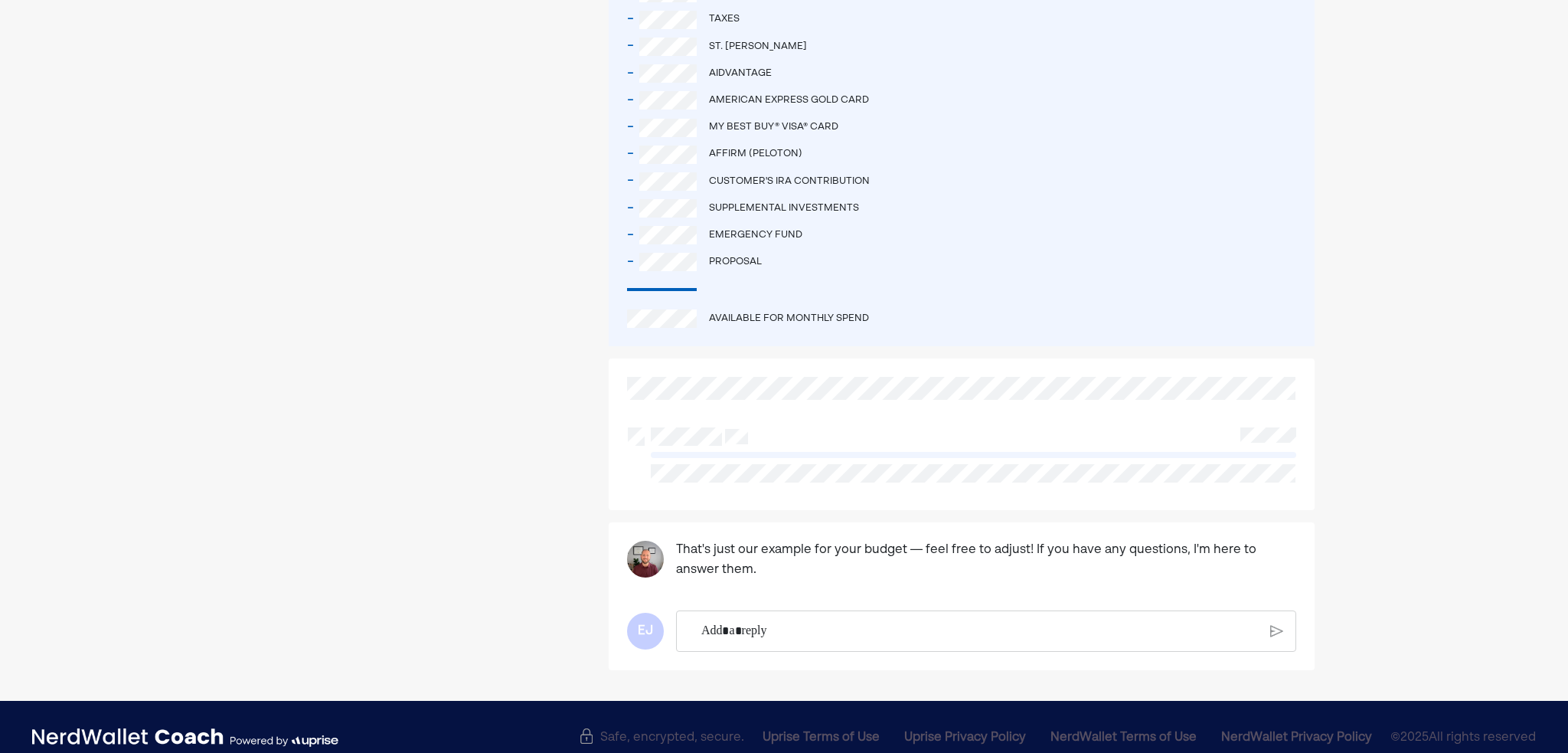
click at [753, 621] on p "Rich Text Editor. Editing area: main" at bounding box center [979, 631] width 556 height 20
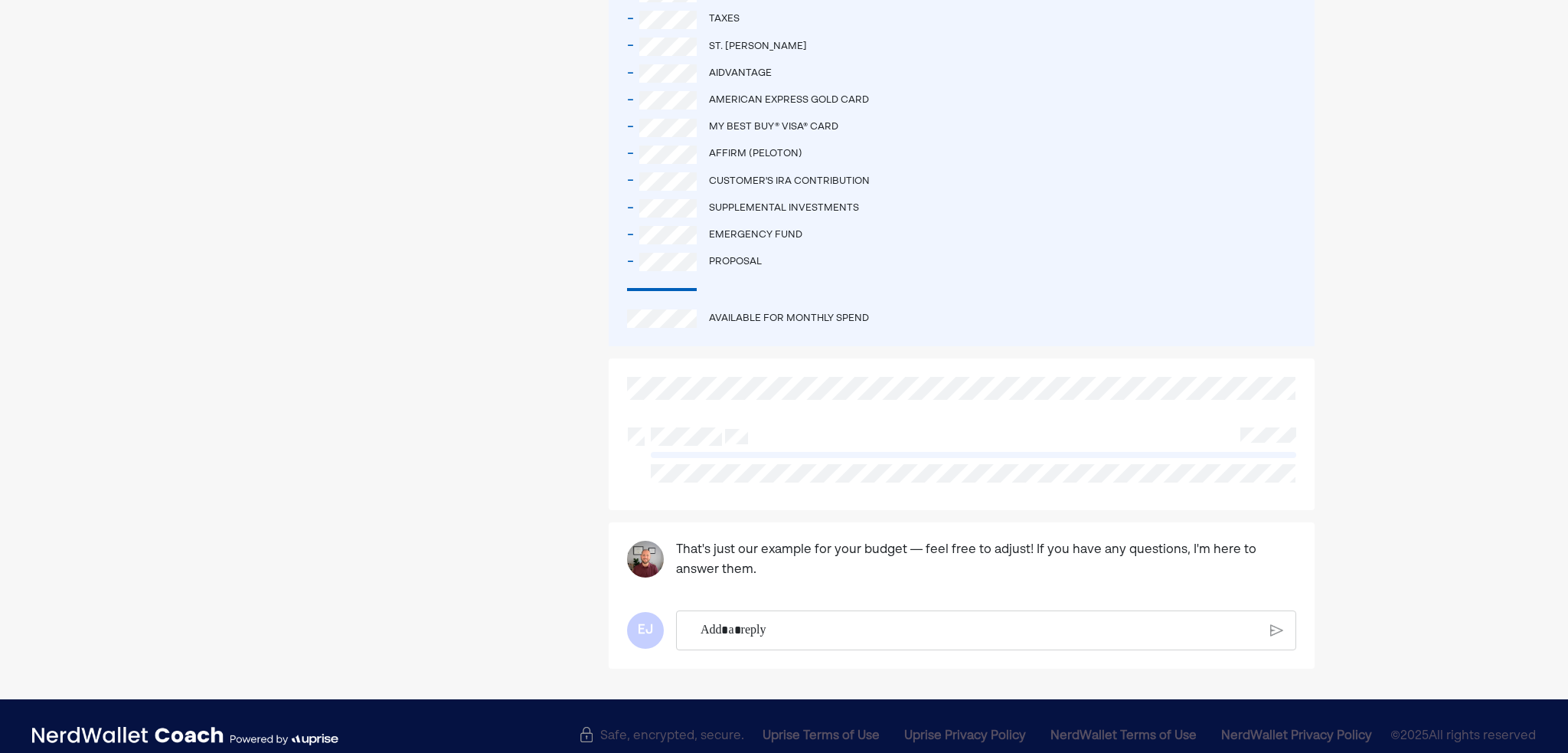
click at [775, 620] on p "Rich Text Editor. Editing area: main" at bounding box center [979, 630] width 558 height 20
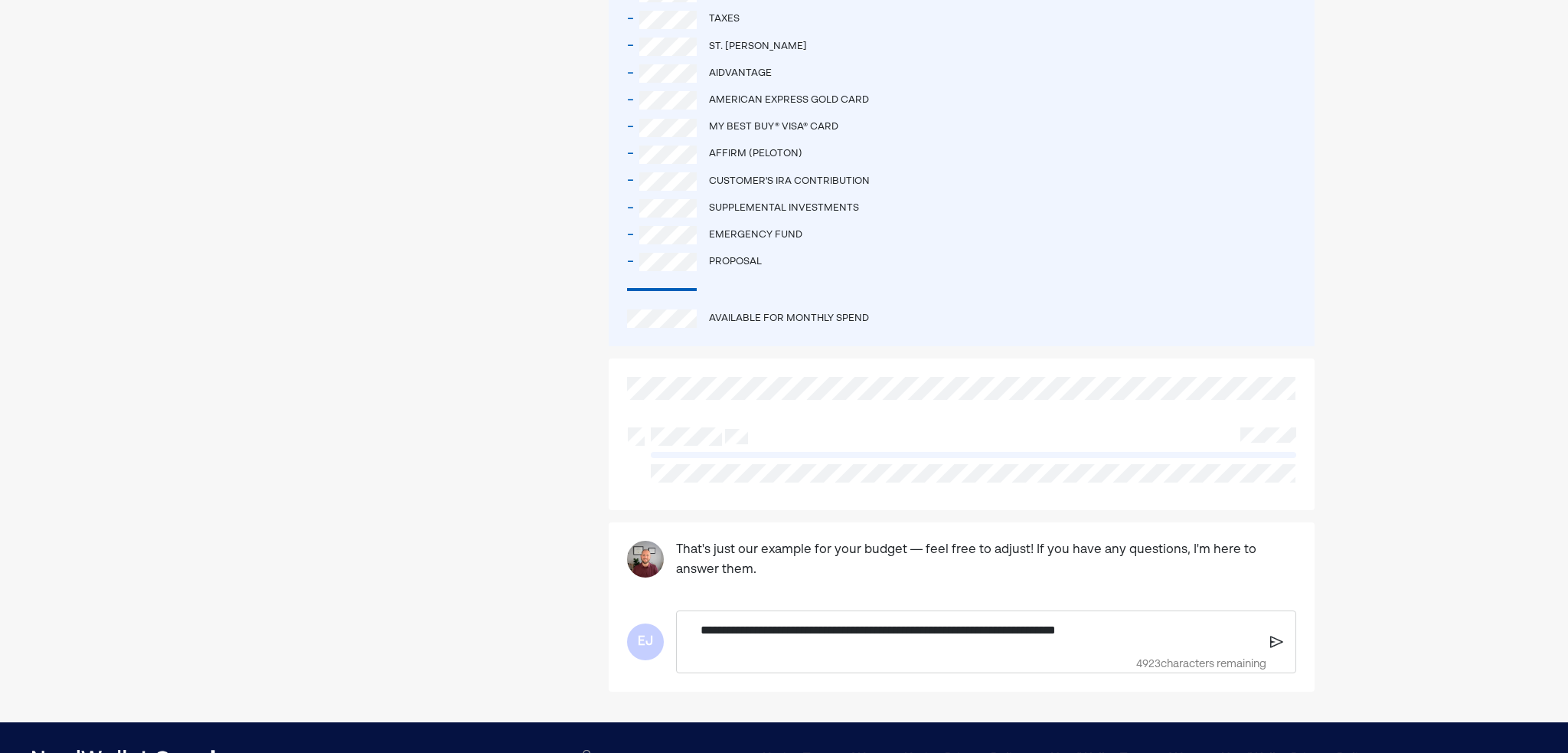
click at [1081, 620] on p "**********" at bounding box center [979, 630] width 558 height 20
click at [1169, 620] on p "**********" at bounding box center [979, 630] width 558 height 20
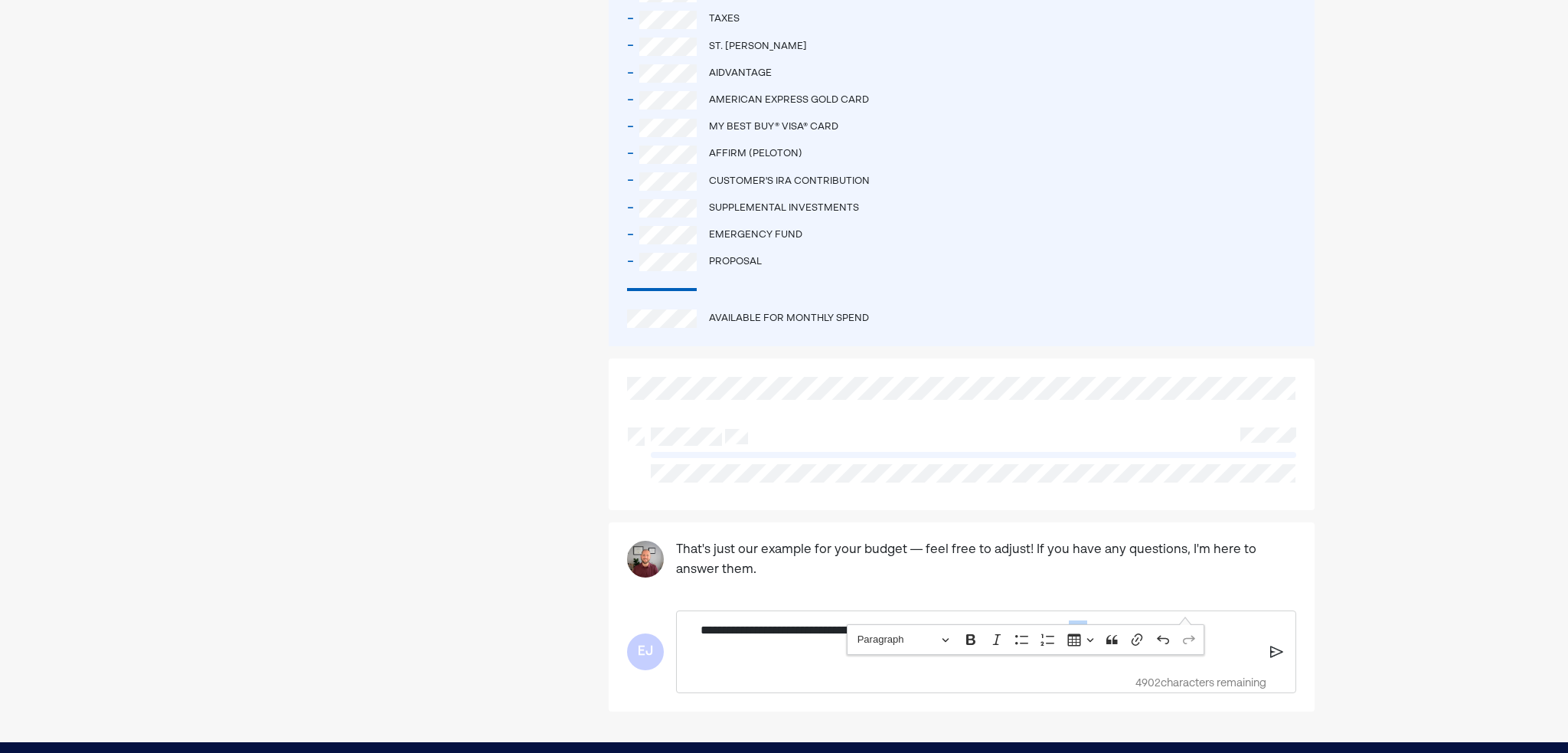
drag, startPoint x: 1167, startPoint y: 609, endPoint x: 1185, endPoint y: 614, distance: 18.7
click at [1185, 620] on p "**********" at bounding box center [979, 639] width 558 height 39
click at [723, 630] on p "**********" at bounding box center [979, 639] width 558 height 39
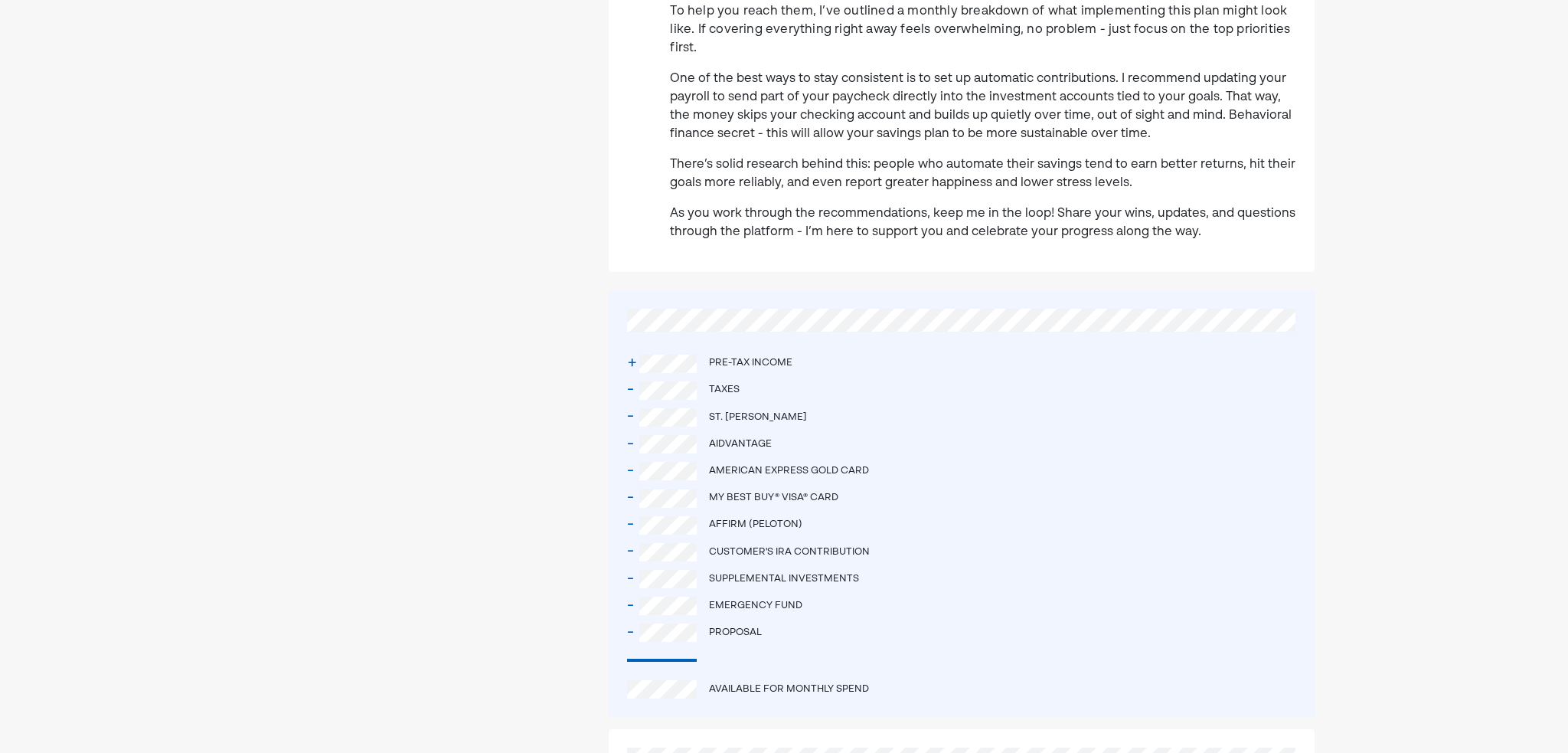
scroll to position [686, 0]
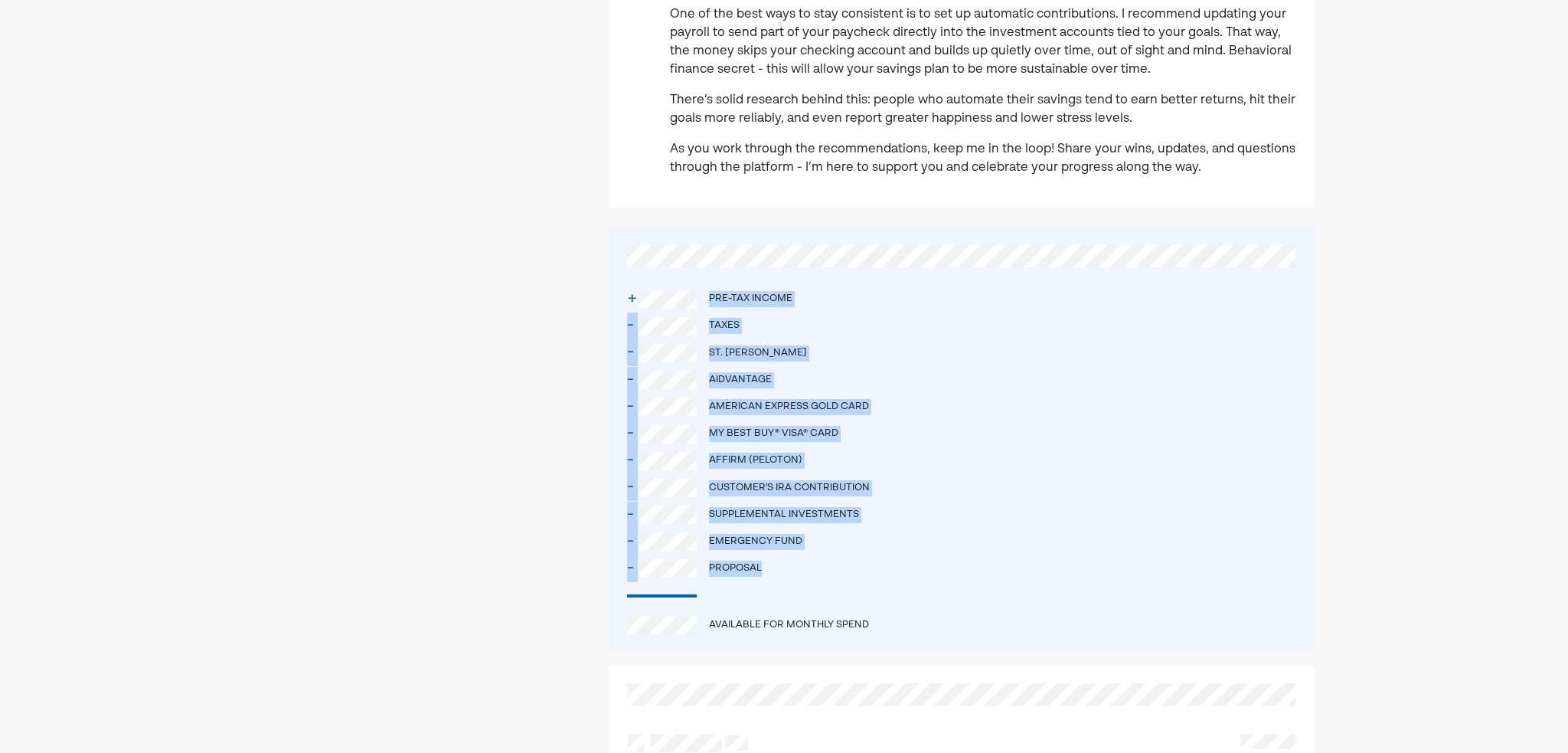
drag, startPoint x: 790, startPoint y: 552, endPoint x: 708, endPoint y: 277, distance: 287.0
click at [708, 277] on div "+ Pre-tax income - Taxes - St. [PERSON_NAME] - Aidvantage - American Express Go…" at bounding box center [962, 440] width 706 height 427
click at [870, 312] on div "- Taxes" at bounding box center [962, 325] width 669 height 27
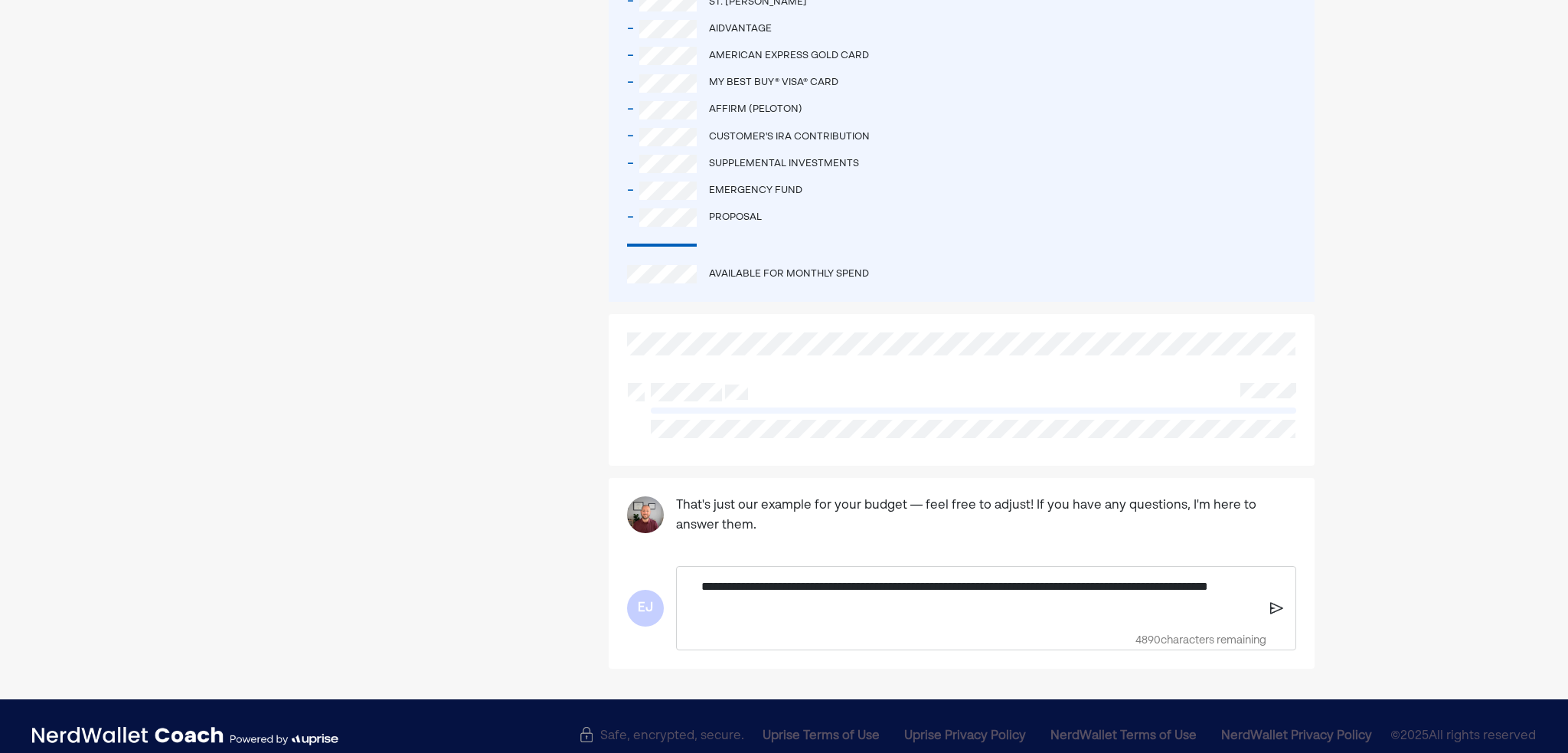
scroll to position [1035, 0]
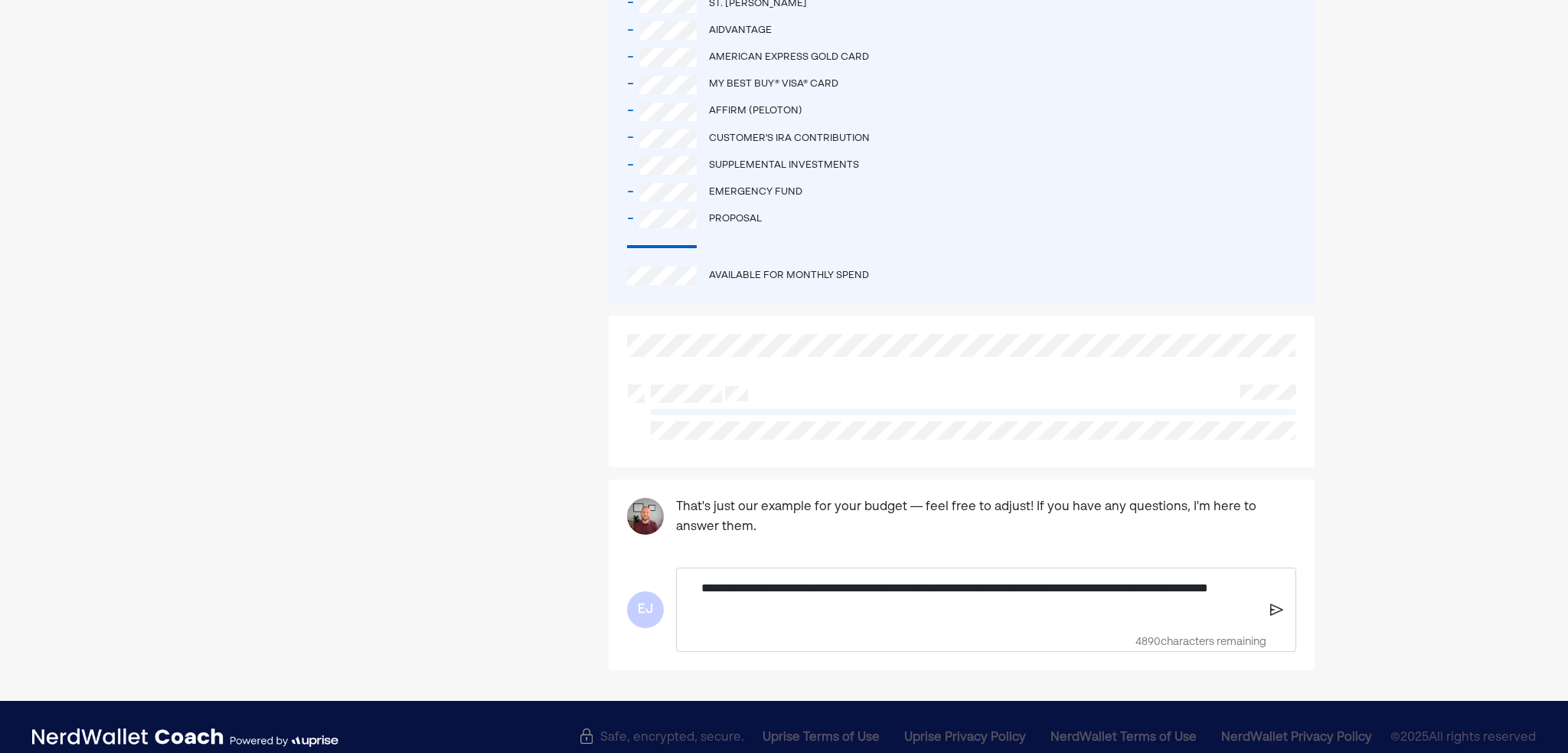
click at [825, 589] on p "**********" at bounding box center [979, 597] width 556 height 39
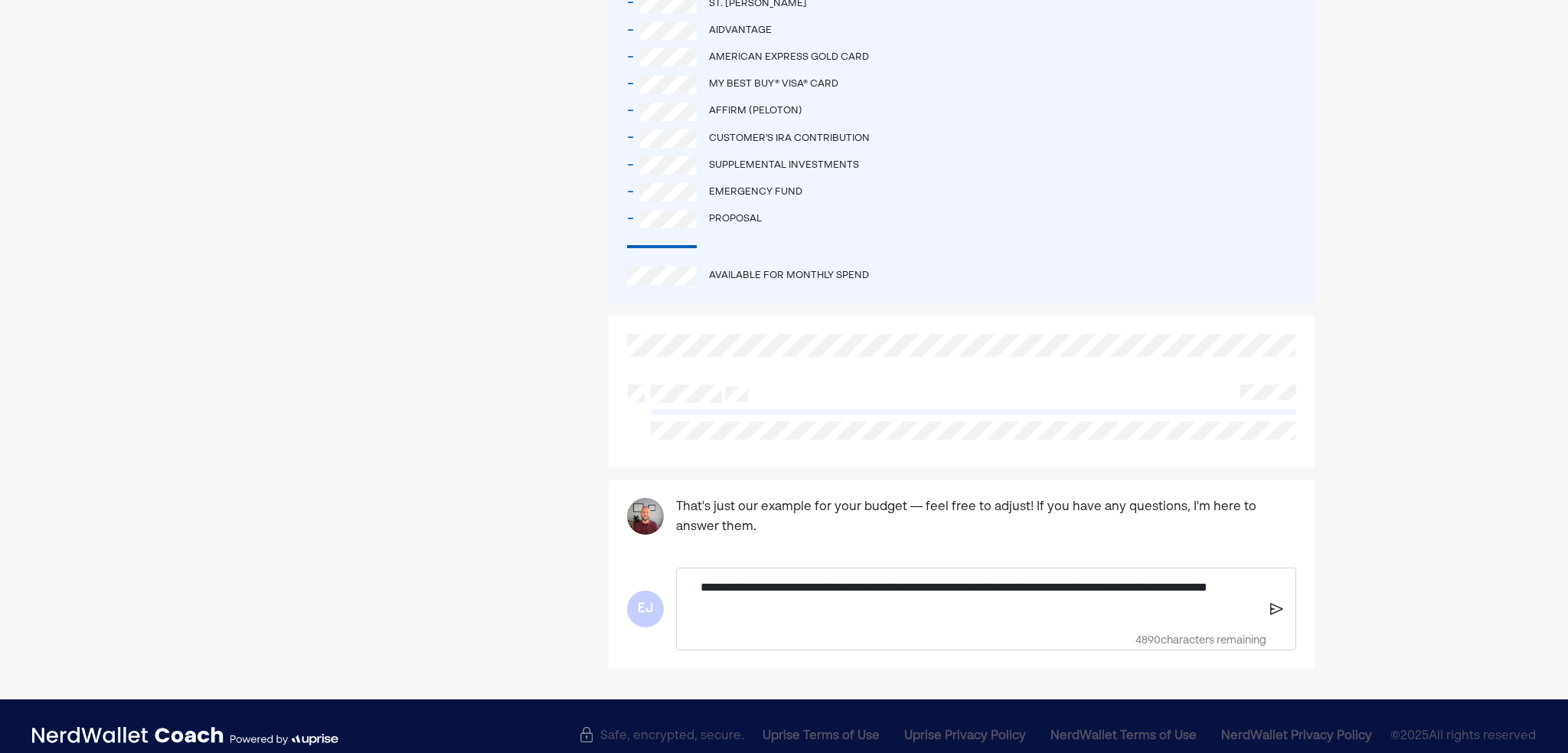
click at [707, 577] on p "**********" at bounding box center [979, 596] width 558 height 39
click at [706, 577] on p "**********" at bounding box center [979, 596] width 558 height 39
click at [704, 577] on p "**********" at bounding box center [979, 596] width 558 height 39
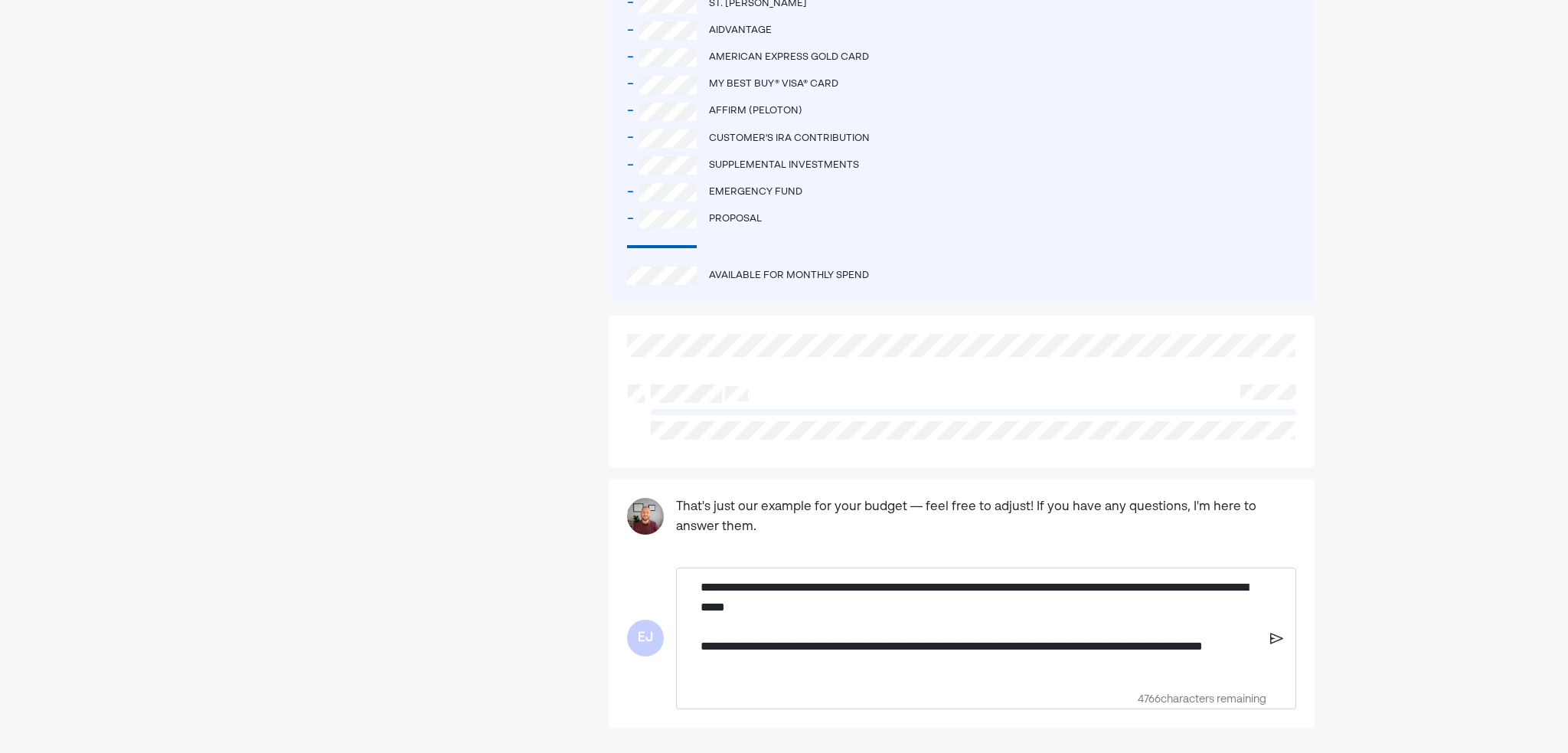
click at [891, 594] on p "**********" at bounding box center [979, 626] width 558 height 98
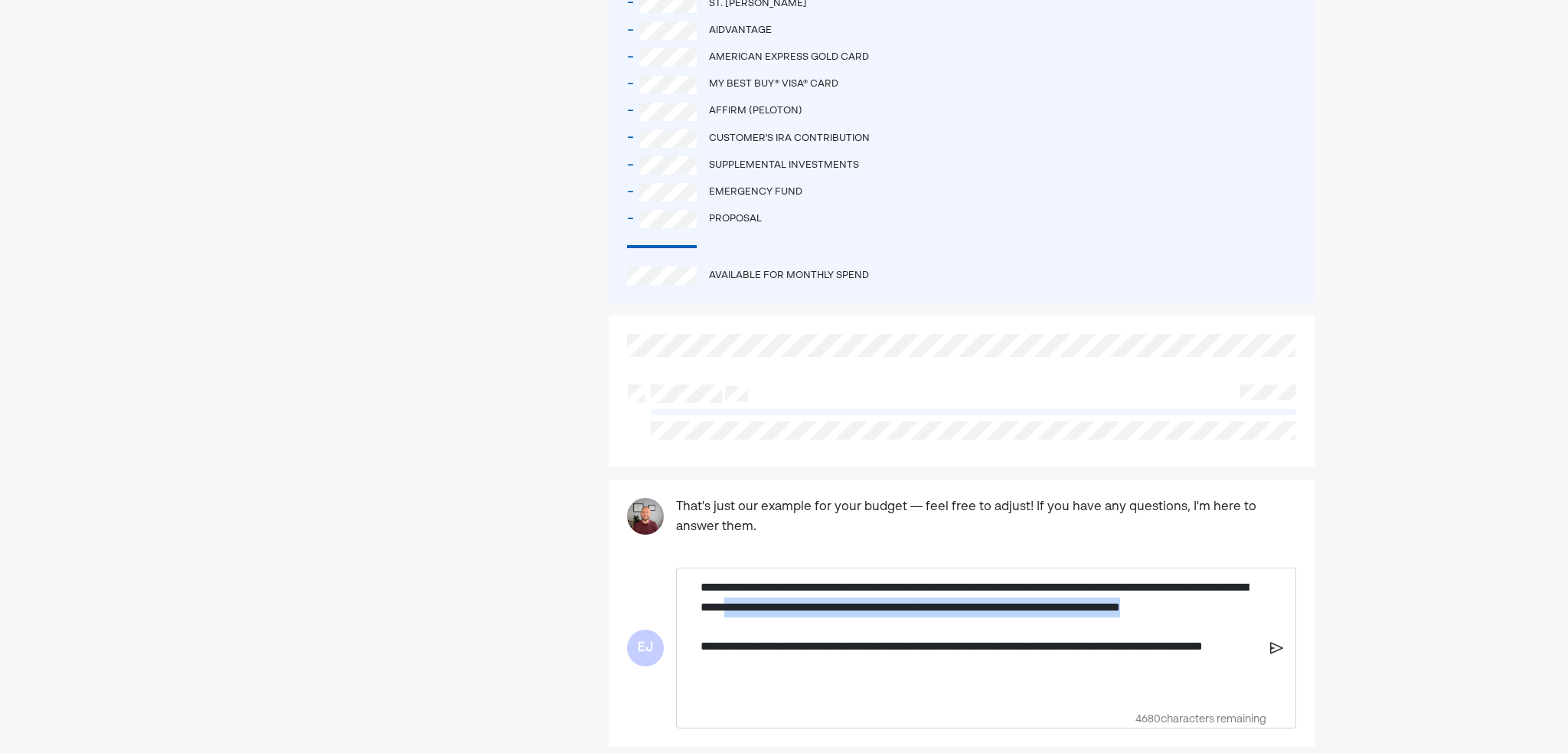
drag, startPoint x: 866, startPoint y: 588, endPoint x: 874, endPoint y: 602, distance: 16.1
click at [874, 602] on p "**********" at bounding box center [979, 636] width 558 height 118
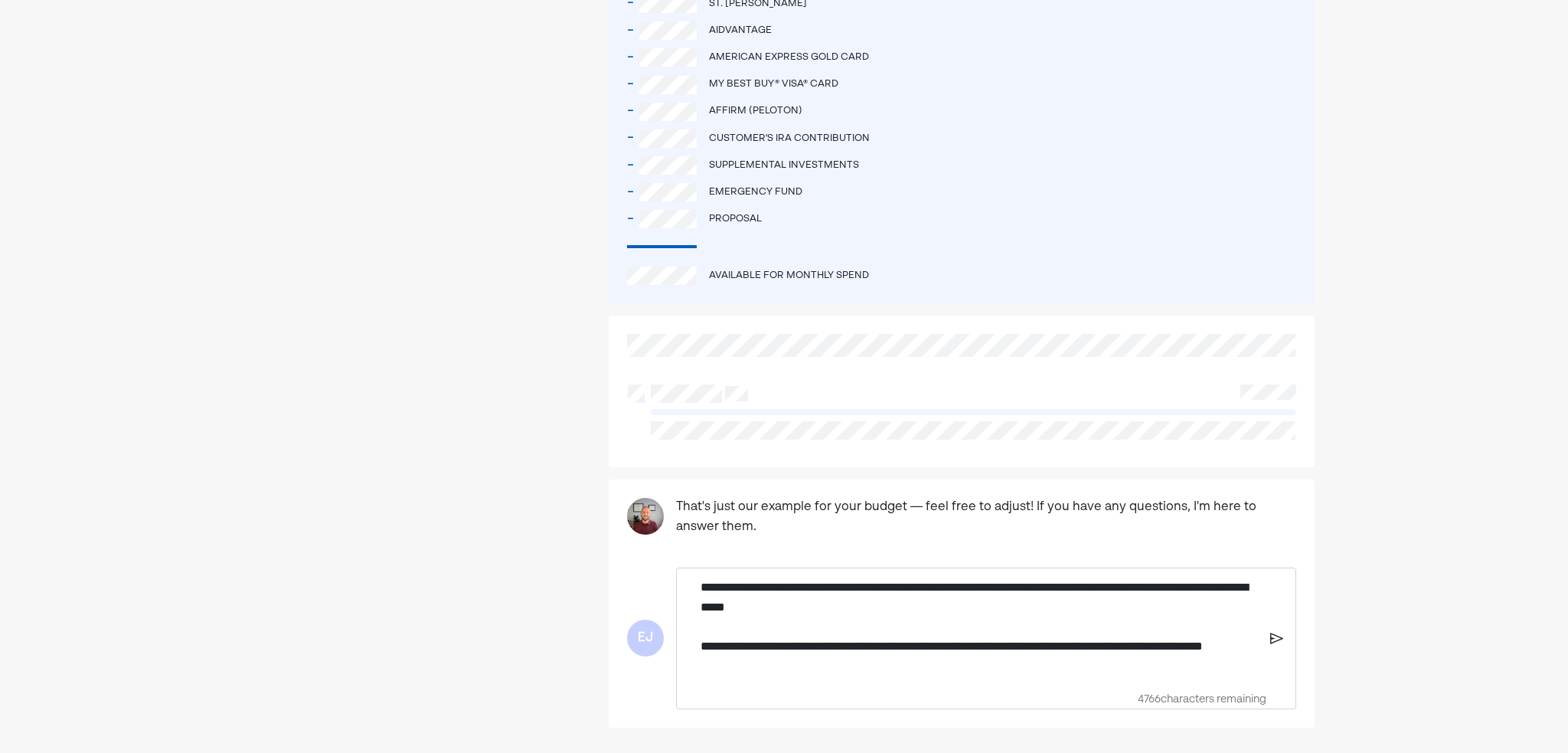
click at [701, 626] on p "**********" at bounding box center [979, 626] width 558 height 98
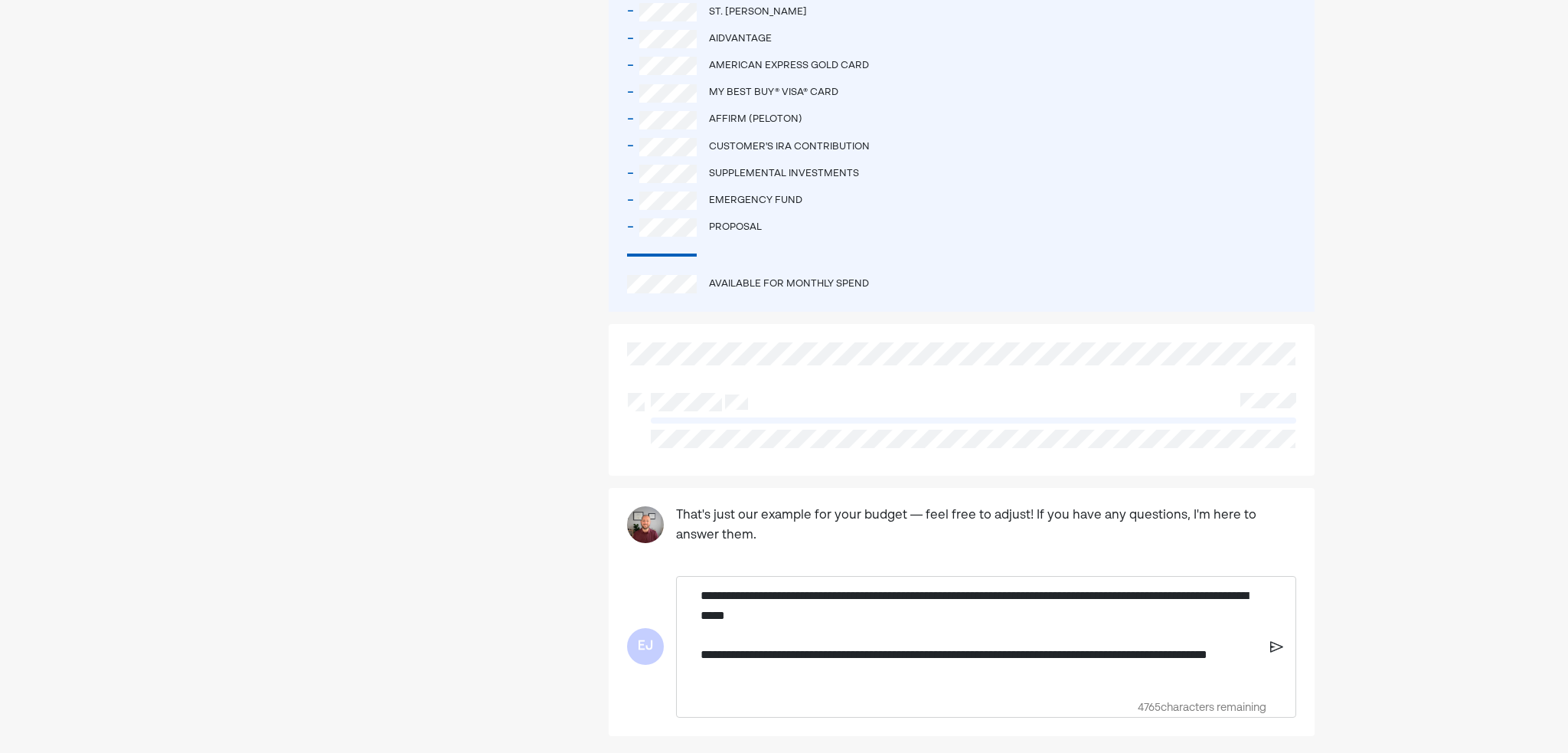
scroll to position [1095, 0]
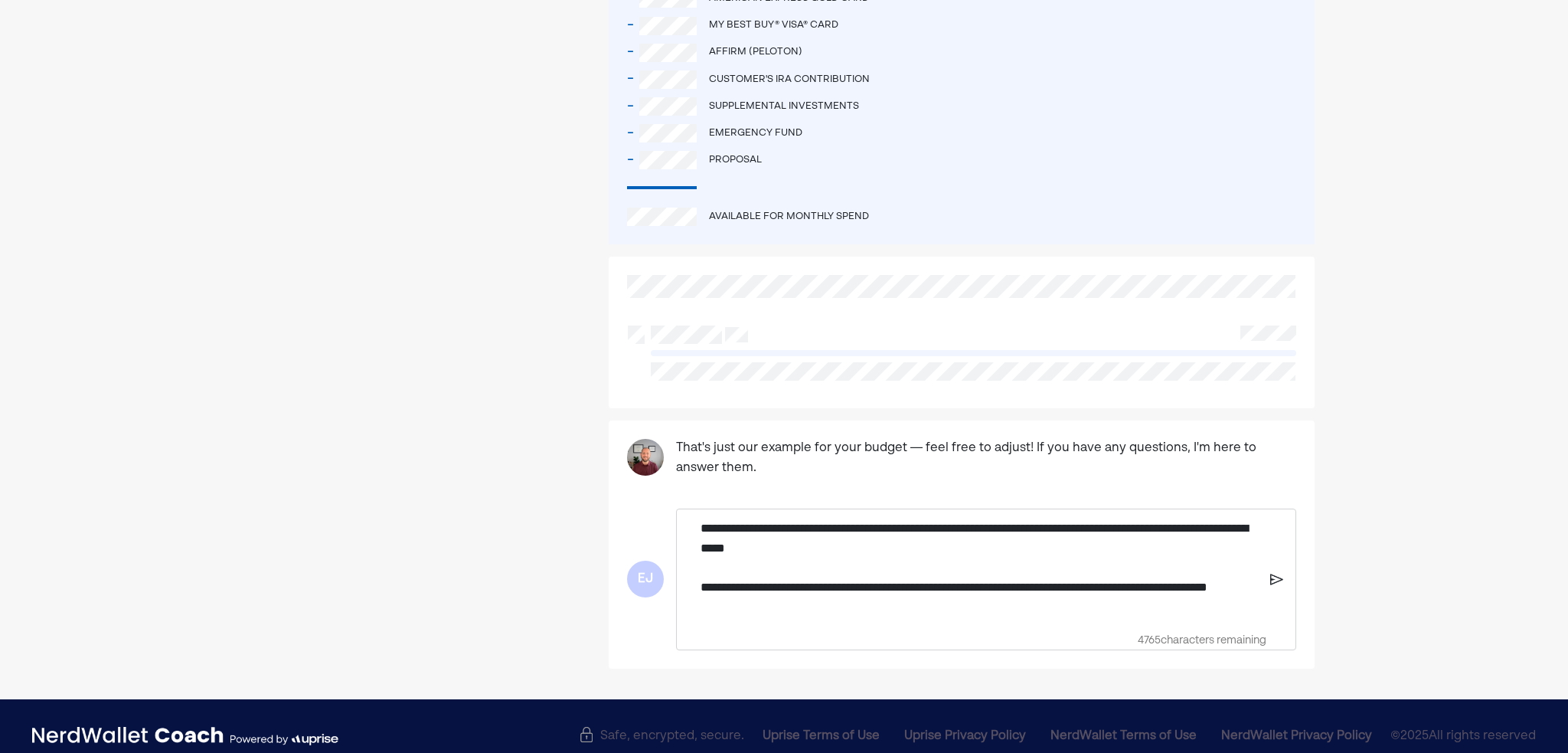
click at [1277, 572] on img at bounding box center [1277, 579] width 14 height 14
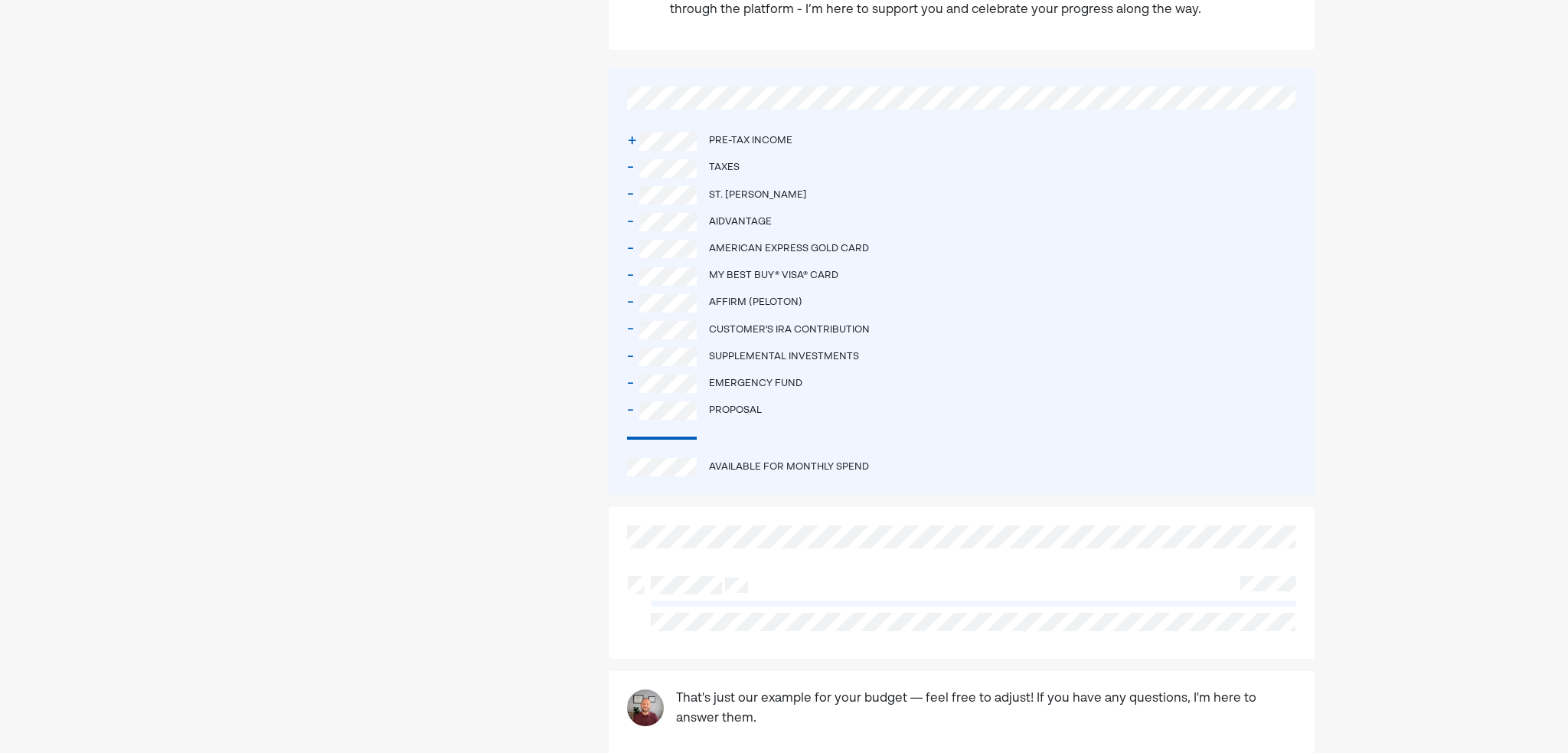
scroll to position [788, 0]
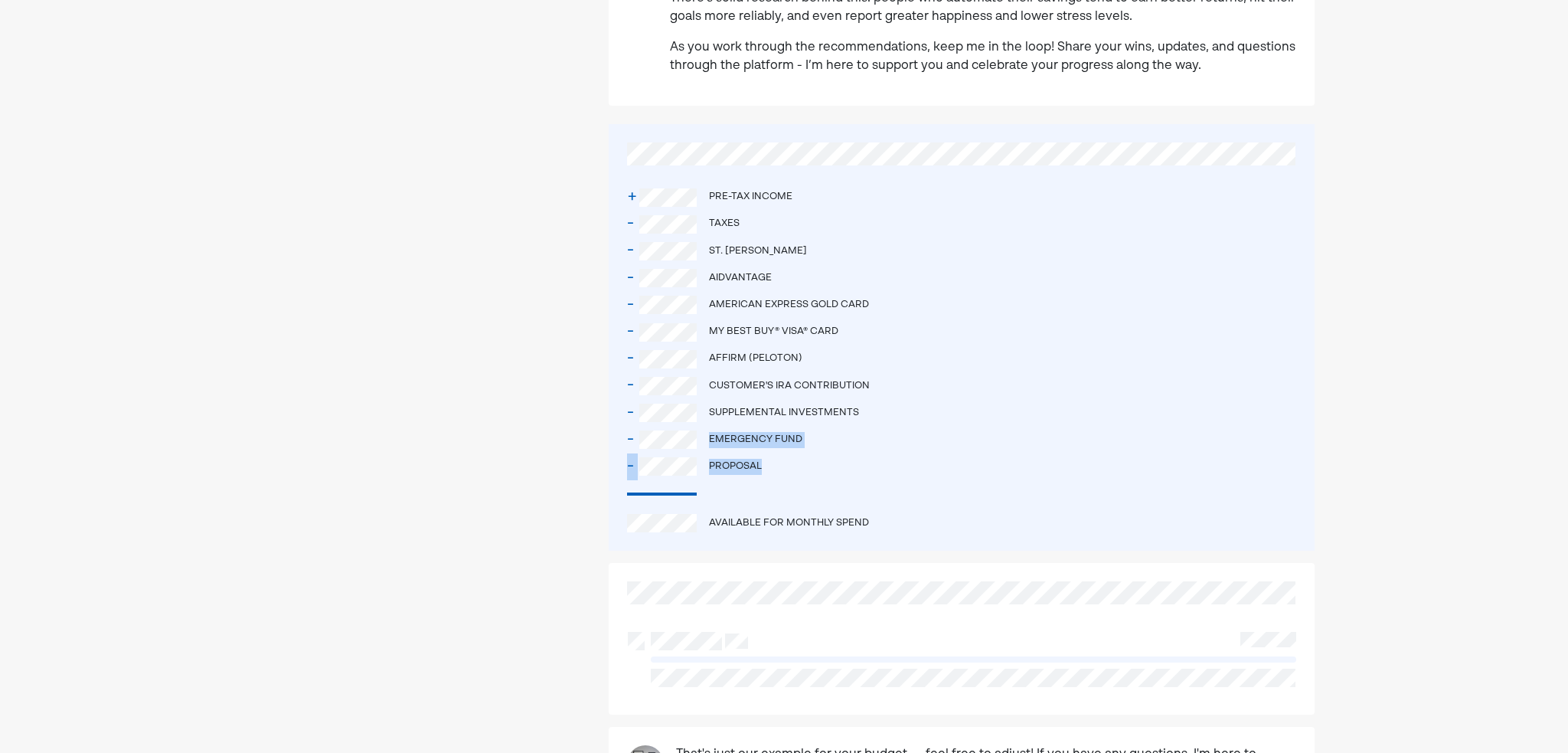
drag, startPoint x: 778, startPoint y: 438, endPoint x: 706, endPoint y: 422, distance: 73.8
click at [706, 422] on div "+ Pre-tax income - Taxes - St. [PERSON_NAME] - Aidvantage - American Express Go…" at bounding box center [962, 337] width 706 height 427
click at [556, 428] on div at bounding box center [413, 224] width 319 height 1862
click at [653, 400] on div "- Supplemental investments" at bounding box center [962, 413] width 669 height 27
click at [854, 454] on div "- Proposal" at bounding box center [962, 466] width 669 height 27
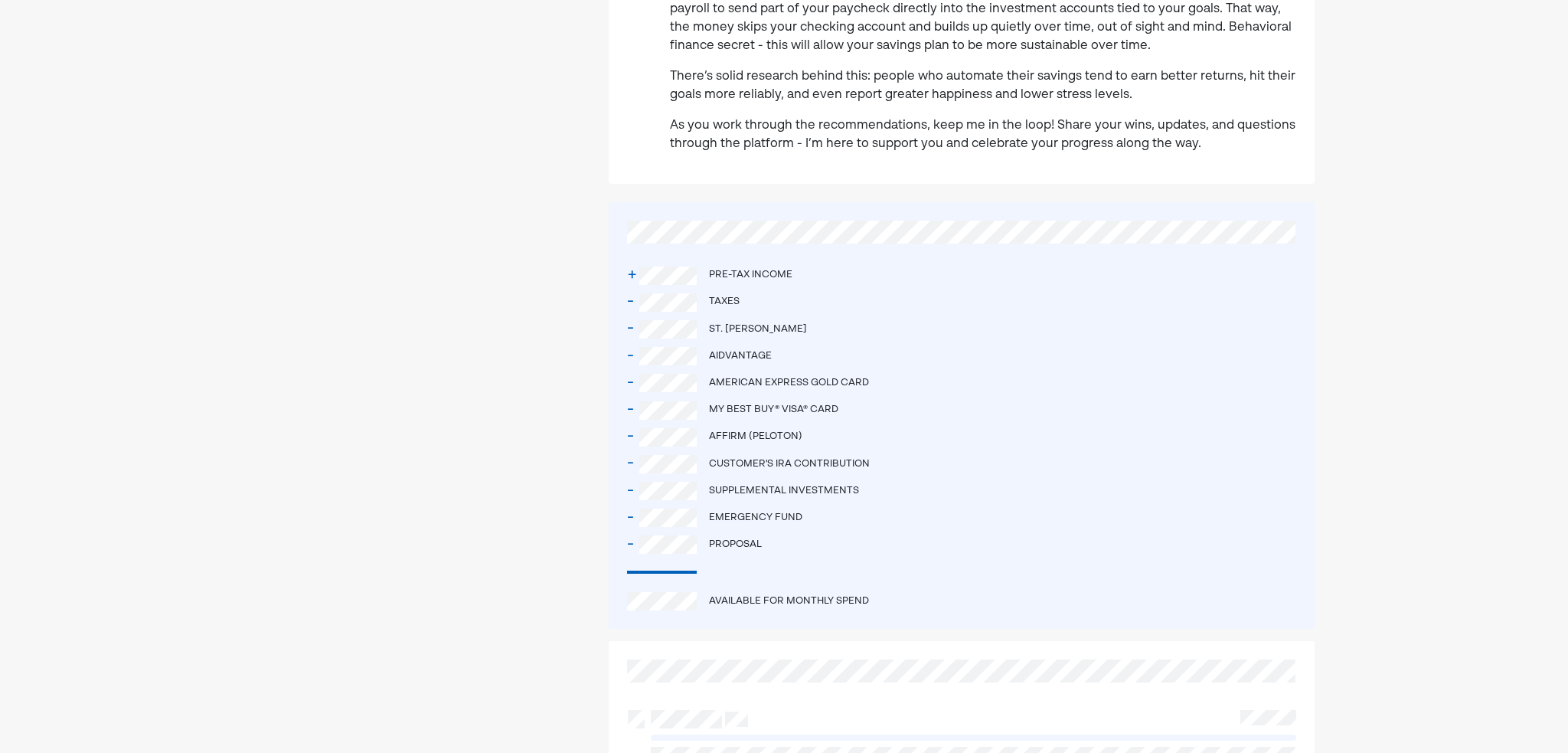
scroll to position [750, 0]
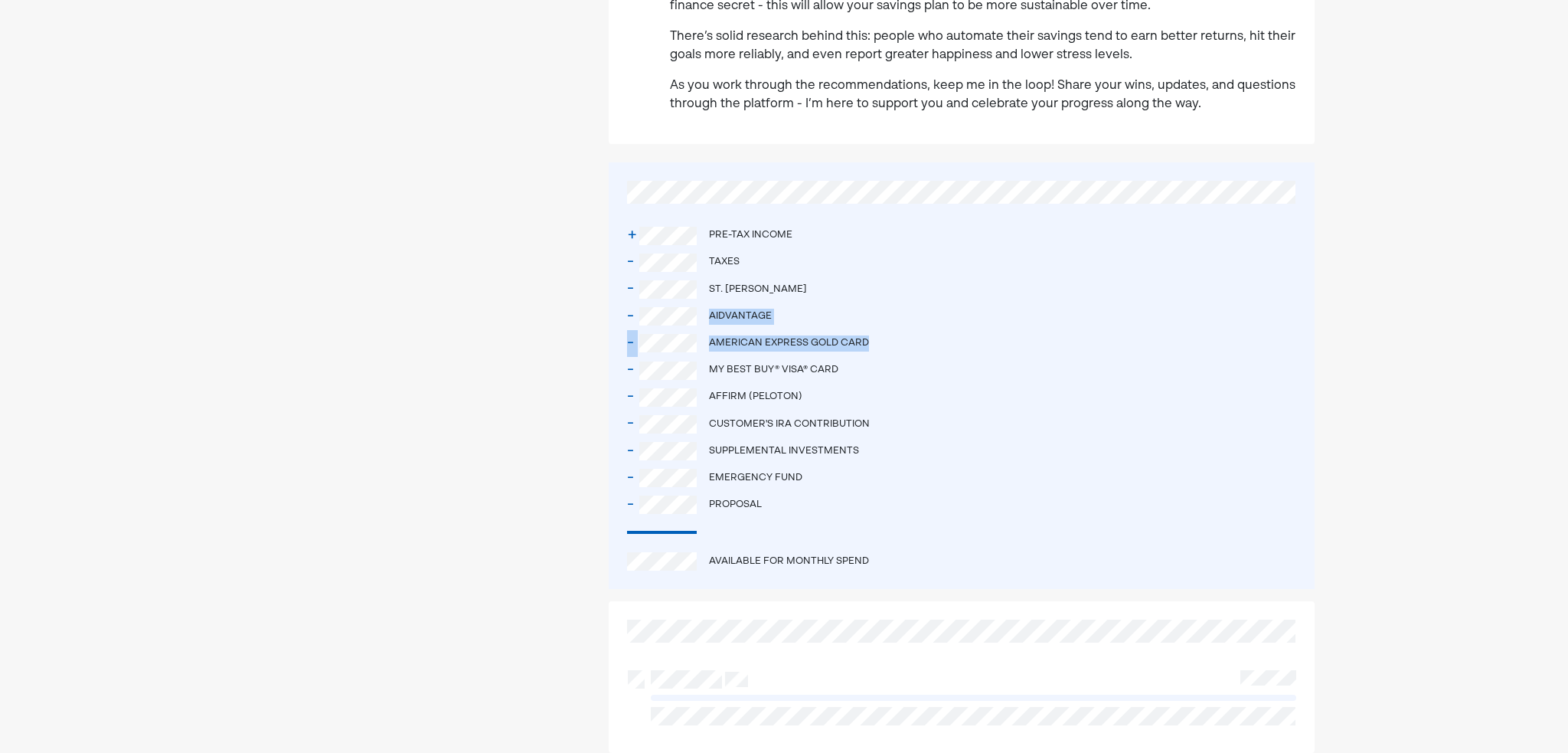
drag, startPoint x: 879, startPoint y: 318, endPoint x: 669, endPoint y: 310, distance: 210.2
click at [669, 310] on div "+ Pre-tax income - Taxes - St. [PERSON_NAME] - Aidvantage - American Express Go…" at bounding box center [962, 376] width 706 height 427
click at [600, 318] on div "This part of the process is all about getting a ballpark estimate of what each …" at bounding box center [784, 262] width 1061 height 1862
drag, startPoint x: 872, startPoint y: 404, endPoint x: 677, endPoint y: 394, distance: 195.3
click at [686, 410] on div "- Customer's IRA contribution" at bounding box center [962, 423] width 669 height 27
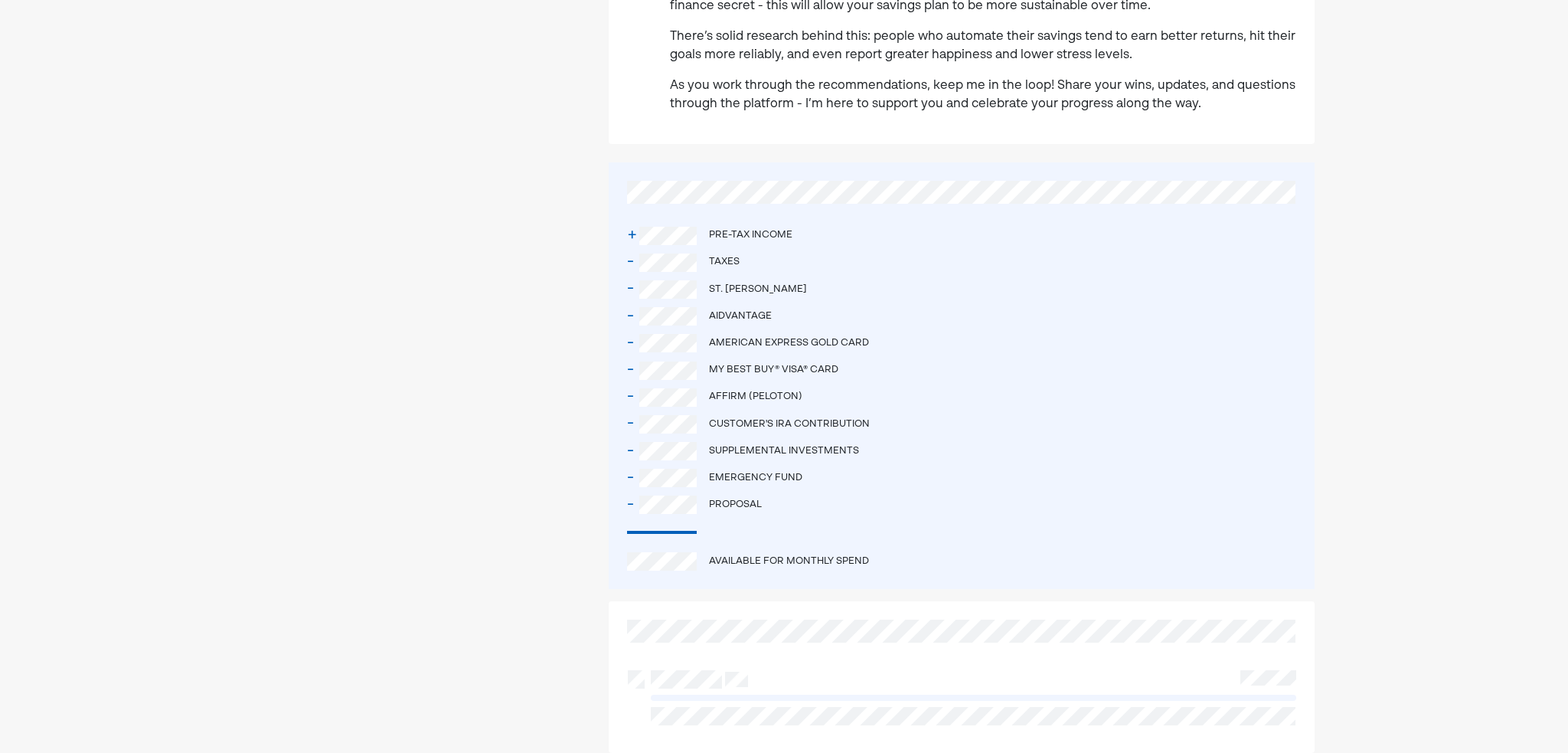
click at [509, 414] on div at bounding box center [413, 262] width 319 height 1862
click at [692, 438] on div "- Supplemental investments" at bounding box center [962, 451] width 669 height 27
drag, startPoint x: 866, startPoint y: 457, endPoint x: 713, endPoint y: 459, distance: 153.0
click at [708, 465] on div "- Emergency fund" at bounding box center [962, 478] width 669 height 27
click at [694, 491] on div "- Proposal" at bounding box center [962, 504] width 669 height 27
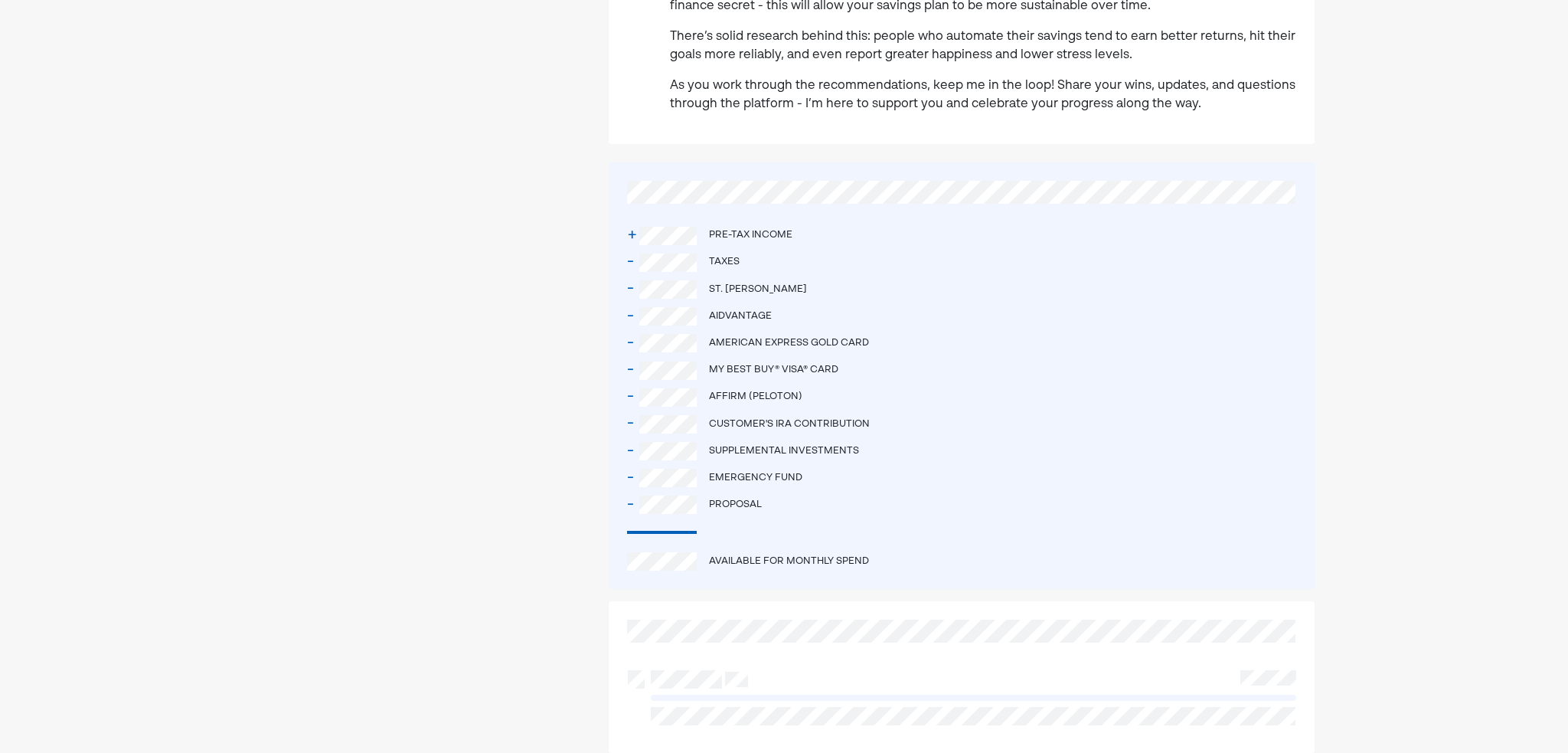
click at [469, 447] on div at bounding box center [413, 262] width 319 height 1862
drag, startPoint x: 852, startPoint y: 352, endPoint x: 703, endPoint y: 343, distance: 149.3
click at [703, 357] on div "- My Best Buy® Visa® Card" at bounding box center [962, 370] width 669 height 27
click at [604, 355] on div "This part of the process is all about getting a ballpark estimate of what each …" at bounding box center [784, 262] width 1061 height 1862
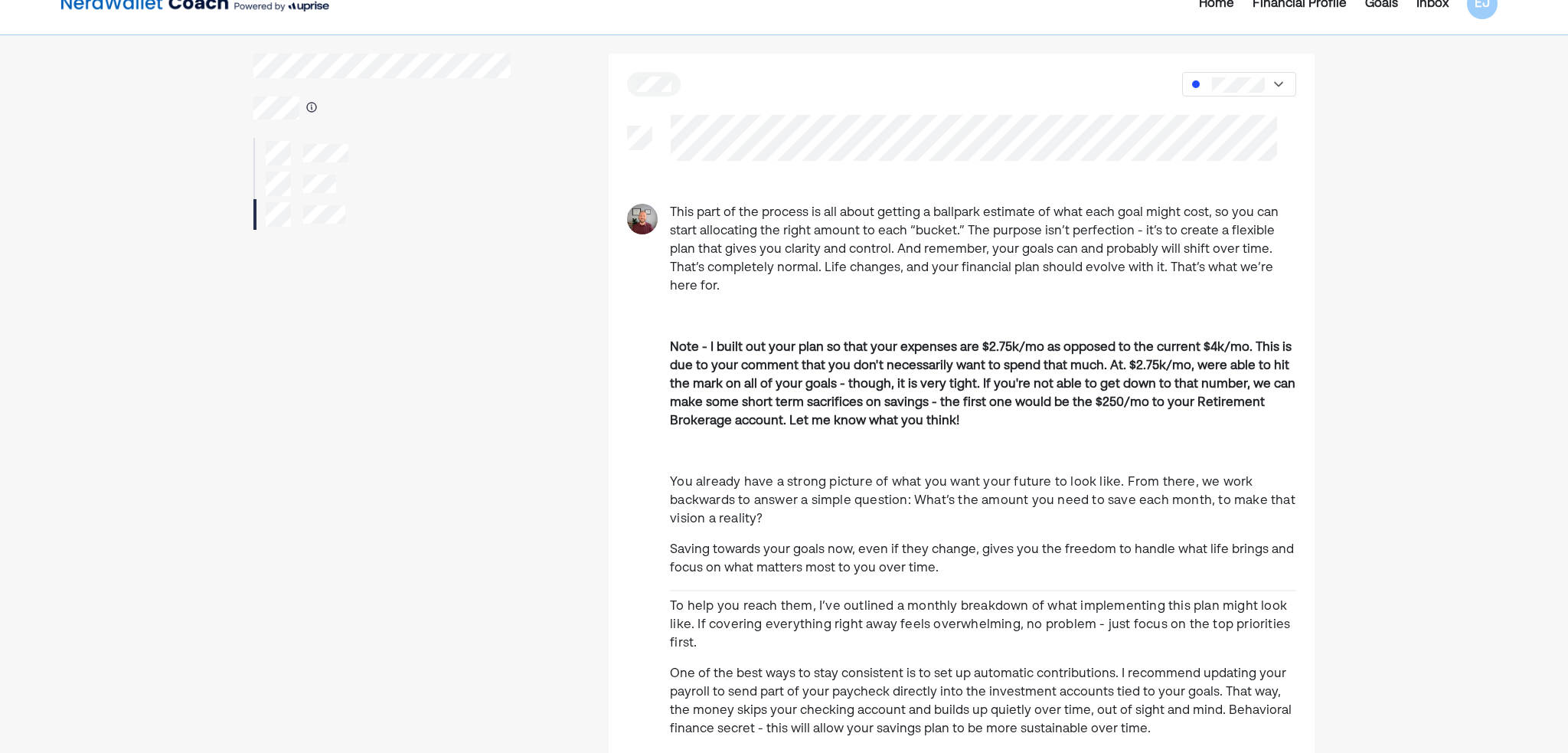
scroll to position [0, 0]
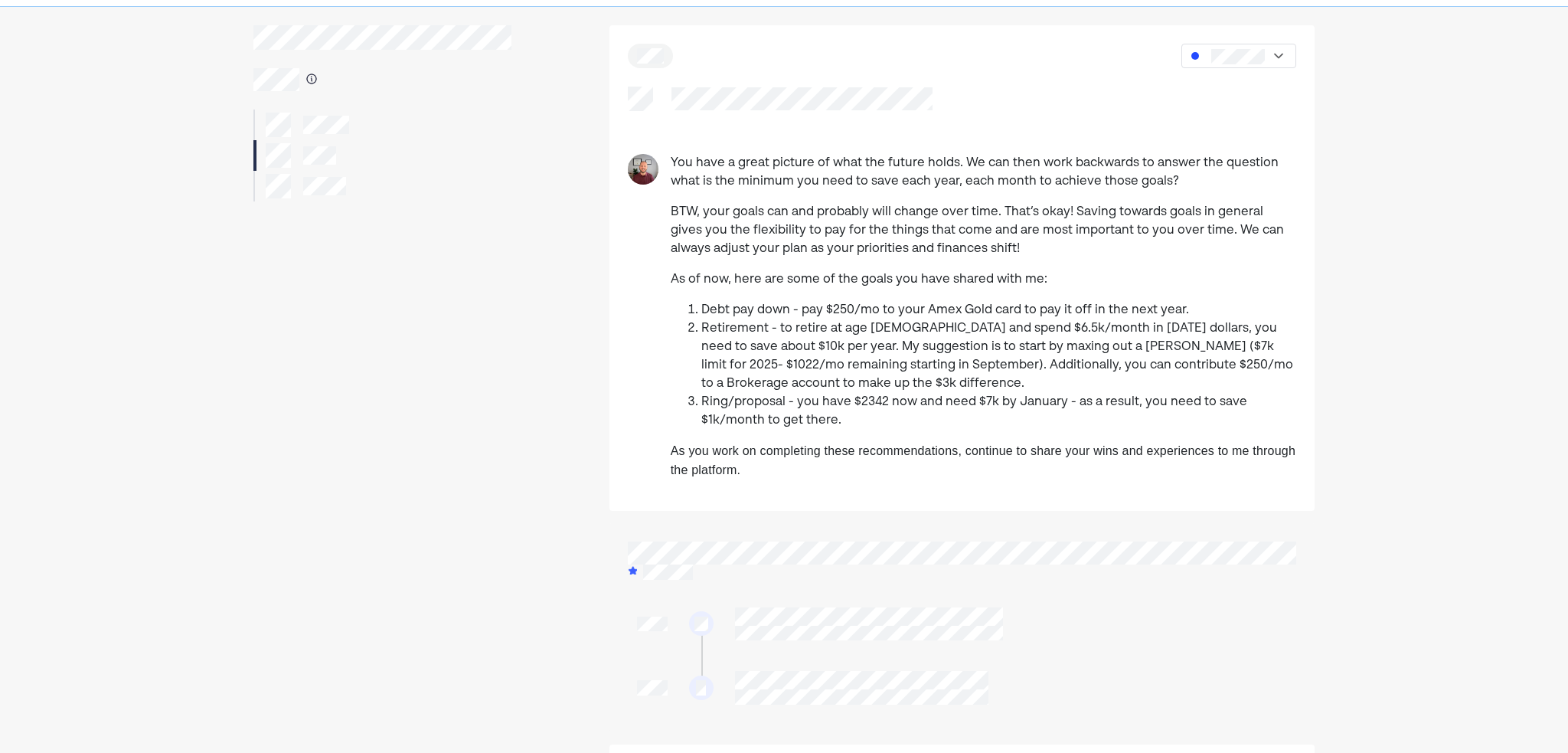
scroll to position [383, 0]
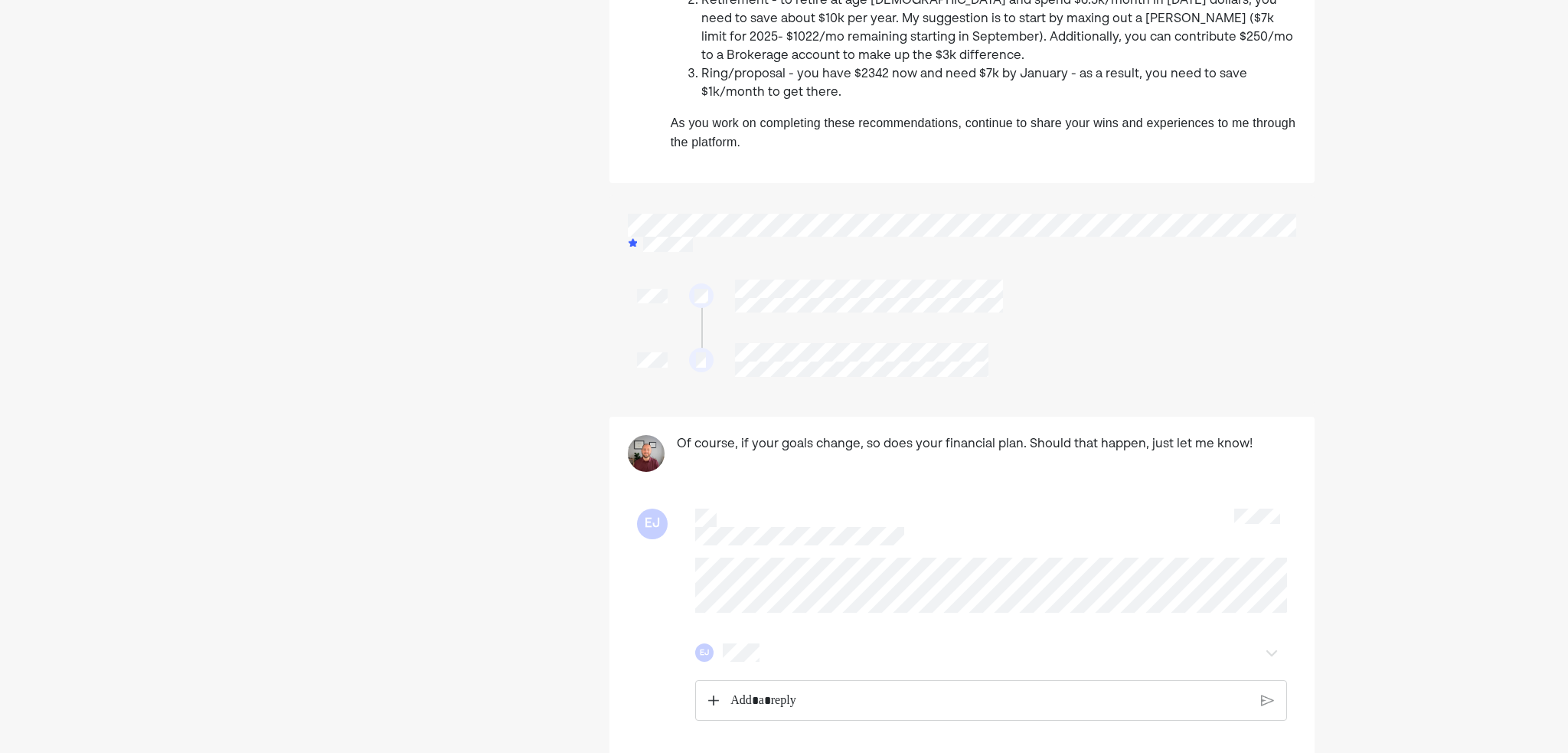
drag, startPoint x: 728, startPoint y: 238, endPoint x: 600, endPoint y: 225, distance: 128.7
click at [600, 225] on div "You have a great picture of what the future holds. We can then work backwards t…" at bounding box center [784, 227] width 1061 height 1060
click at [580, 225] on div "You have a great picture of what the future holds. We can then work backwards t…" at bounding box center [784, 227] width 1061 height 1060
click at [737, 201] on div at bounding box center [962, 299] width 705 height 209
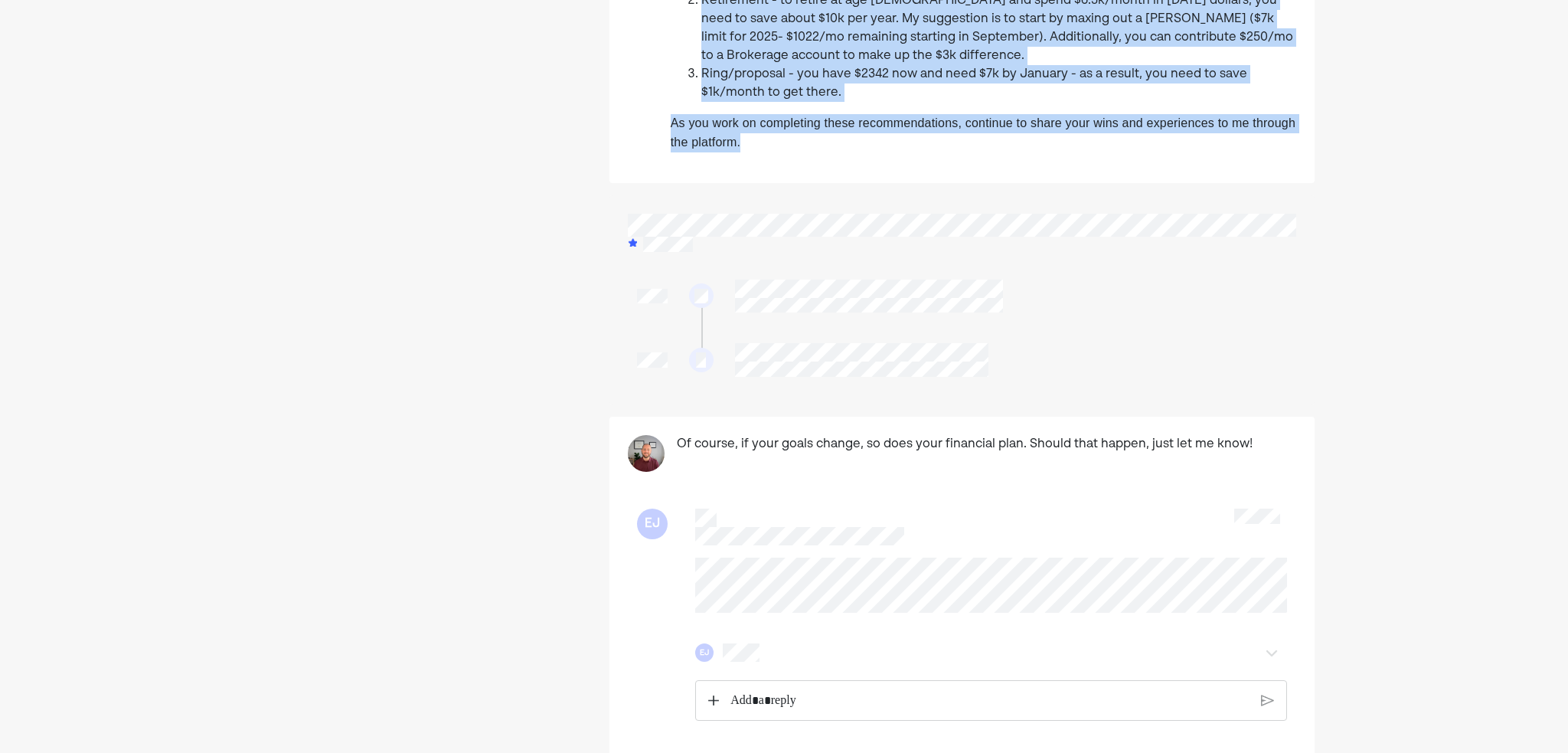
click at [563, 220] on div "You have a great picture of what the future holds. We can then work backwards t…" at bounding box center [784, 227] width 1061 height 1060
click at [769, 213] on div at bounding box center [962, 299] width 705 height 209
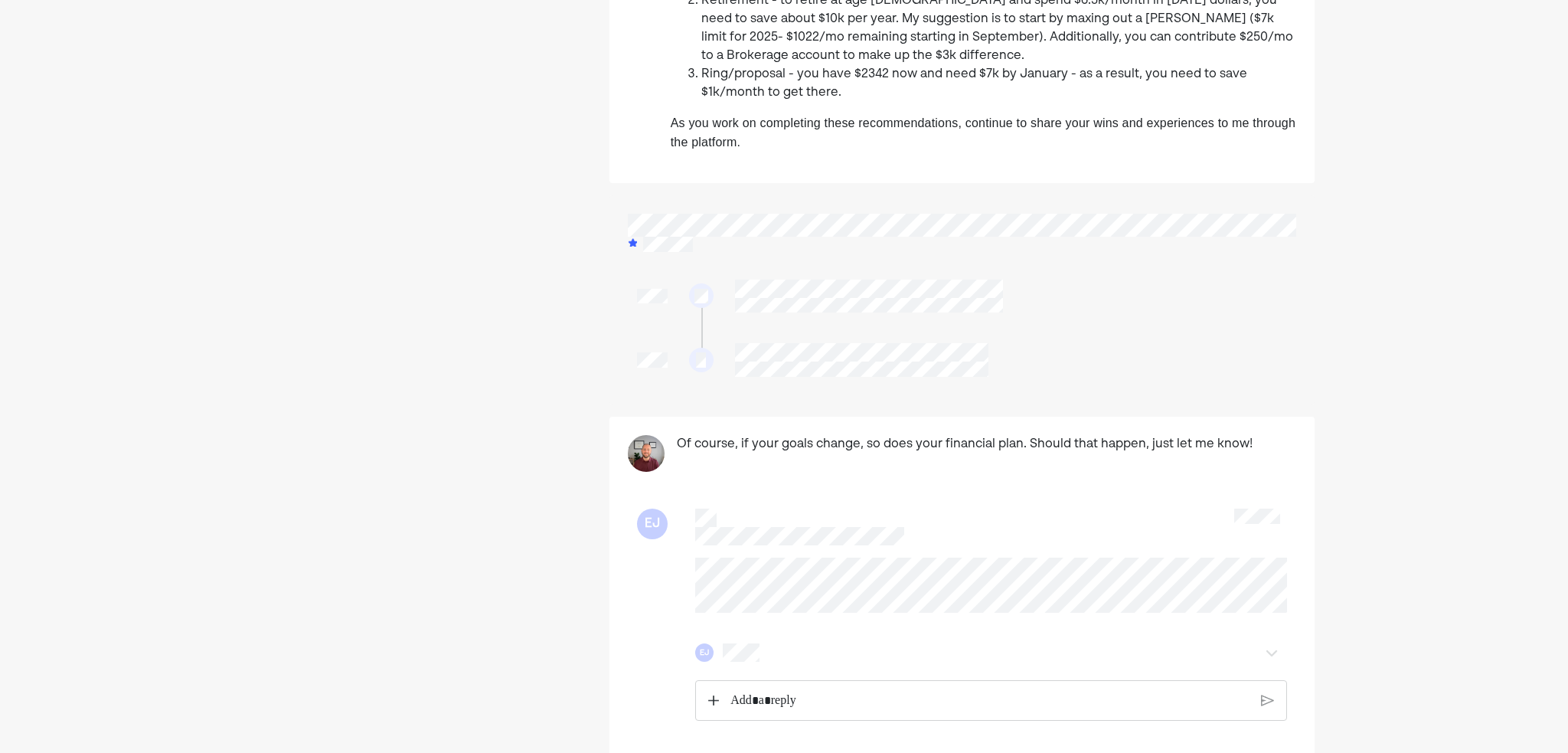
click at [618, 230] on div at bounding box center [962, 299] width 705 height 209
click at [726, 201] on div at bounding box center [962, 299] width 705 height 209
click at [864, 187] on div "You have a great picture of what the future holds. We can then work backwards t…" at bounding box center [962, 227] width 705 height 1060
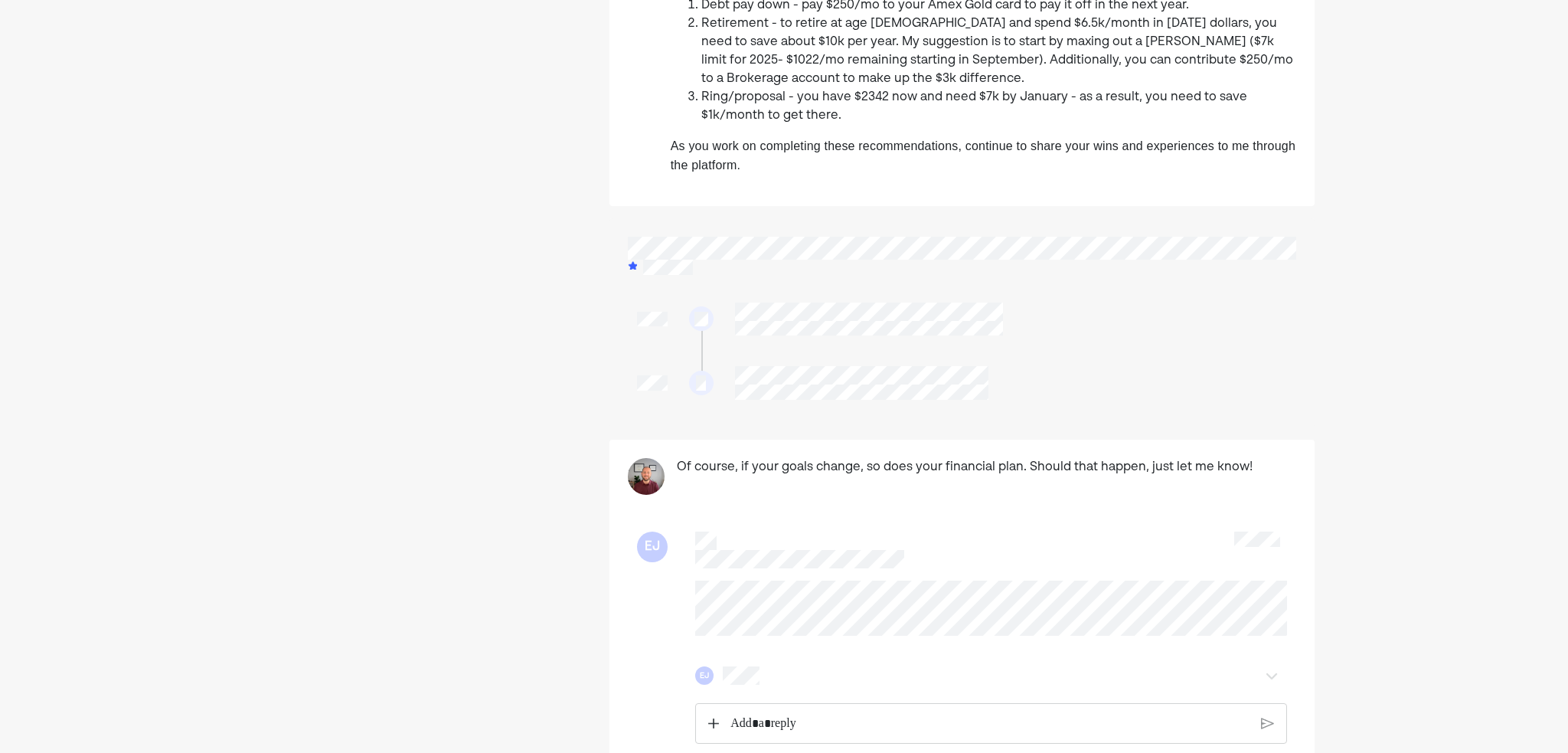
scroll to position [0, 0]
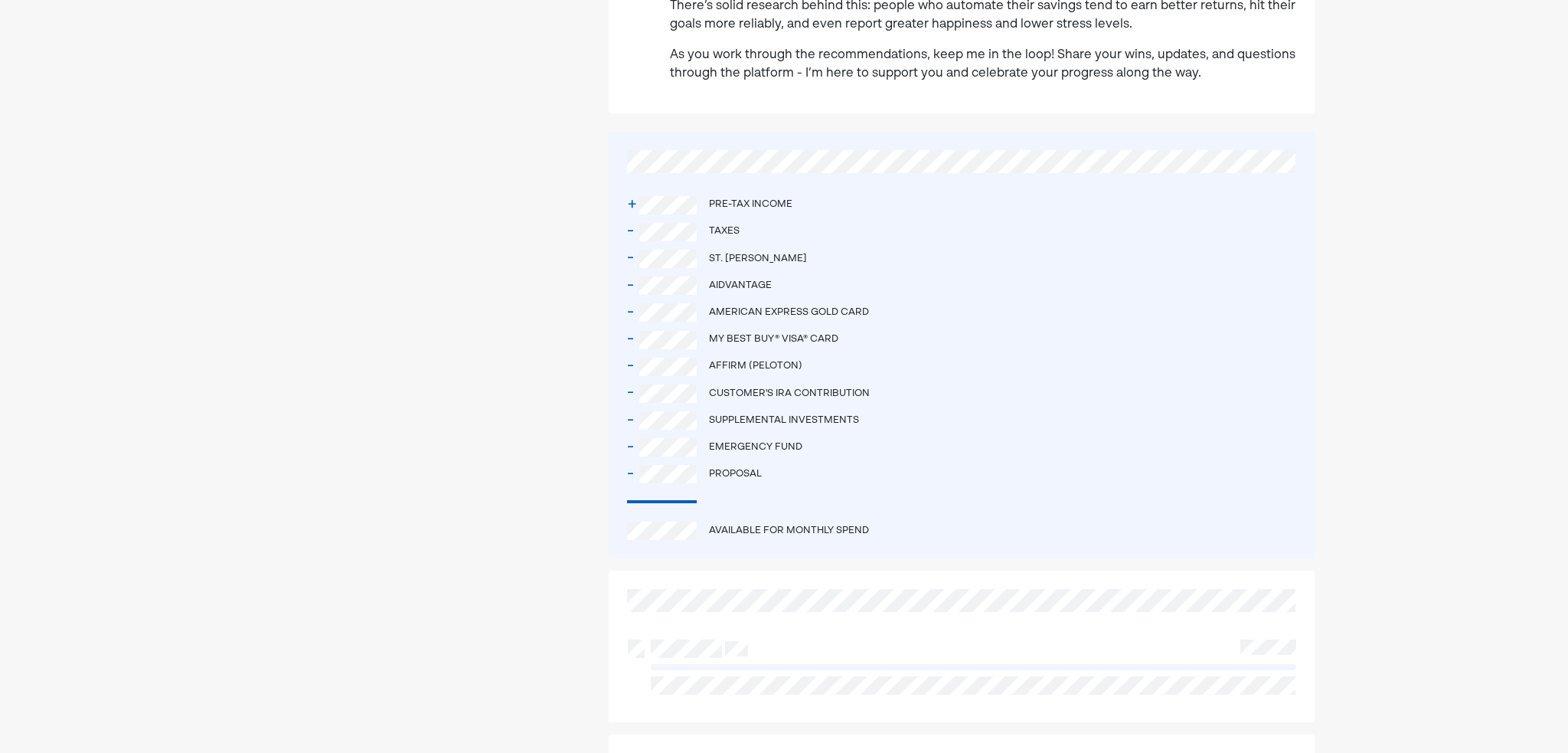
scroll to position [766, 0]
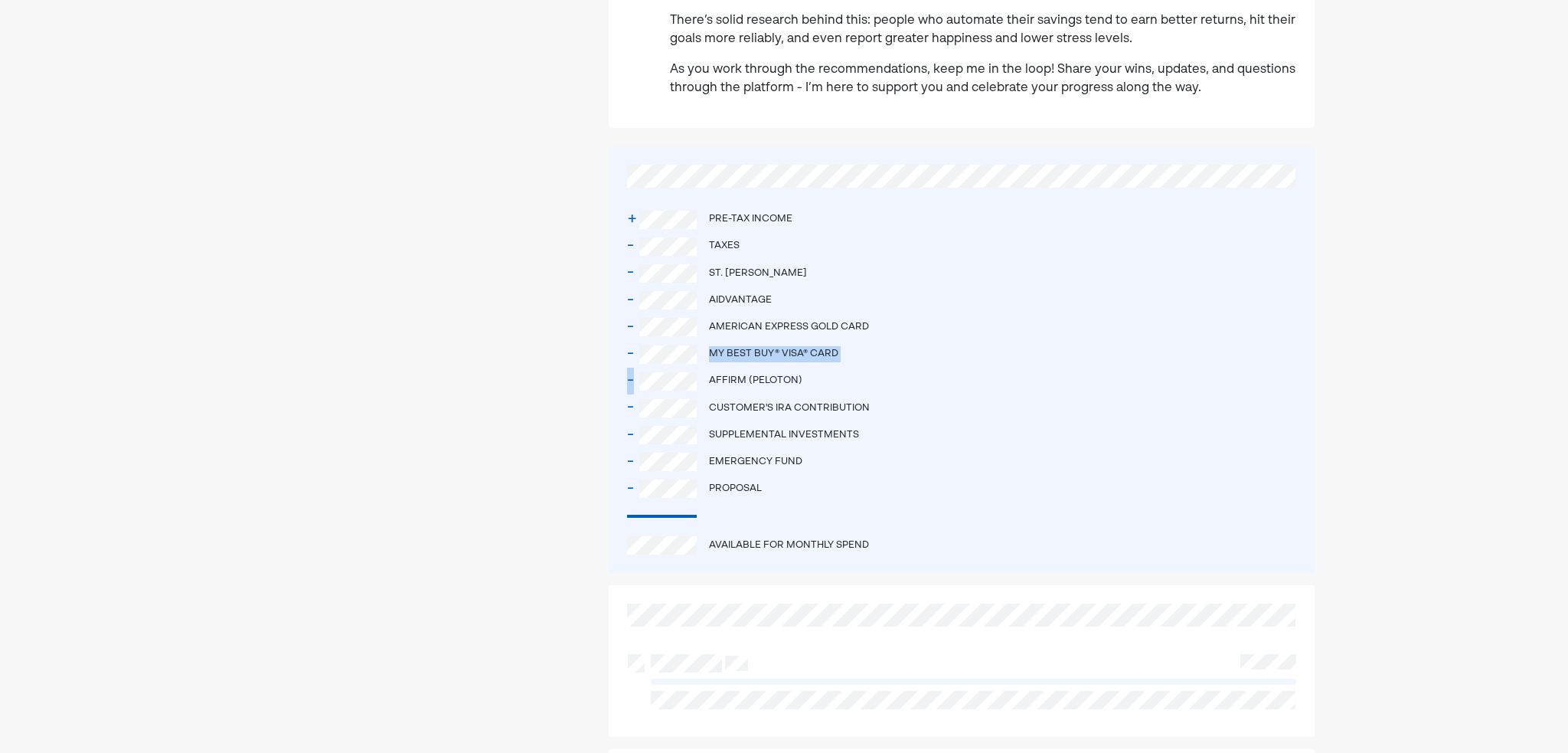
click at [694, 357] on div "+ Pre-tax income - Taxes - St. [PERSON_NAME] - Aidvantage - American Express Go…" at bounding box center [962, 360] width 706 height 427
click at [519, 367] on div at bounding box center [413, 215] width 319 height 1803
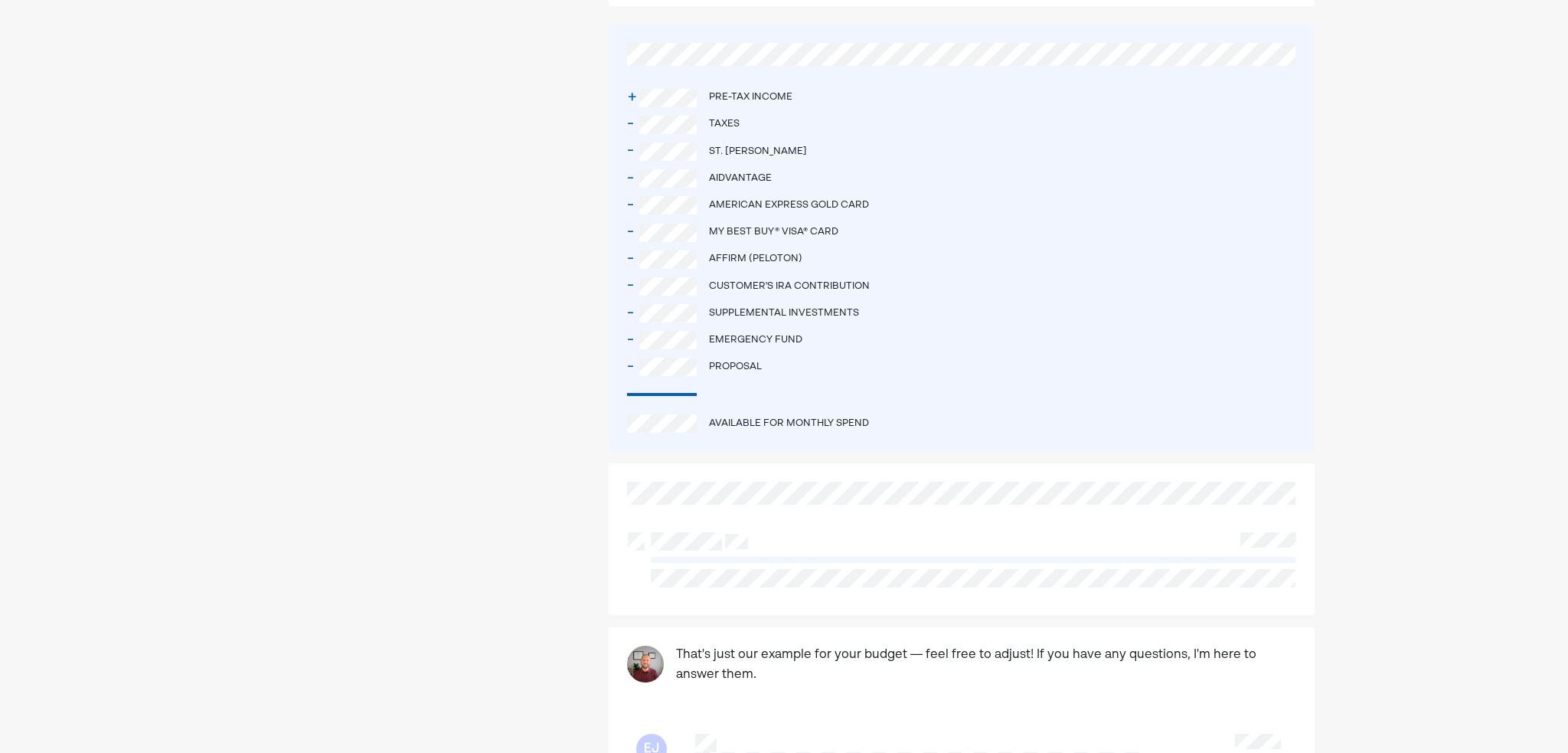
scroll to position [844, 0]
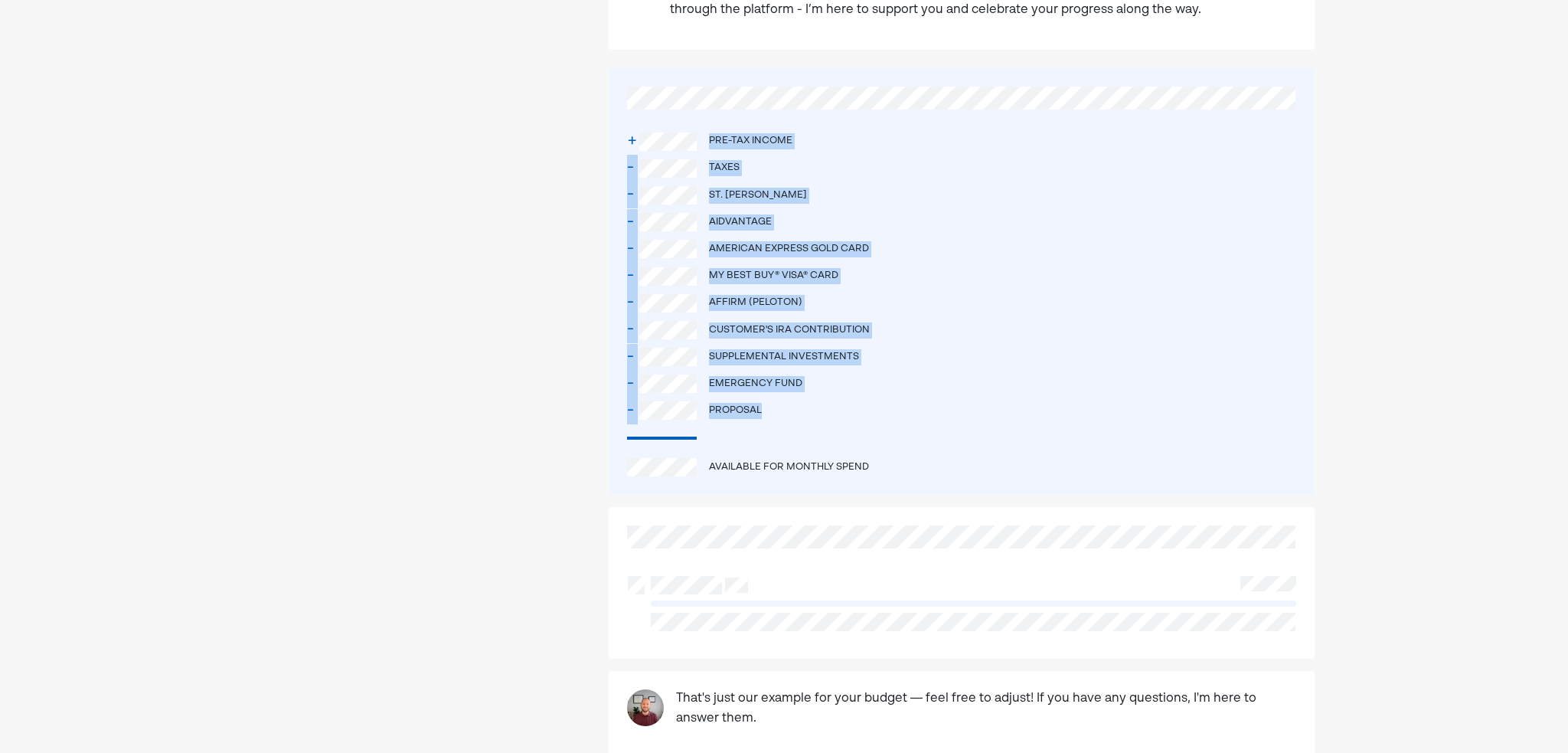
click at [845, 412] on div "+ Pre-tax income - Taxes - St. [PERSON_NAME] - Aidvantage - American Express Go…" at bounding box center [962, 281] width 706 height 427
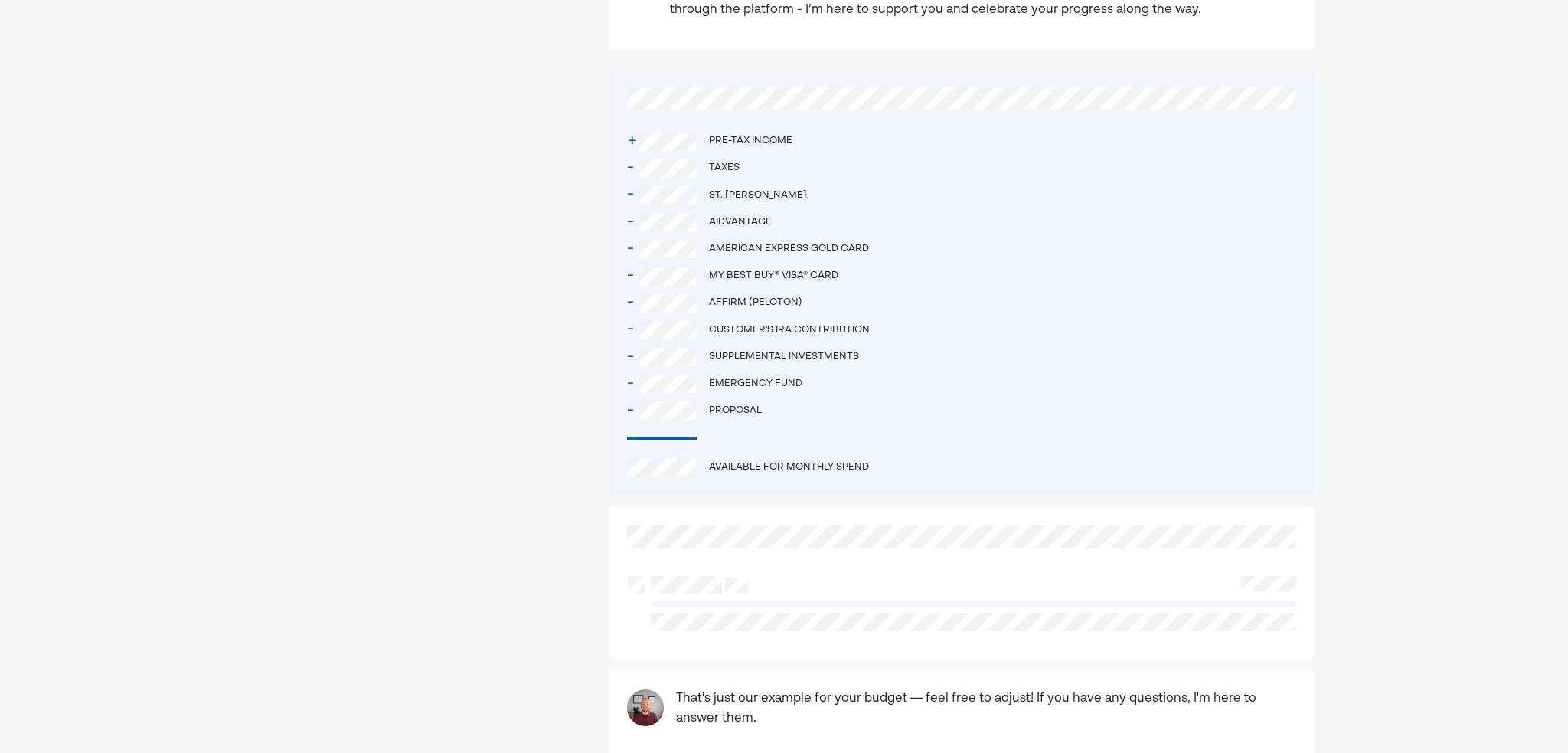
click at [553, 419] on div at bounding box center [413, 138] width 319 height 1803
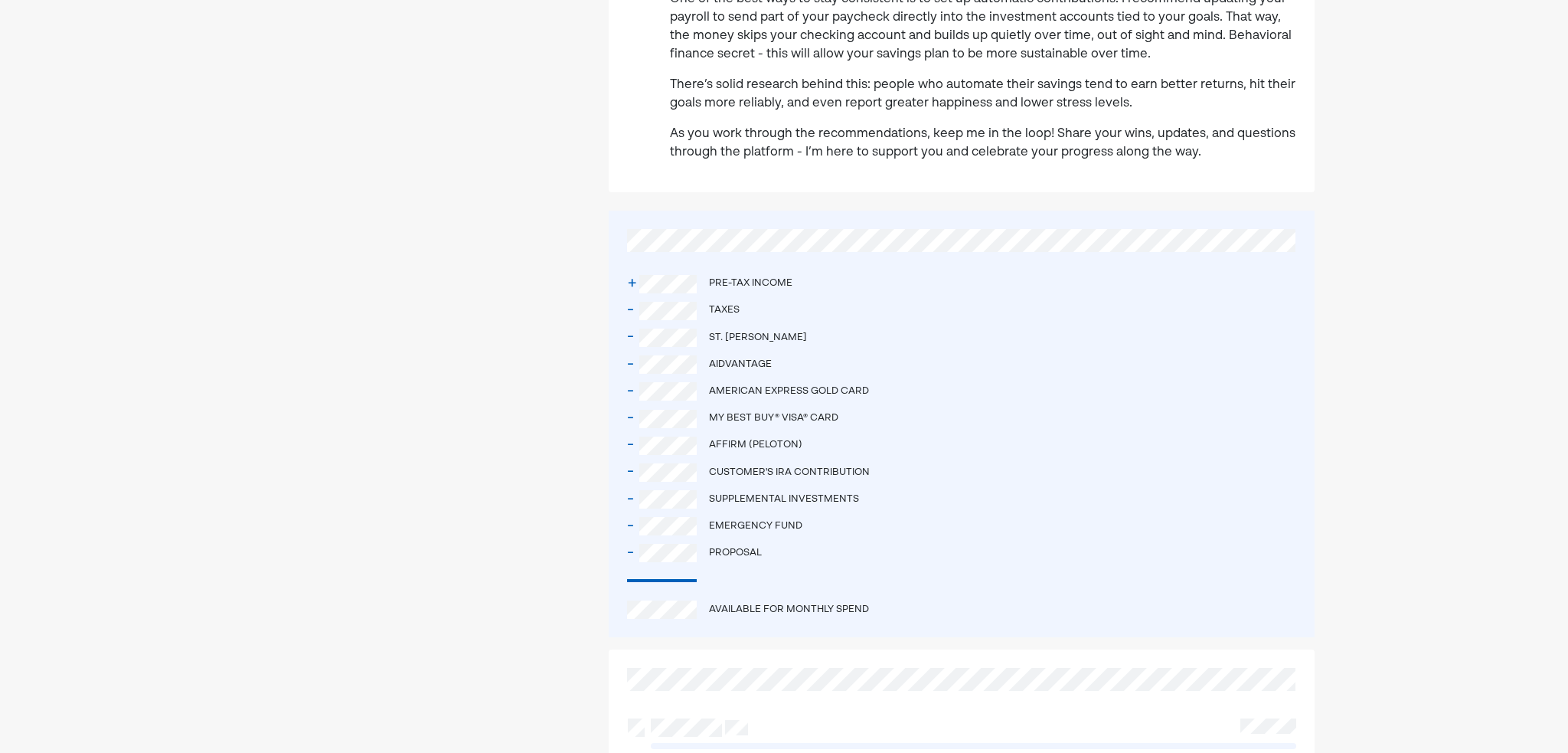
scroll to position [691, 0]
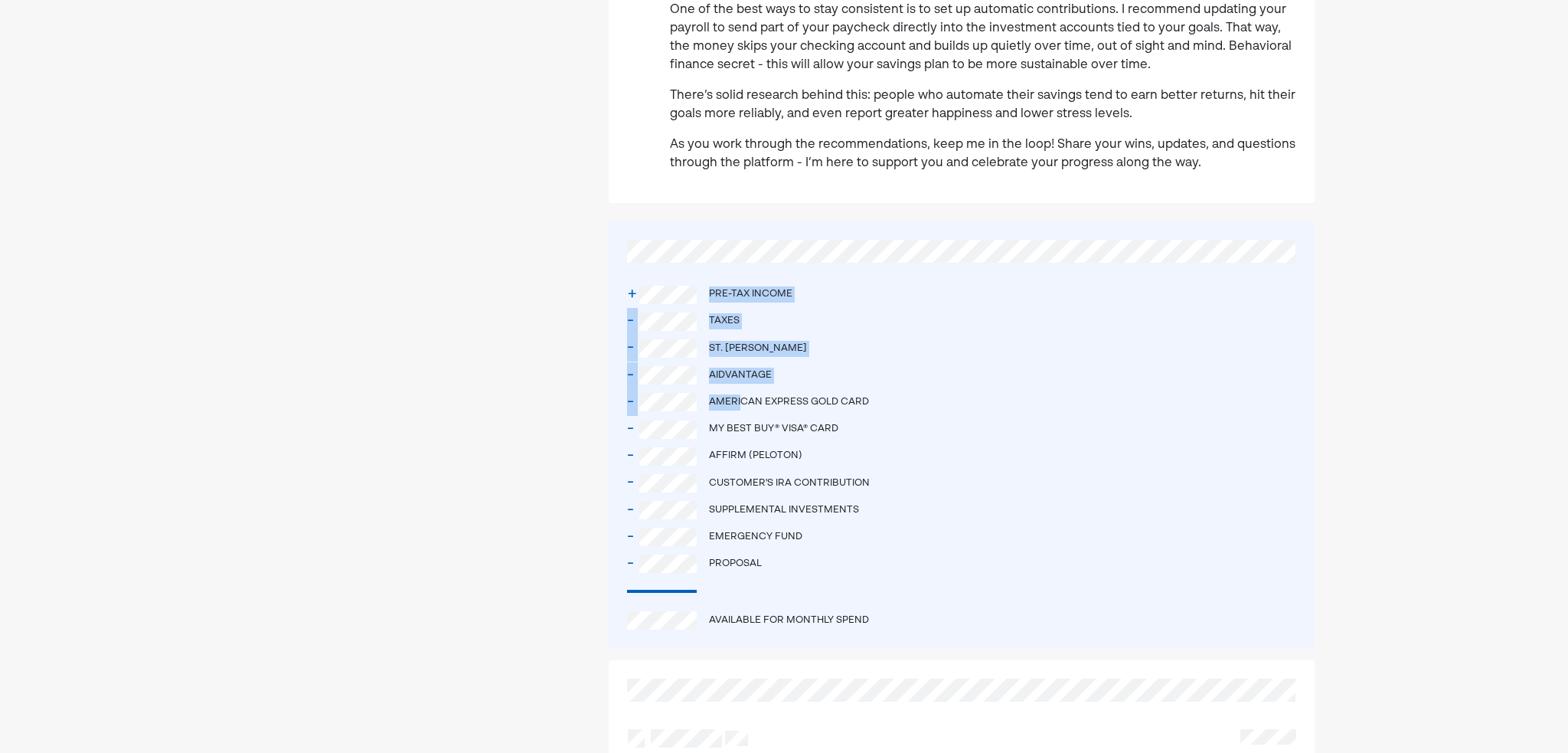
drag, startPoint x: 701, startPoint y: 277, endPoint x: 743, endPoint y: 376, distance: 107.5
click at [743, 376] on div "+ Pre-tax income - Taxes - St. [PERSON_NAME] - Aidvantage - American Express Go…" at bounding box center [962, 435] width 706 height 427
click at [743, 394] on div "American Express Gold Card" at bounding box center [789, 402] width 160 height 16
click at [699, 389] on div "- American Express Gold Card" at bounding box center [962, 402] width 669 height 27
